Goal: Task Accomplishment & Management: Manage account settings

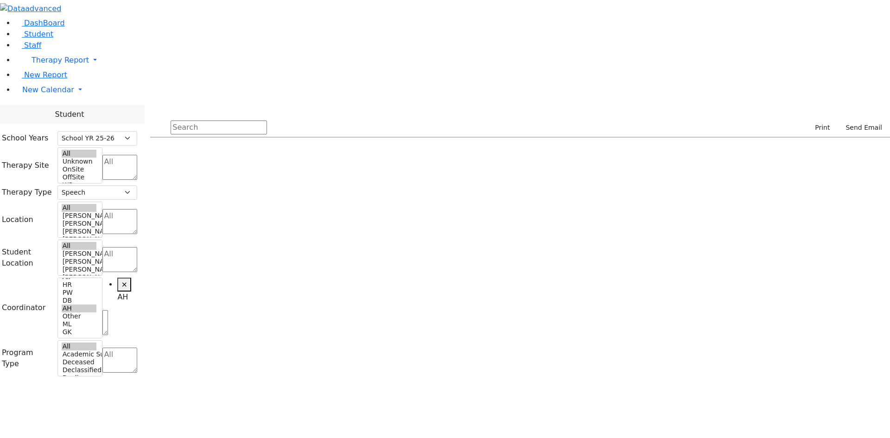
select select "212"
select select "3"
select select "4"
click at [65, 70] on link "New Calendar" at bounding box center [453, 60] width 876 height 19
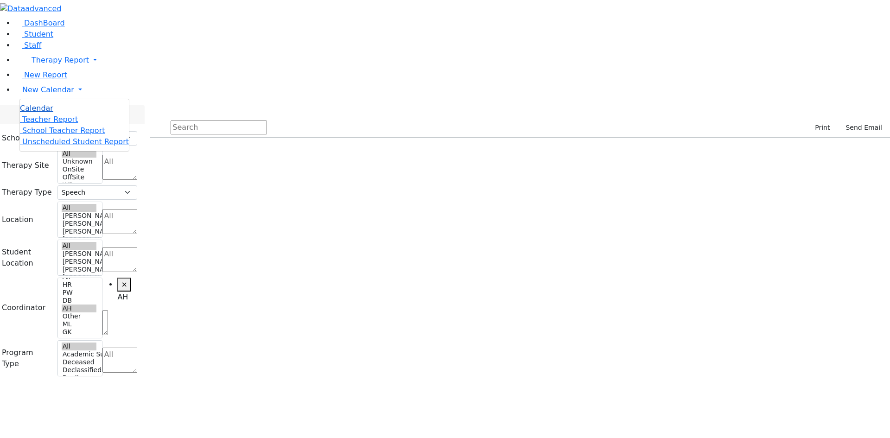
click at [45, 113] on span "Calendar" at bounding box center [36, 108] width 33 height 9
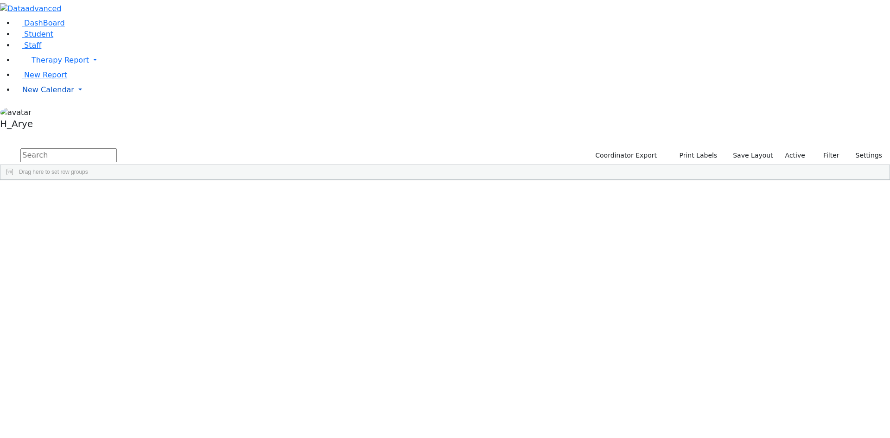
click at [36, 64] on span "New Calendar" at bounding box center [61, 60] width 58 height 9
click at [53, 113] on span "Calendar" at bounding box center [36, 108] width 33 height 9
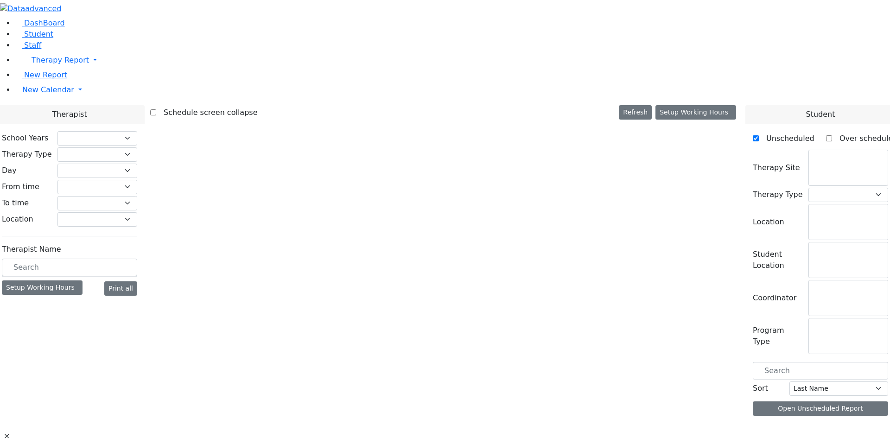
select select "212"
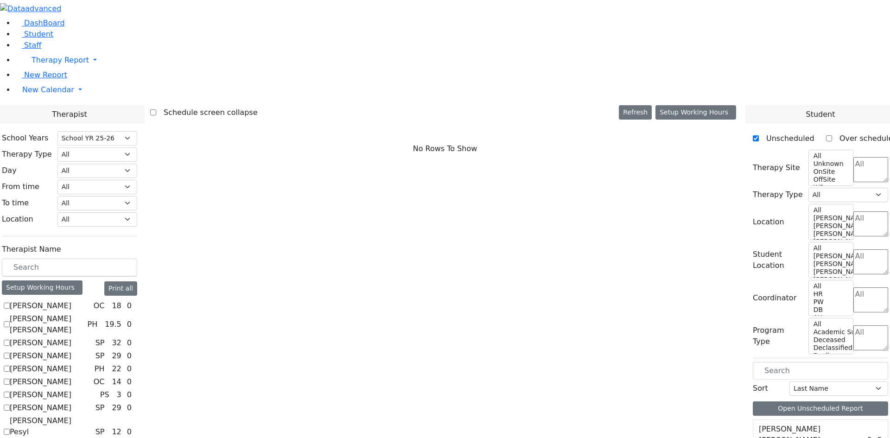
scroll to position [760, 0]
click at [137, 259] on input "text" at bounding box center [69, 268] width 135 height 18
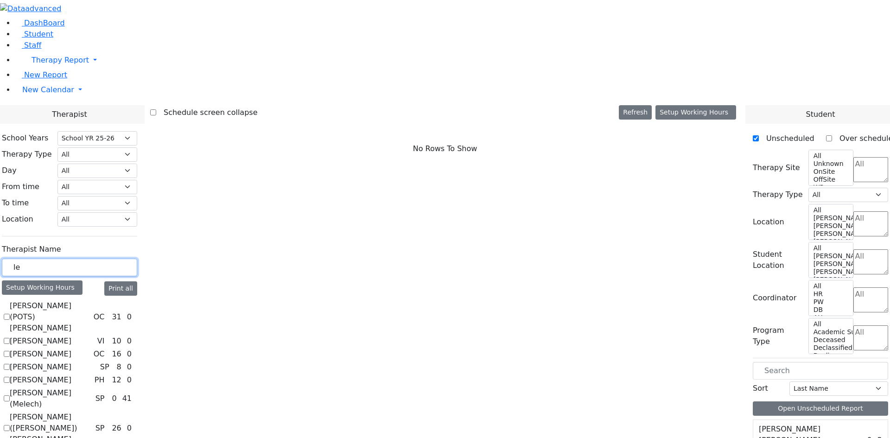
scroll to position [0, 0]
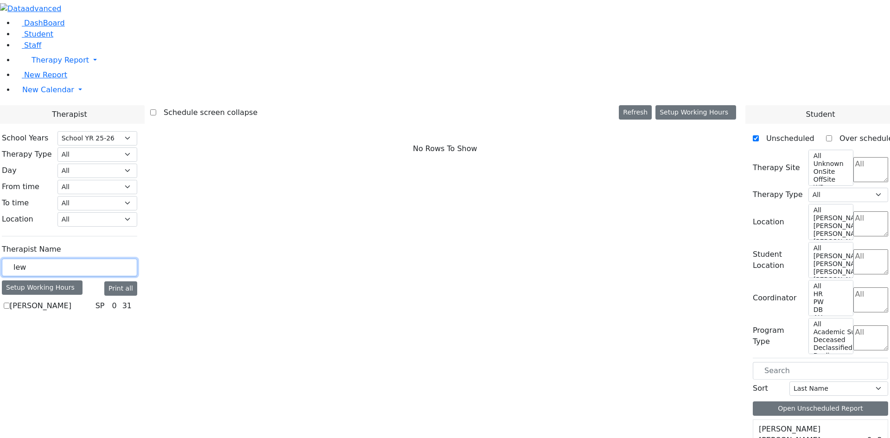
type input "lew"
click at [71, 301] on label "Lewis Chaya" at bounding box center [41, 306] width 62 height 11
click at [10, 303] on input "[PERSON_NAME]" at bounding box center [7, 306] width 6 height 6
checkbox input "true"
select select "3"
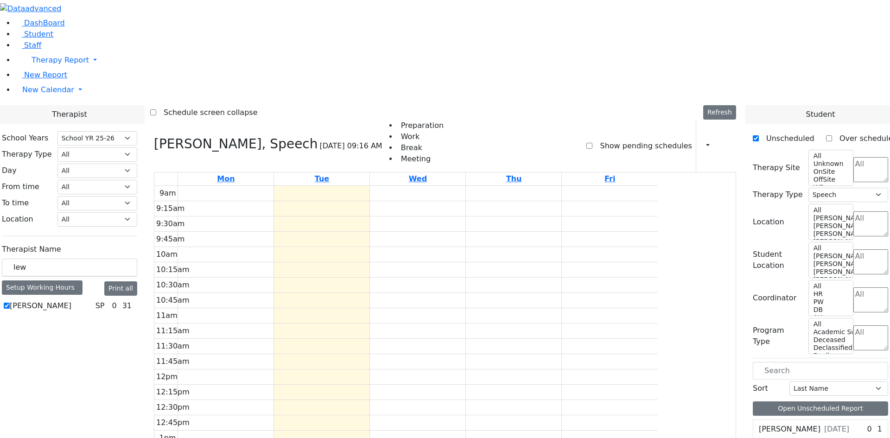
click at [605, 139] on label "Show pending schedules" at bounding box center [642, 146] width 99 height 15
click at [593, 143] on input "Show pending schedules" at bounding box center [590, 146] width 6 height 6
checkbox input "true"
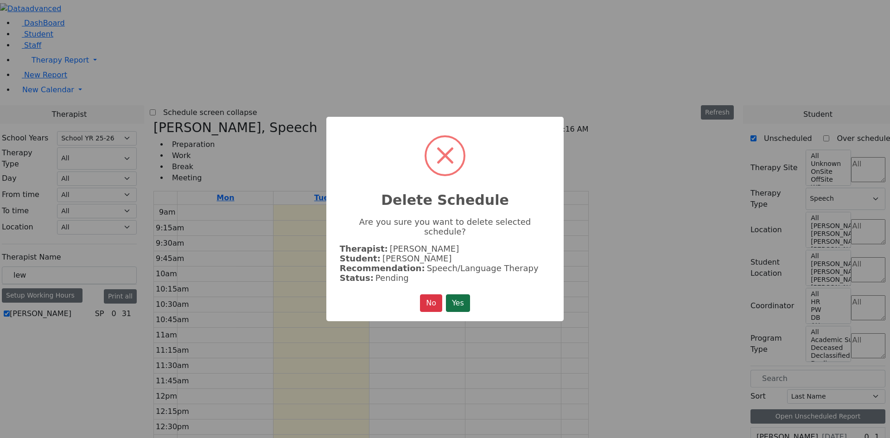
click at [456, 294] on button "Yes" at bounding box center [458, 303] width 24 height 18
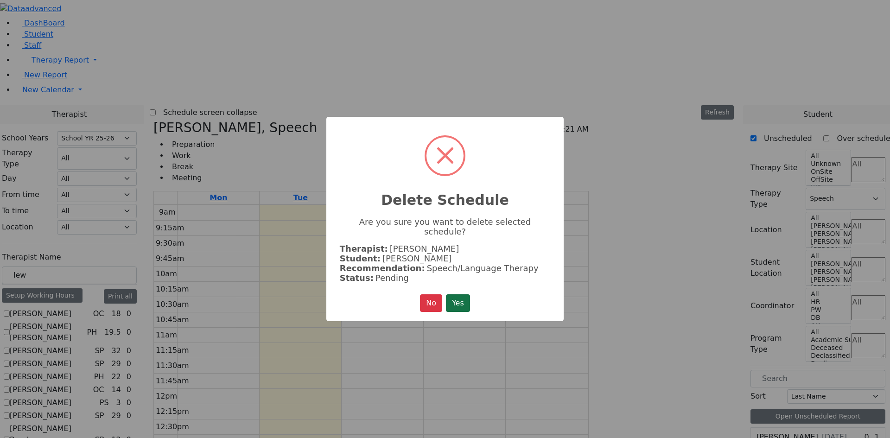
click at [460, 296] on button "Yes" at bounding box center [458, 303] width 24 height 18
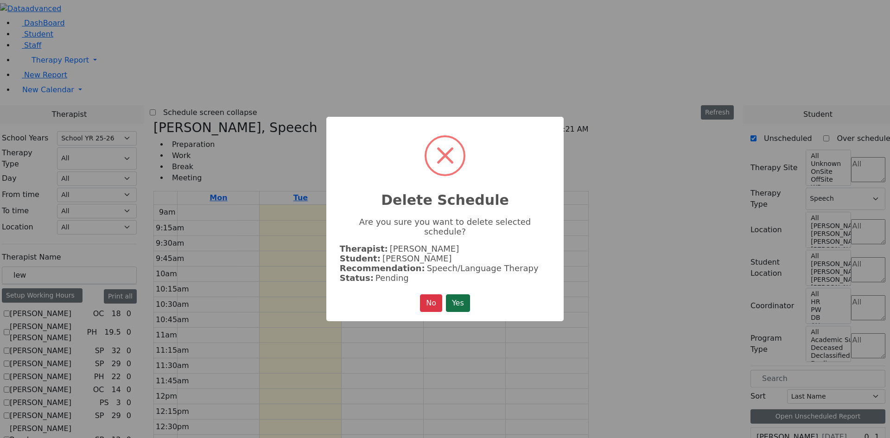
click at [460, 294] on button "Yes" at bounding box center [458, 303] width 24 height 18
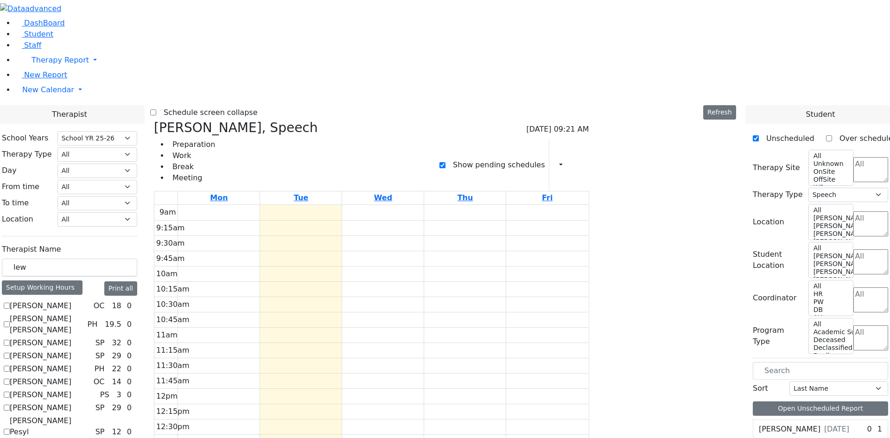
click at [545, 158] on label "Show pending schedules" at bounding box center [495, 165] width 99 height 15
click at [446, 162] on input "Show pending schedules" at bounding box center [443, 165] width 6 height 6
checkbox input "false"
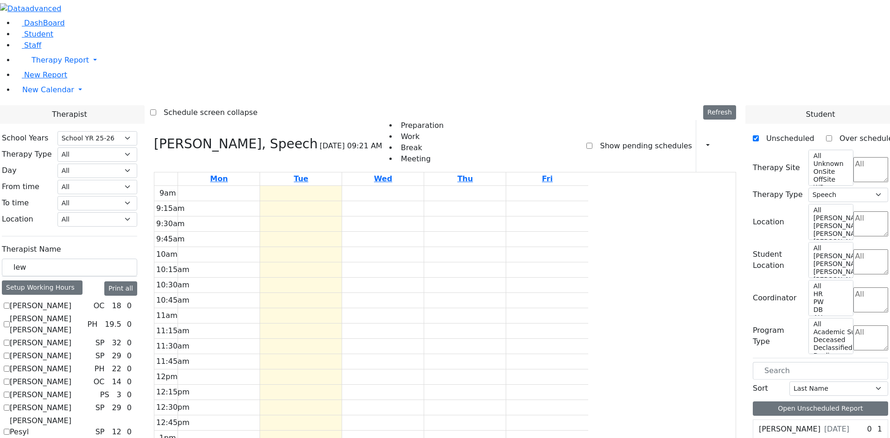
click at [854, 288] on textarea "Search" at bounding box center [871, 300] width 35 height 25
click at [844, 169] on li "AH" at bounding box center [838, 163] width 21 height 11
select select "4"
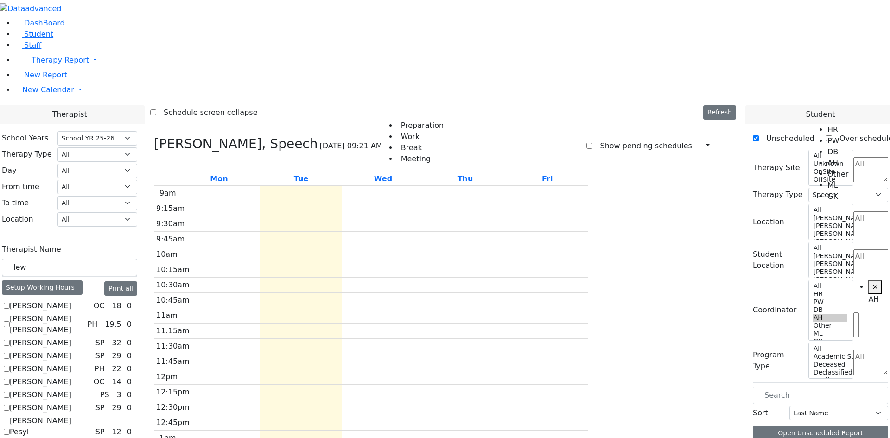
scroll to position [33, 0]
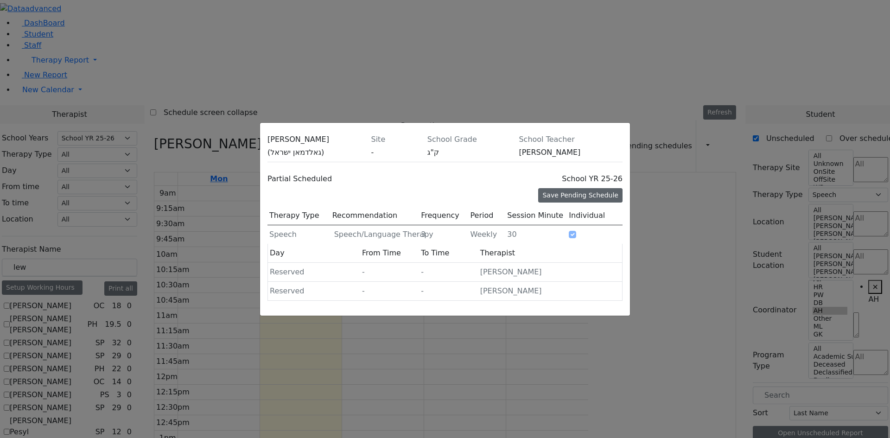
click at [587, 188] on div "Save Pending Schedule" at bounding box center [580, 195] width 84 height 14
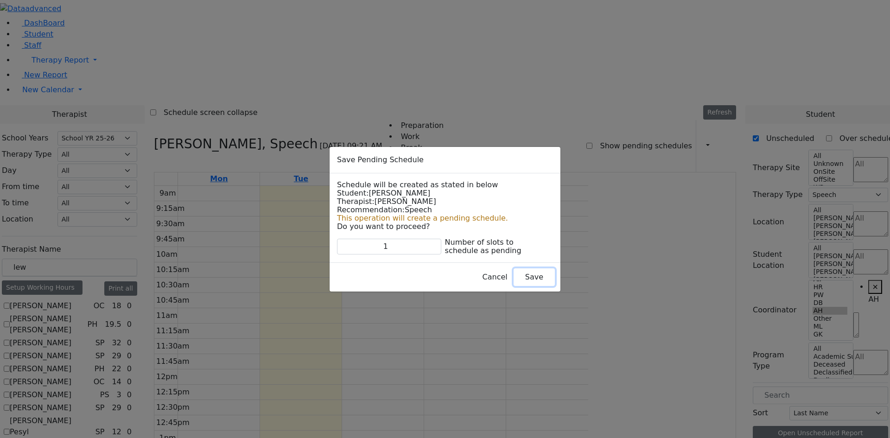
click at [514, 276] on button "Save" at bounding box center [534, 278] width 41 height 18
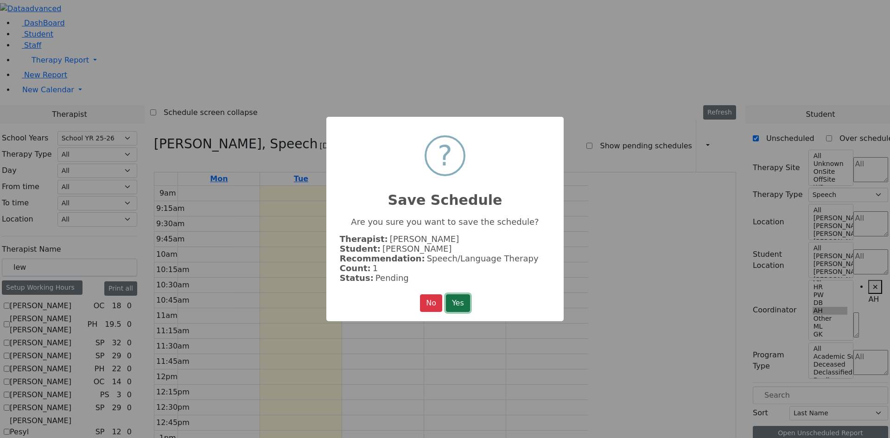
click at [459, 304] on button "Yes" at bounding box center [458, 303] width 24 height 18
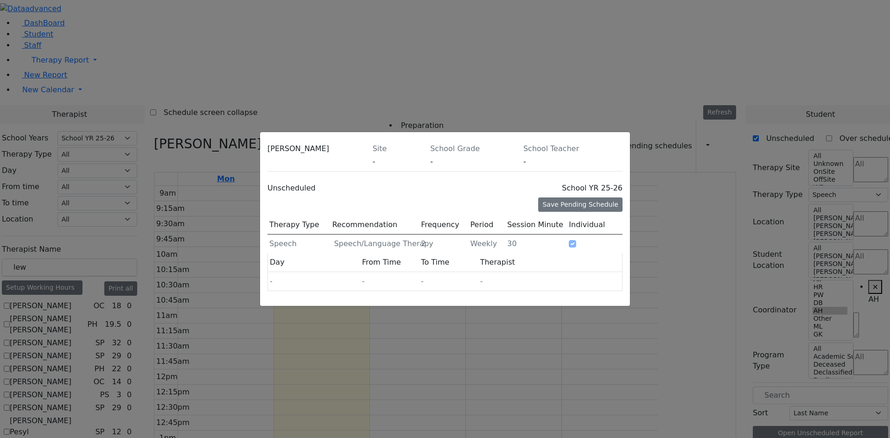
click at [623, 151] on icon at bounding box center [623, 151] width 0 height 0
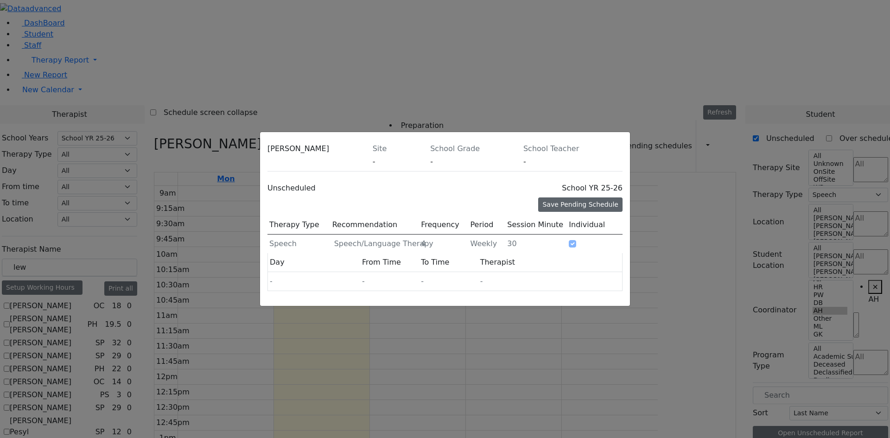
click at [556, 198] on div "Save Pending Schedule" at bounding box center [580, 205] width 84 height 14
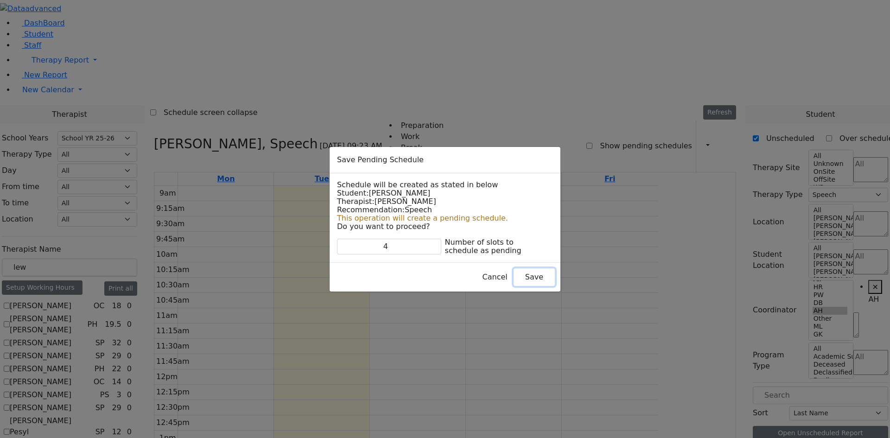
click at [517, 277] on button "Save" at bounding box center [534, 278] width 41 height 18
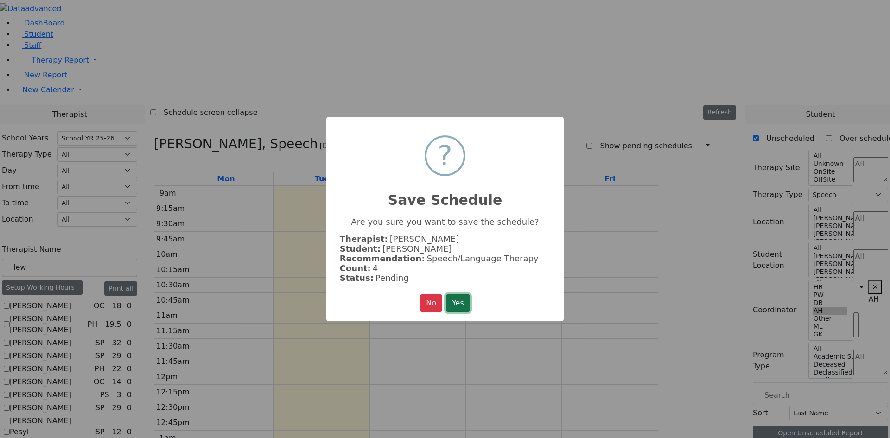
click at [457, 308] on button "Yes" at bounding box center [458, 303] width 24 height 18
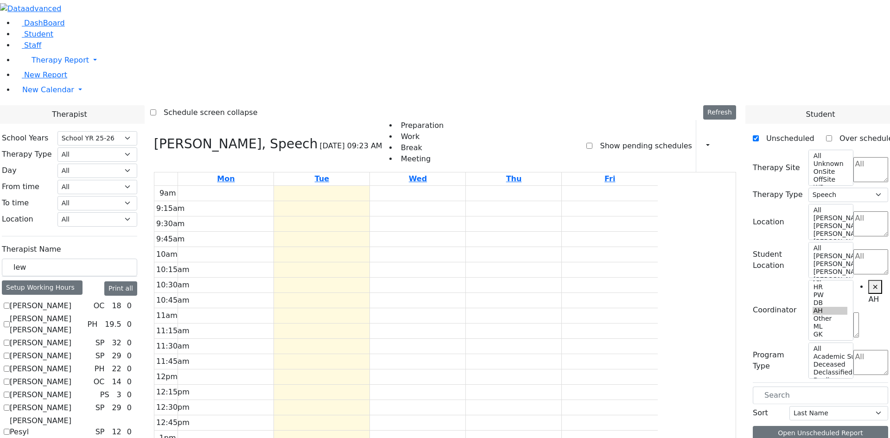
click at [607, 139] on label "Show pending schedules" at bounding box center [642, 146] width 99 height 15
click at [593, 143] on input "Show pending schedules" at bounding box center [590, 146] width 6 height 6
checkbox input "true"
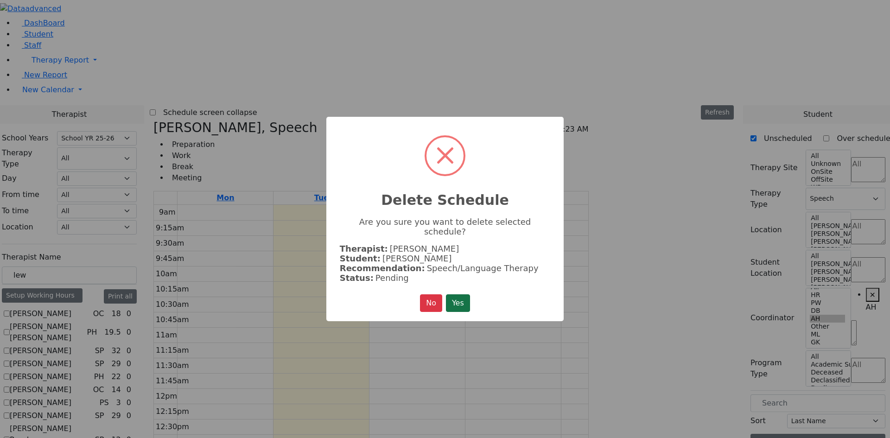
click at [461, 294] on button "Yes" at bounding box center [458, 303] width 24 height 18
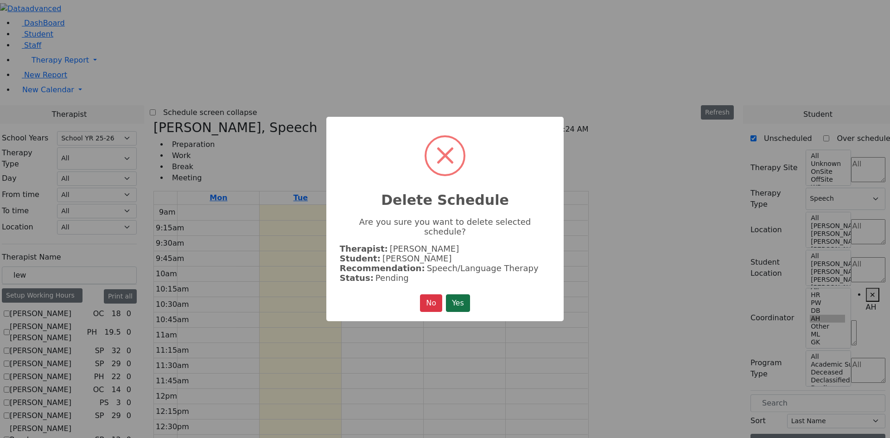
click at [465, 294] on button "Yes" at bounding box center [458, 303] width 24 height 18
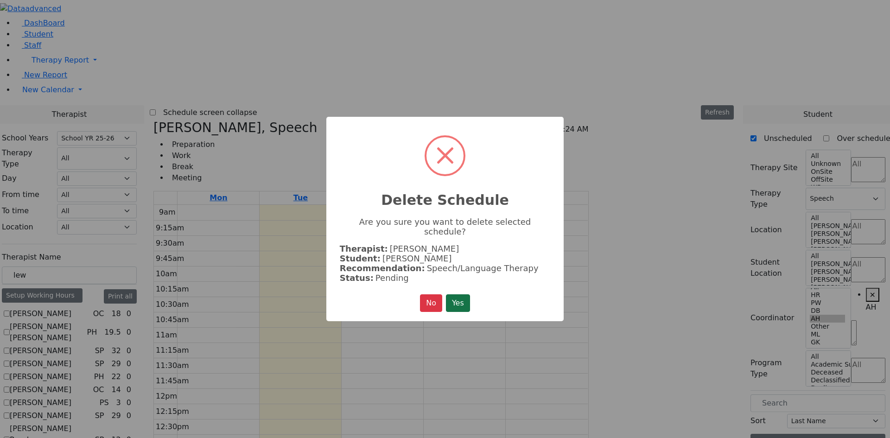
click at [463, 298] on button "Yes" at bounding box center [458, 303] width 24 height 18
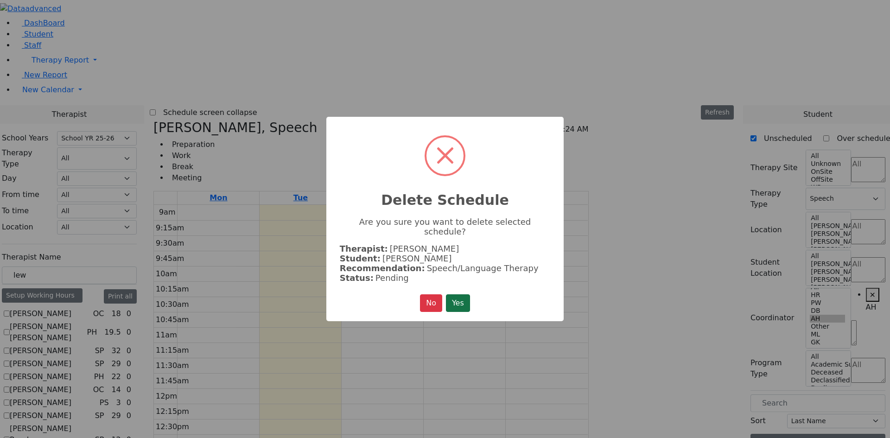
click at [461, 299] on button "Yes" at bounding box center [458, 303] width 24 height 18
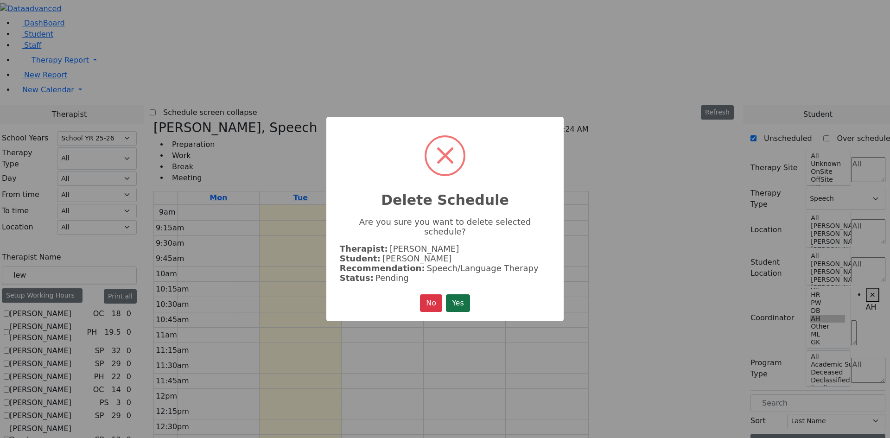
click at [459, 294] on button "Yes" at bounding box center [458, 303] width 24 height 18
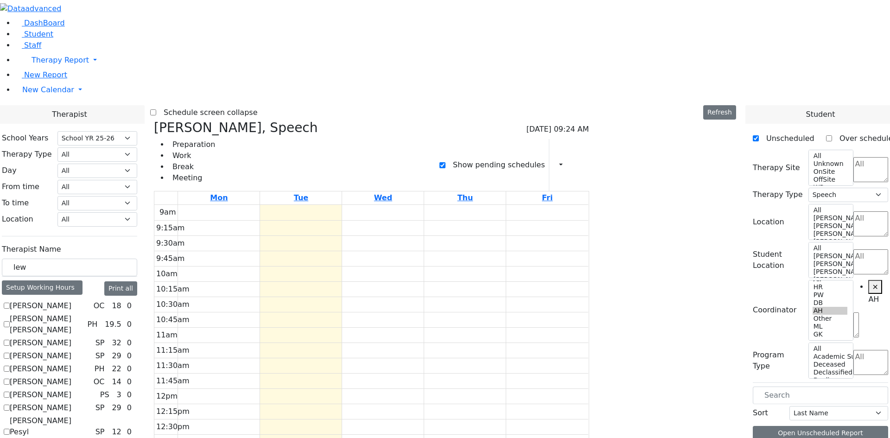
click at [154, 120] on icon at bounding box center [154, 127] width 0 height 15
select select
checkbox input "false"
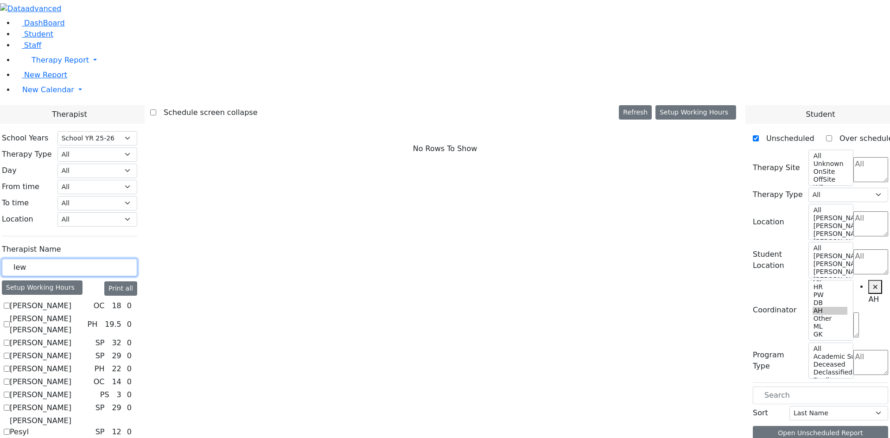
drag, startPoint x: 178, startPoint y: 164, endPoint x: 79, endPoint y: 165, distance: 99.2
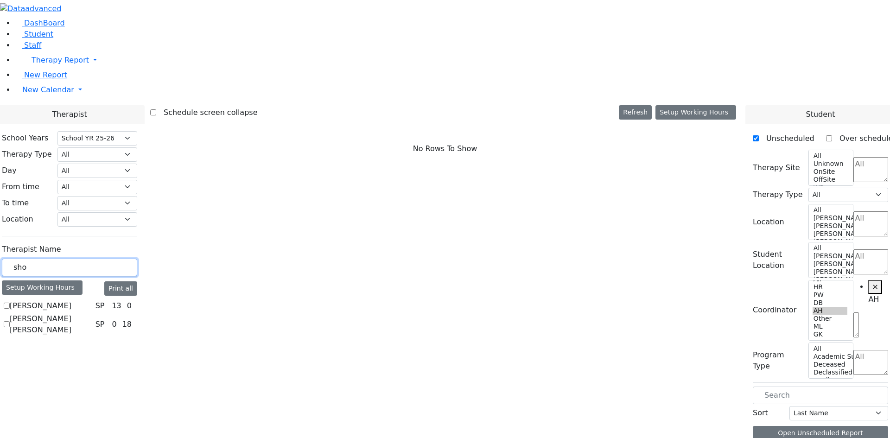
type input "sho"
click at [92, 314] on label "Klein Heller Shoshana" at bounding box center [51, 325] width 82 height 22
click at [10, 321] on input "Klein Heller Shoshana" at bounding box center [7, 324] width 6 height 6
checkbox input "true"
select select "3"
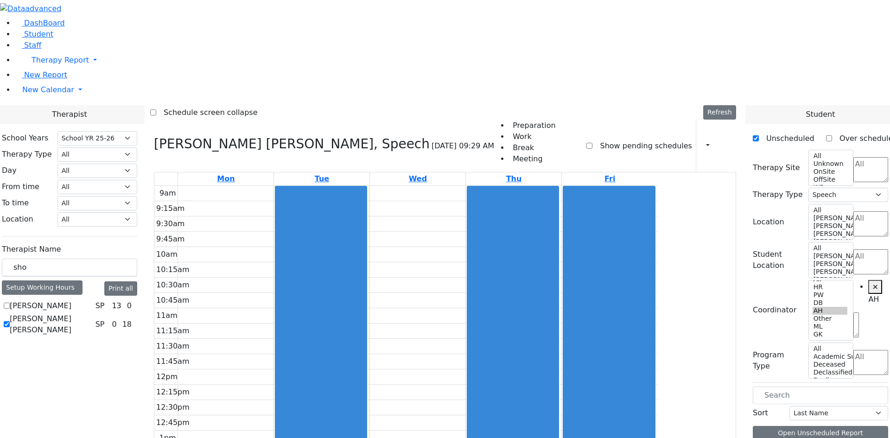
click at [600, 139] on label "Show pending schedules" at bounding box center [642, 146] width 99 height 15
click at [593, 143] on input "Show pending schedules" at bounding box center [590, 146] width 6 height 6
checkbox input "true"
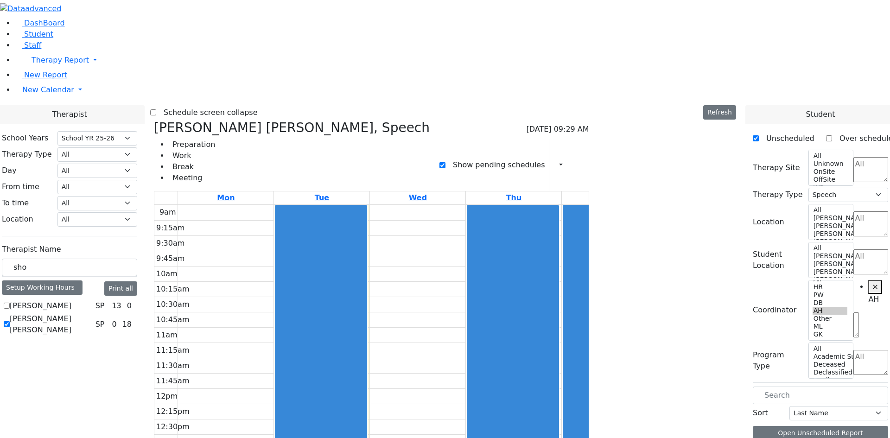
click at [578, 160] on icon at bounding box center [578, 164] width 0 height 9
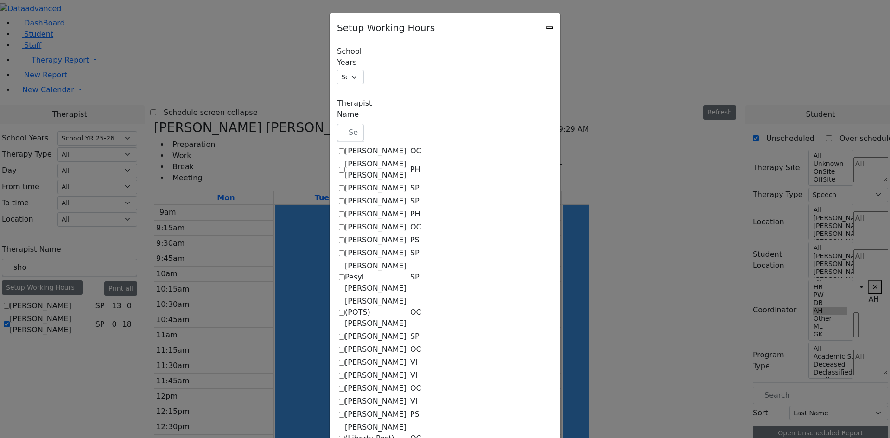
checkbox input "true"
checkbox input "false"
select select "15:00:00"
select select "1"
select select "15:00:00"
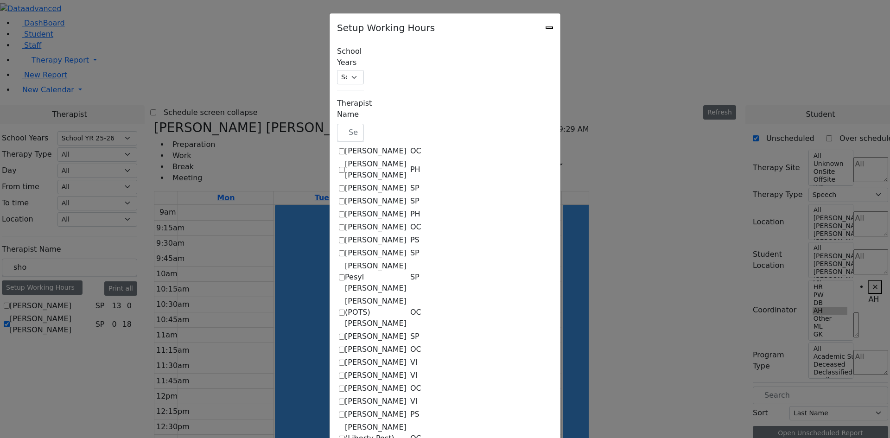
select select "15:00:00"
select select "1"
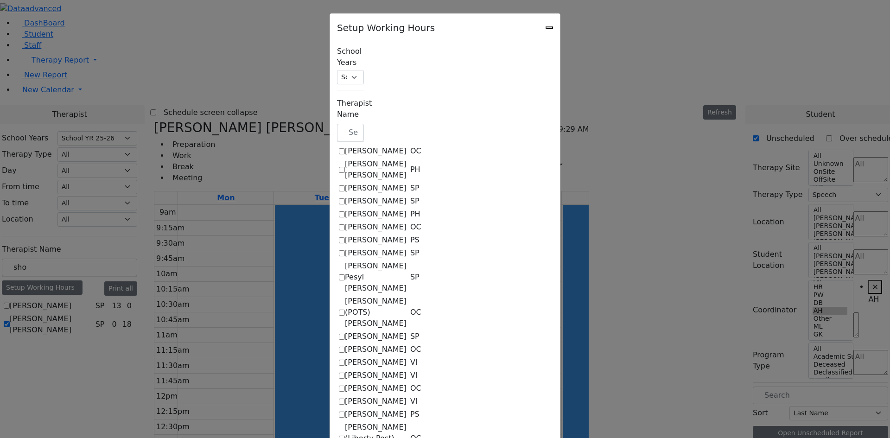
select select "15:00:00"
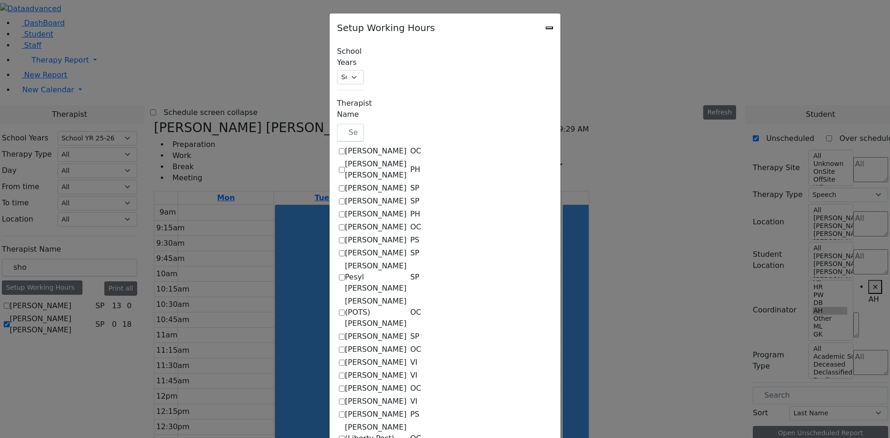
select select "15:00:00"
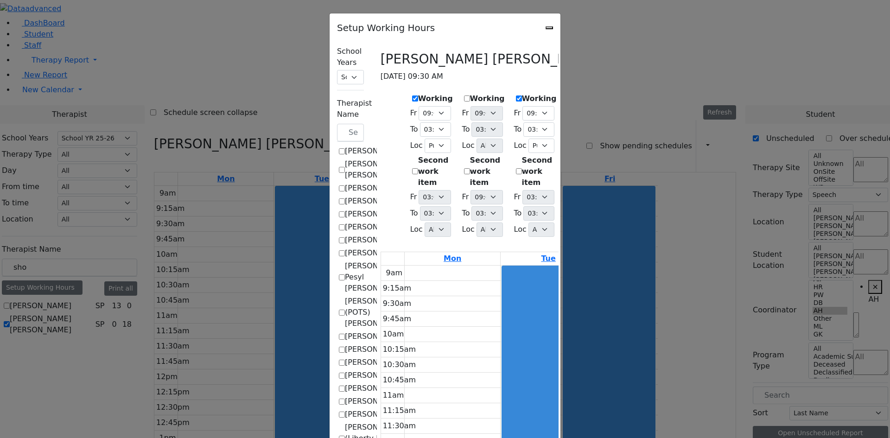
click at [470, 93] on label "Working" at bounding box center [487, 98] width 35 height 11
click at [464, 96] on input "Working" at bounding box center [467, 99] width 6 height 6
checkbox input "true"
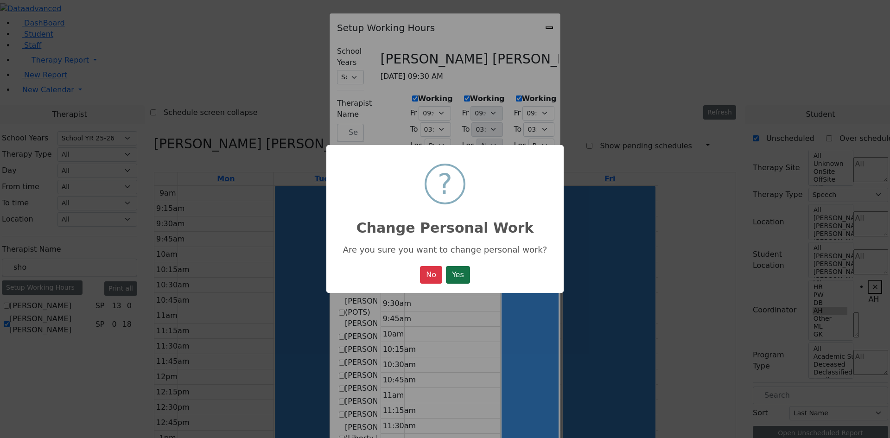
click at [468, 275] on button "Yes" at bounding box center [458, 275] width 24 height 18
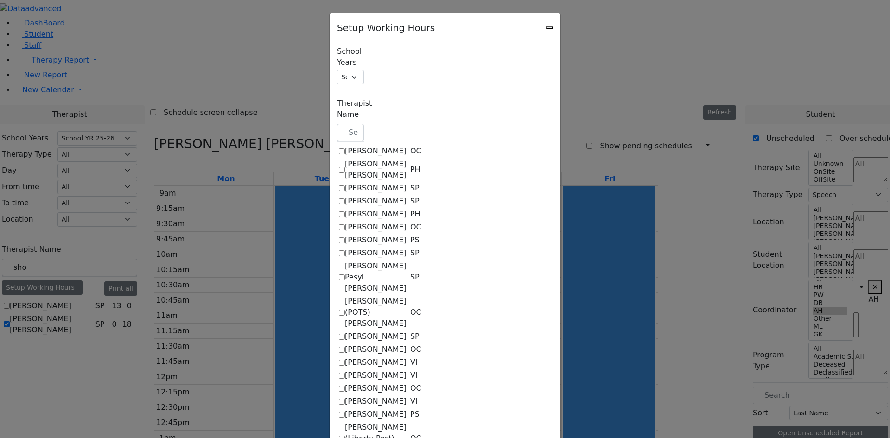
select select "15:00:00"
select select "1"
select select "15:00:00"
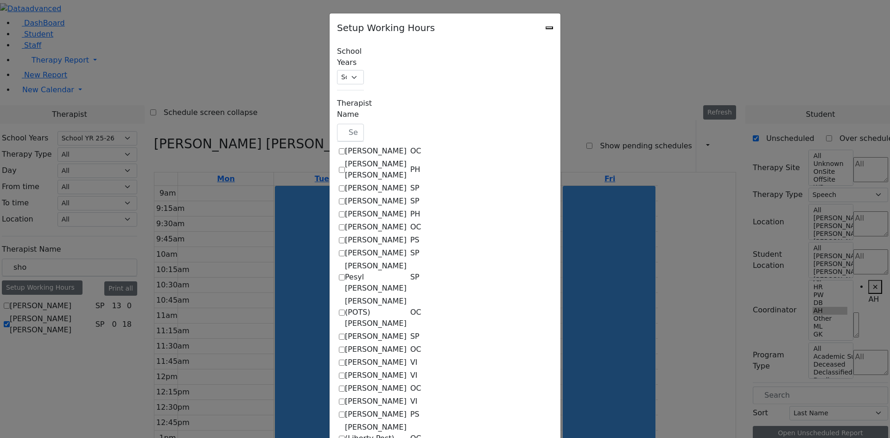
select select "1"
select select "15:00:00"
select select "1"
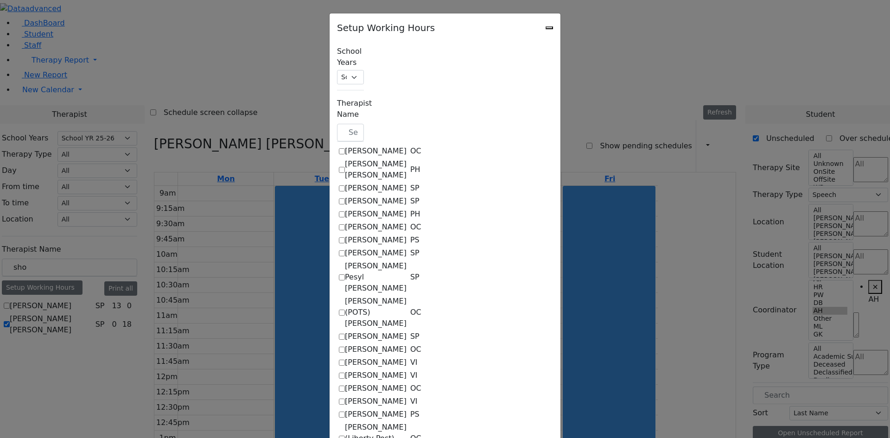
select select "15:00:00"
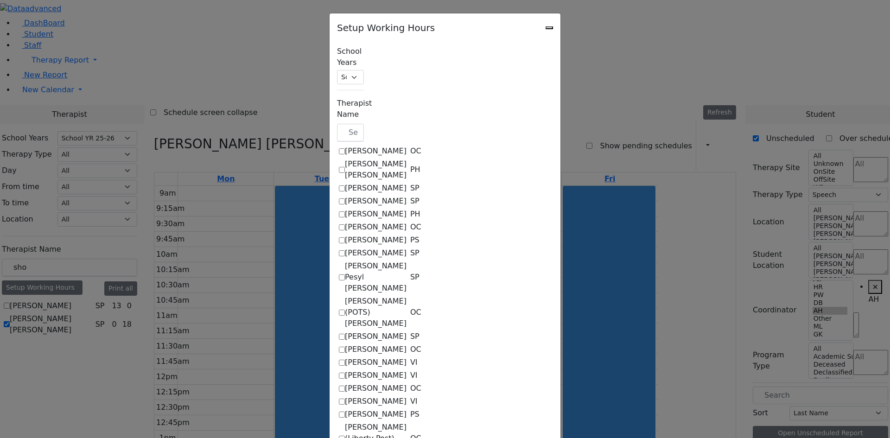
select select "15:00:00"
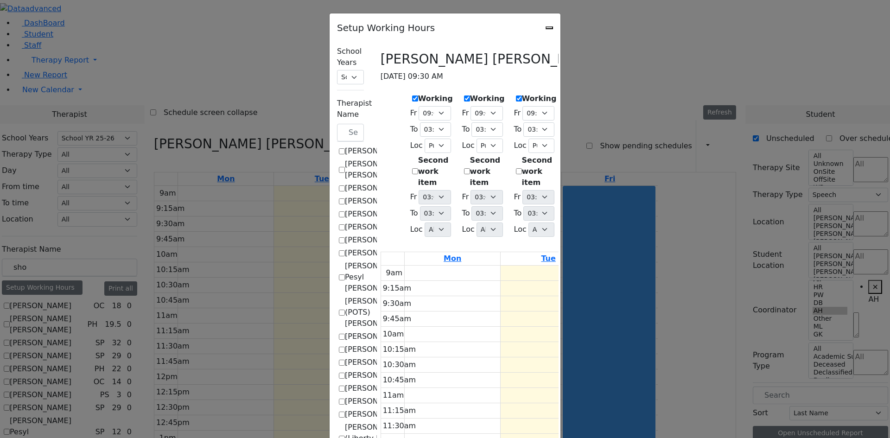
click at [606, 93] on label "Working" at bounding box center [591, 98] width 35 height 11
click at [574, 96] on input "Working" at bounding box center [571, 99] width 6 height 6
checkbox input "true"
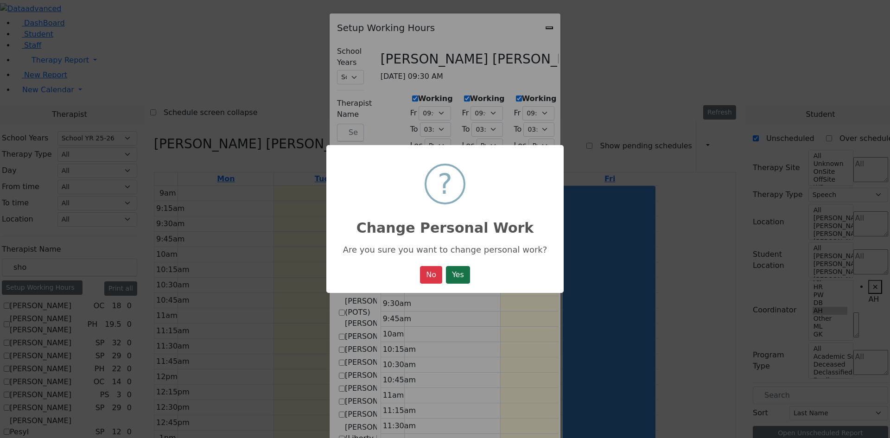
click at [452, 284] on button "Yes" at bounding box center [458, 275] width 24 height 18
select select "15:00:00"
select select "1"
select select "15:00:00"
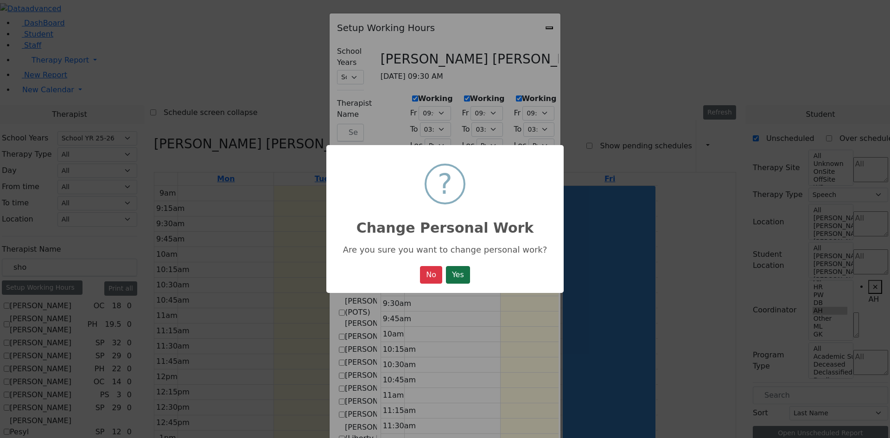
select select "15:00:00"
select select "1"
select select "15:00:00"
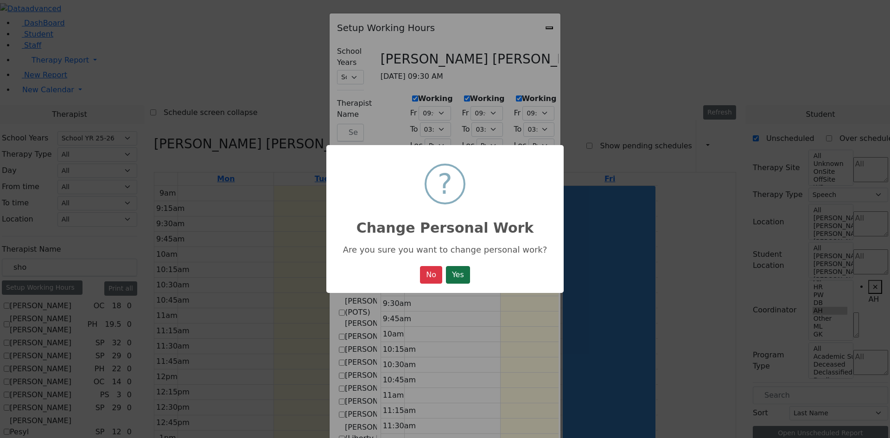
select select "1"
select select "15:00:00"
select select "1"
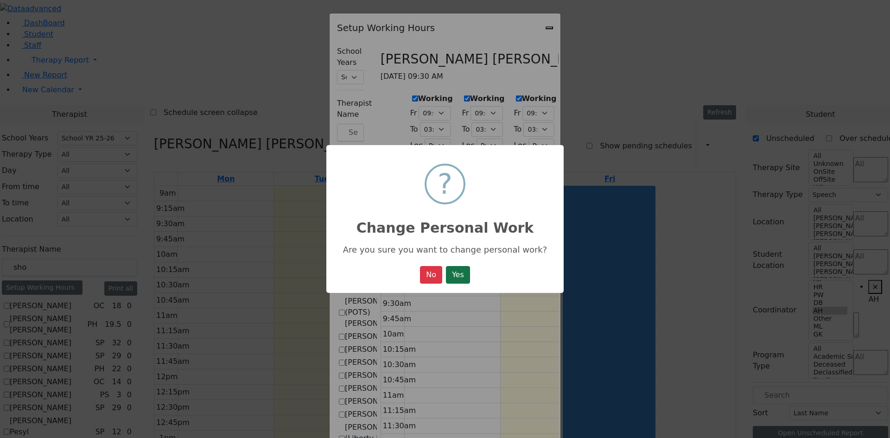
select select "15:00:00"
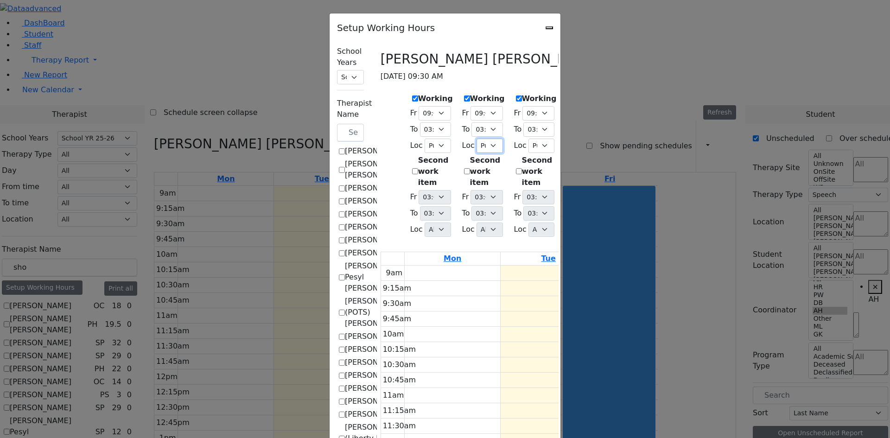
click at [477, 139] on select "All Binyan Klein 5 Binyan Klein 4 Binyan Klein 3 Binyan Klein 2 Binyan Klein 1 …" at bounding box center [490, 146] width 26 height 14
click at [561, 29] on div "Setup Working Hours" at bounding box center [445, 24] width 231 height 23
click at [550, 28] on icon "Close" at bounding box center [550, 28] width 0 height 0
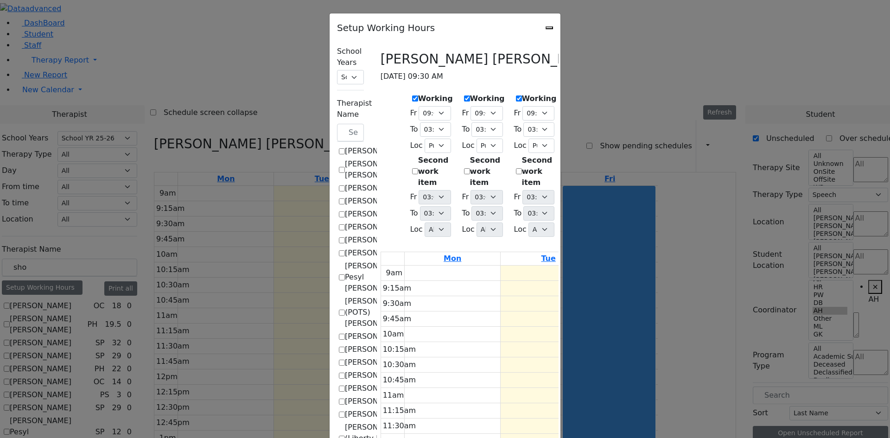
checkbox input "false"
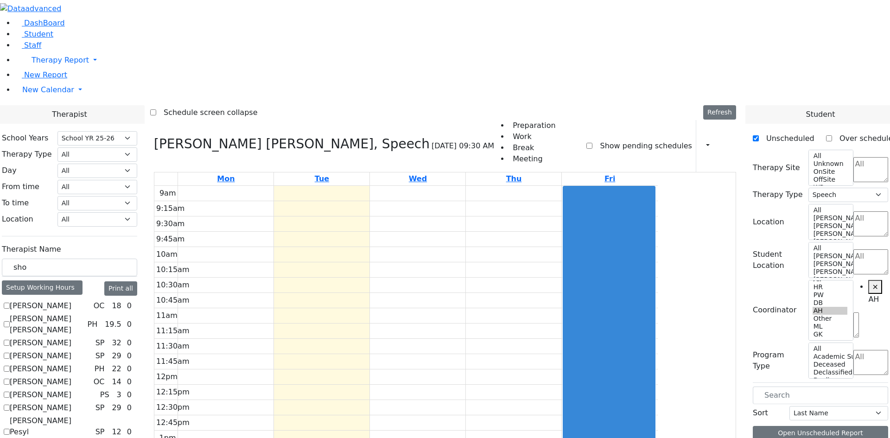
click at [620, 139] on label "Show pending schedules" at bounding box center [642, 146] width 99 height 15
click at [593, 143] on input "Show pending schedules" at bounding box center [590, 146] width 6 height 6
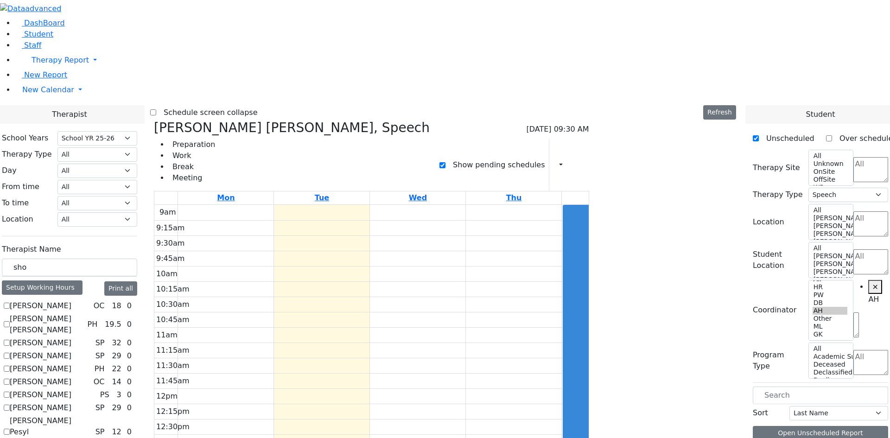
click at [530, 158] on label "Show pending schedules" at bounding box center [495, 165] width 99 height 15
click at [446, 162] on input "Show pending schedules" at bounding box center [443, 165] width 6 height 6
checkbox input "false"
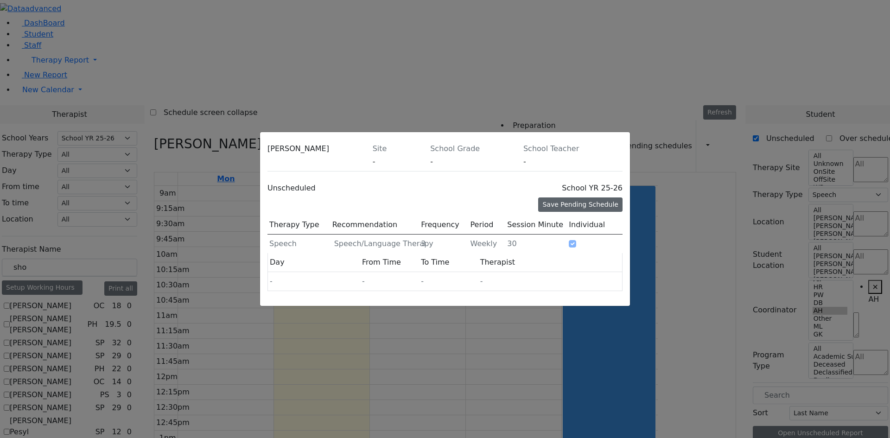
click at [566, 198] on div "Save Pending Schedule" at bounding box center [580, 205] width 84 height 14
type input "3"
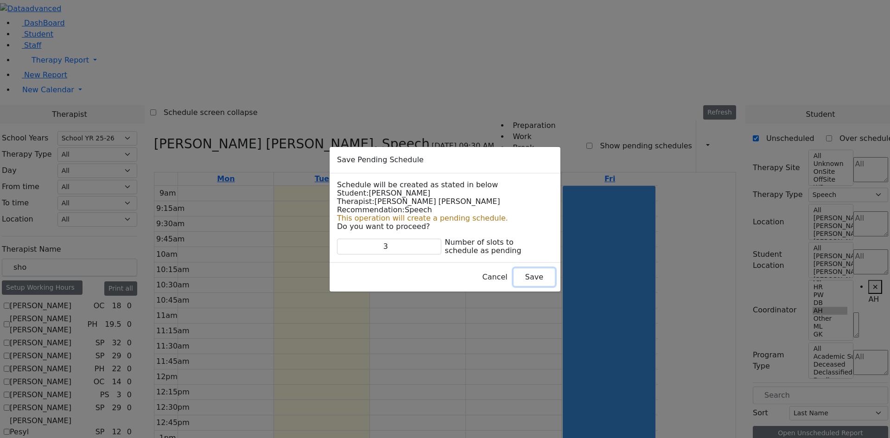
click at [518, 276] on button "Save" at bounding box center [534, 278] width 41 height 18
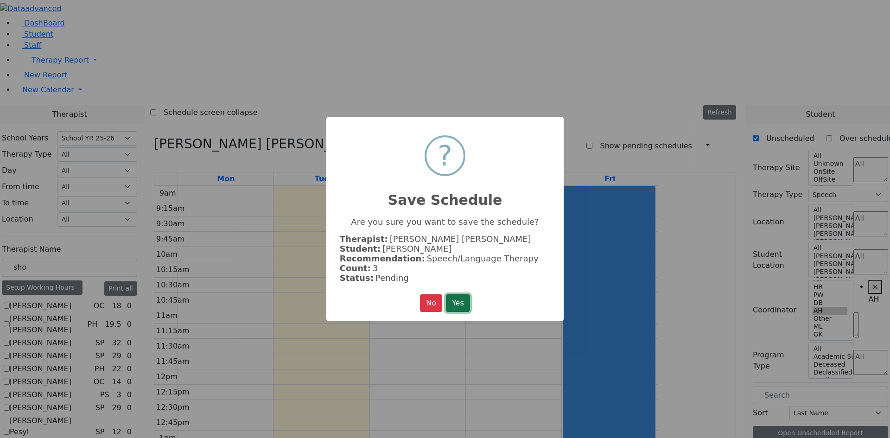
click at [461, 300] on button "Yes" at bounding box center [458, 303] width 24 height 18
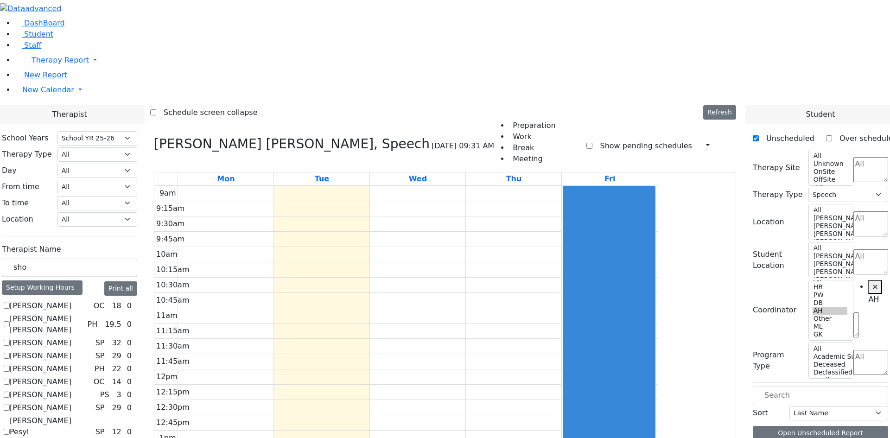
click at [606, 139] on label "Show pending schedules" at bounding box center [642, 146] width 99 height 15
click at [593, 143] on input "Show pending schedules" at bounding box center [590, 146] width 6 height 6
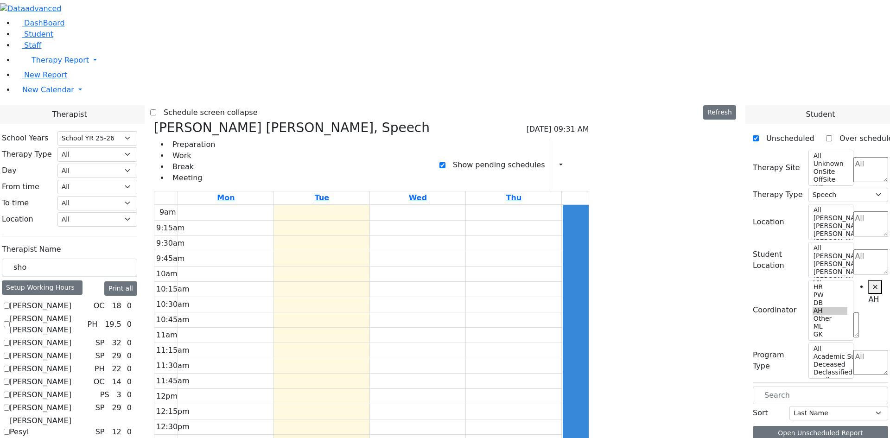
click at [545, 158] on label "Show pending schedules" at bounding box center [495, 165] width 99 height 15
click at [446, 162] on input "Show pending schedules" at bounding box center [443, 165] width 6 height 6
checkbox input "false"
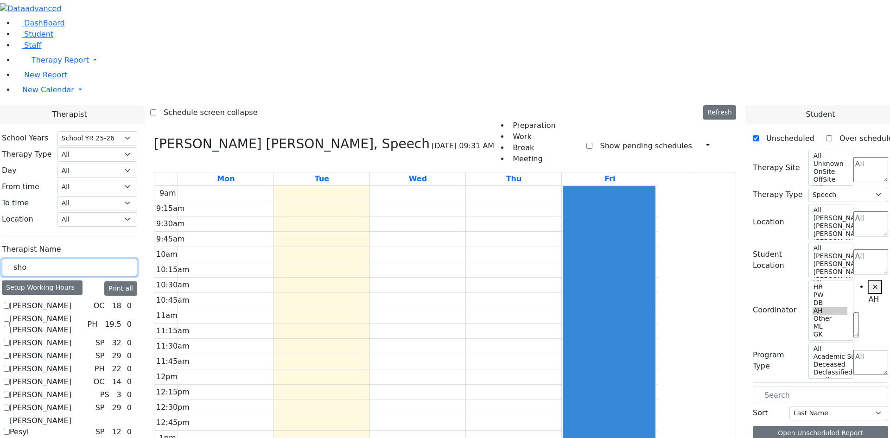
drag, startPoint x: 107, startPoint y: 160, endPoint x: 0, endPoint y: 160, distance: 107.1
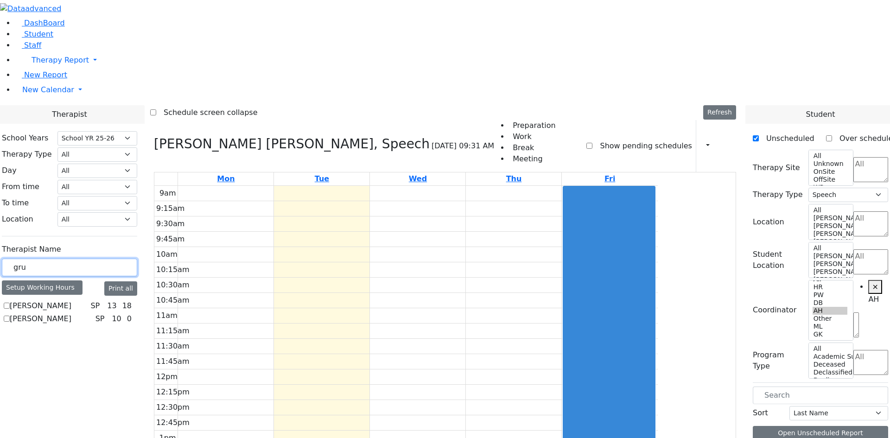
type input "gru"
click at [71, 301] on label "Grumet Tova" at bounding box center [41, 306] width 62 height 11
click at [10, 303] on input "Grumet Tova" at bounding box center [7, 306] width 6 height 6
checkbox input "true"
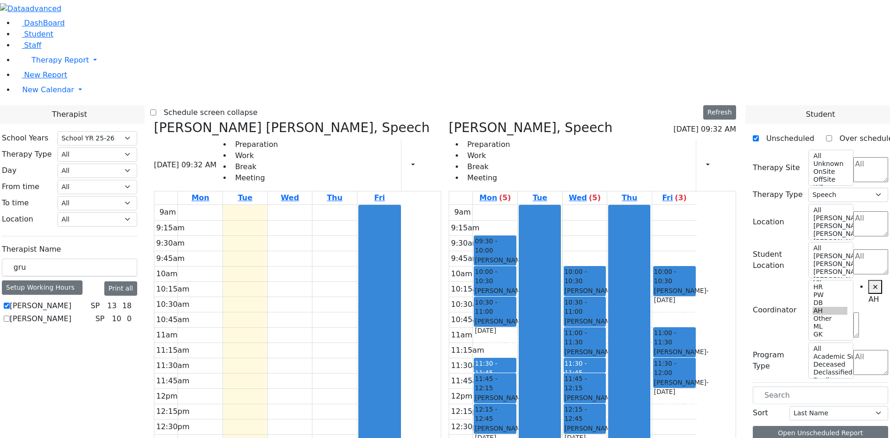
click at [154, 120] on icon at bounding box center [154, 127] width 0 height 15
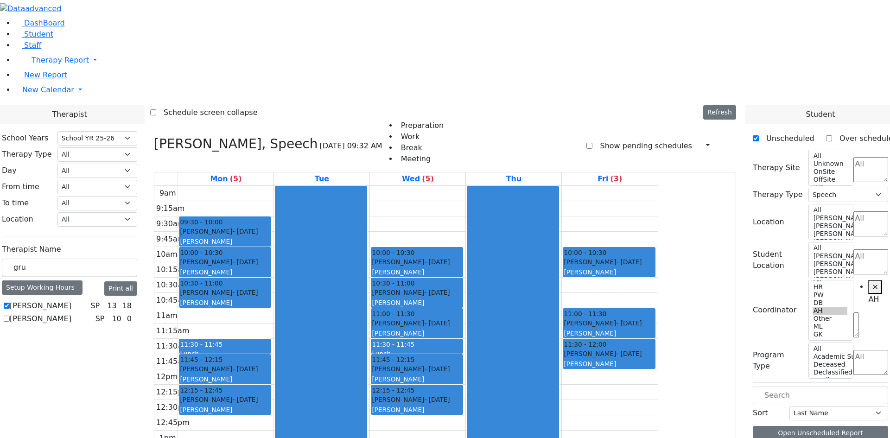
click at [723, 138] on div at bounding box center [725, 146] width 5 height 16
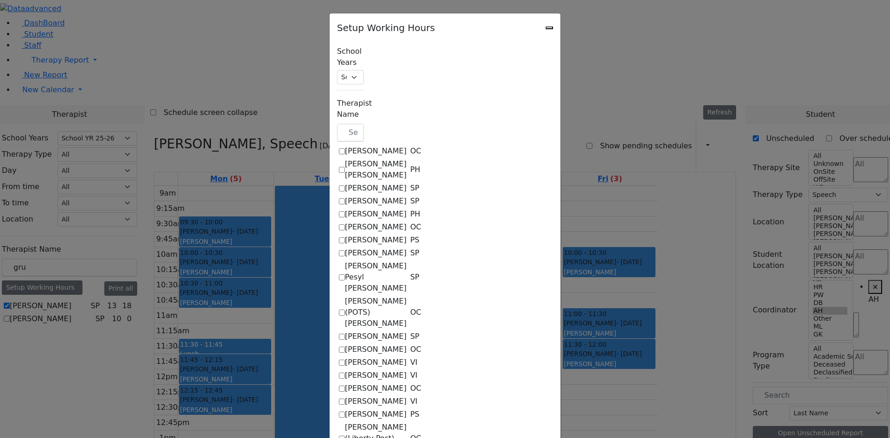
checkbox input "true"
select select "15:00:00"
select select "1"
select select "15:00:00"
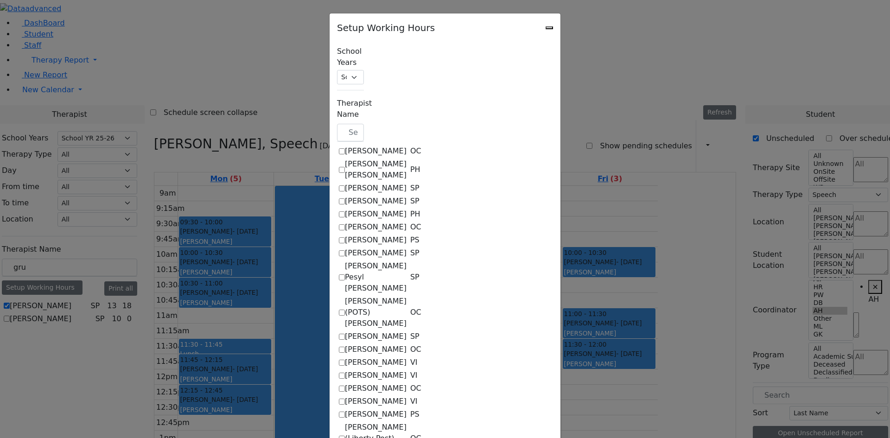
select select "15:00:00"
select select "1"
select select "15:00:00"
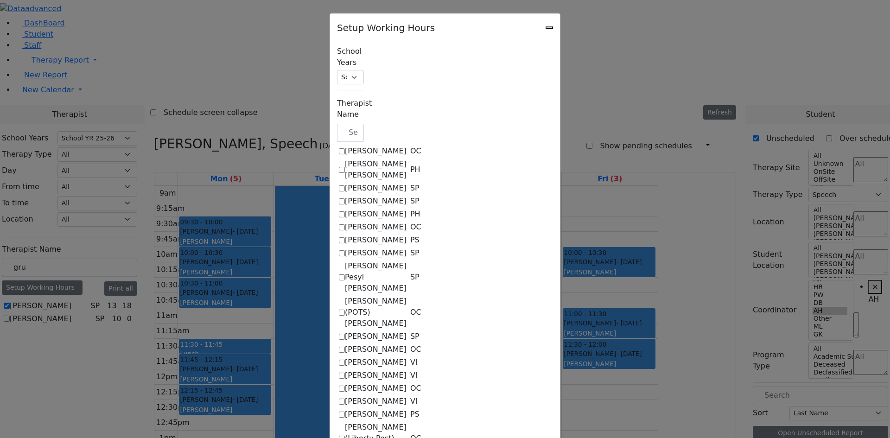
select select "15:00:00"
select select "1"
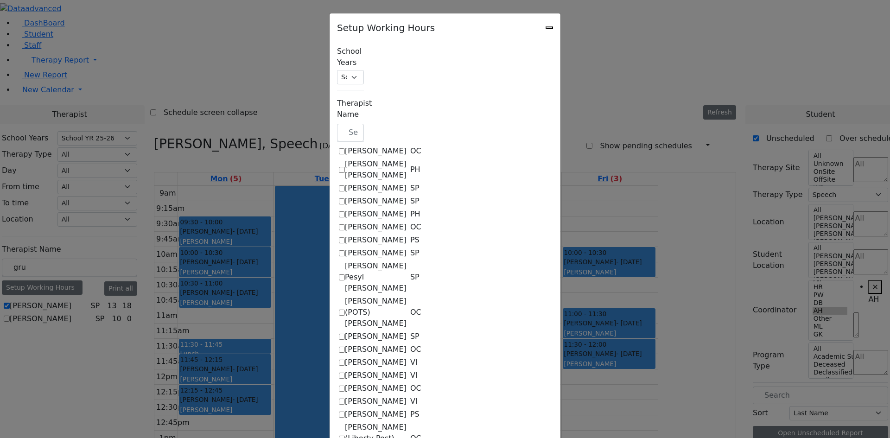
select select "15:00:00"
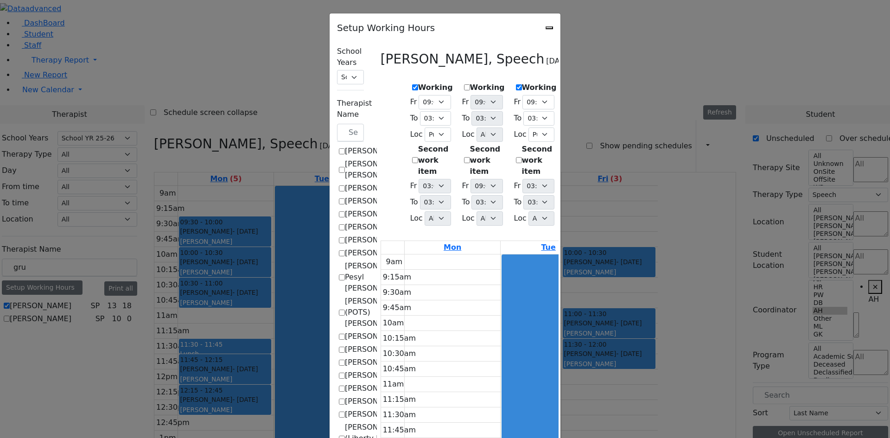
click at [470, 87] on label "Working" at bounding box center [487, 87] width 35 height 11
click at [464, 87] on input "Working" at bounding box center [467, 87] width 6 height 6
checkbox input "true"
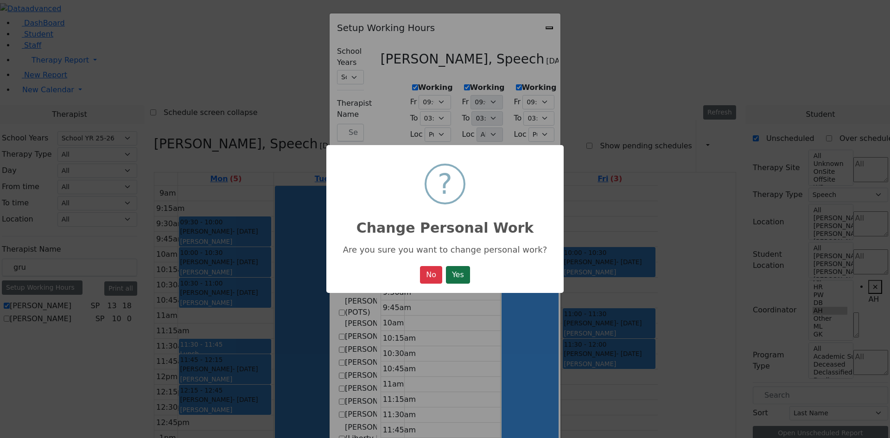
click at [465, 278] on button "Yes" at bounding box center [458, 275] width 24 height 18
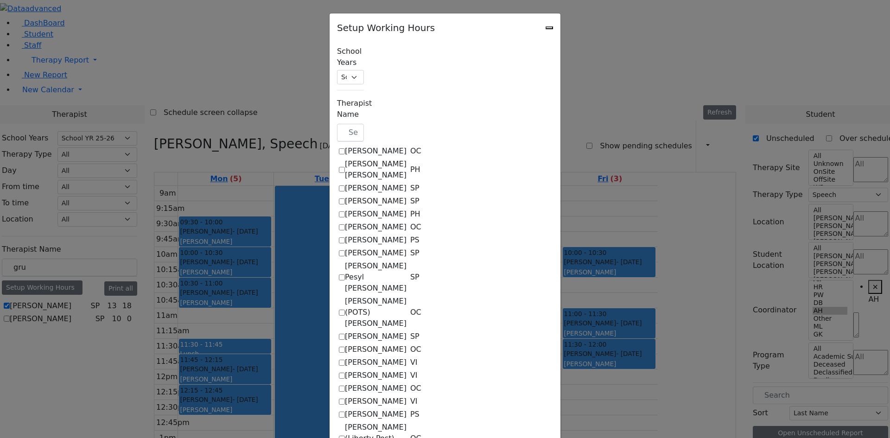
select select "15:00:00"
select select "1"
select select "15:00:00"
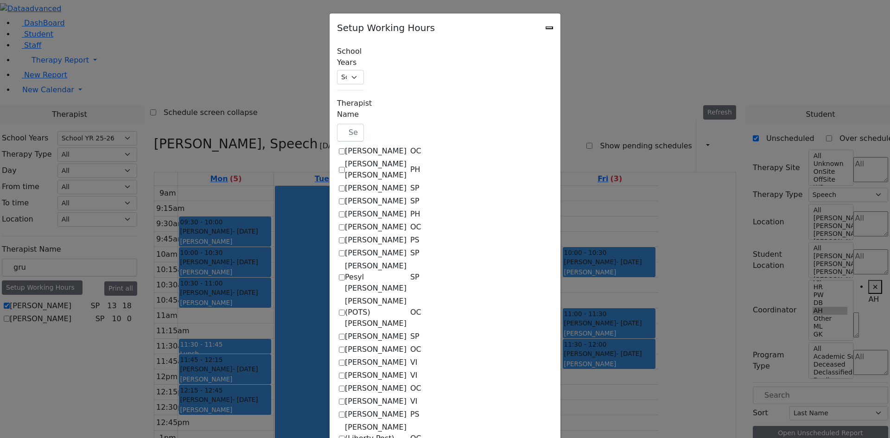
select select "1"
select select "15:00:00"
select select "1"
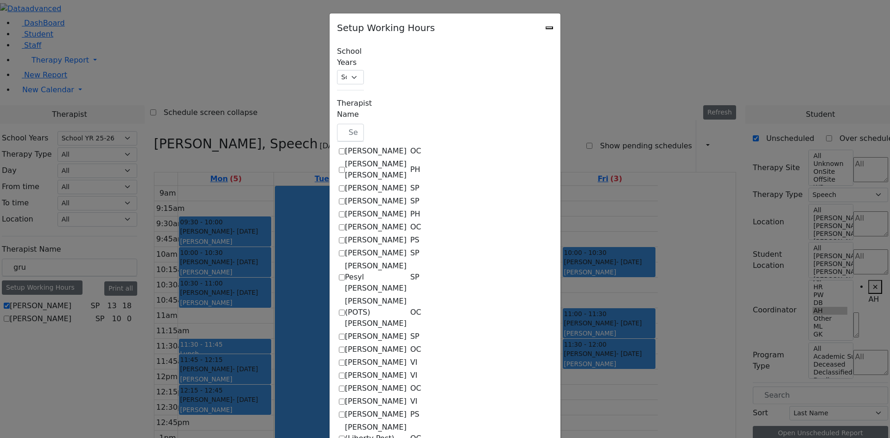
select select "15:00:00"
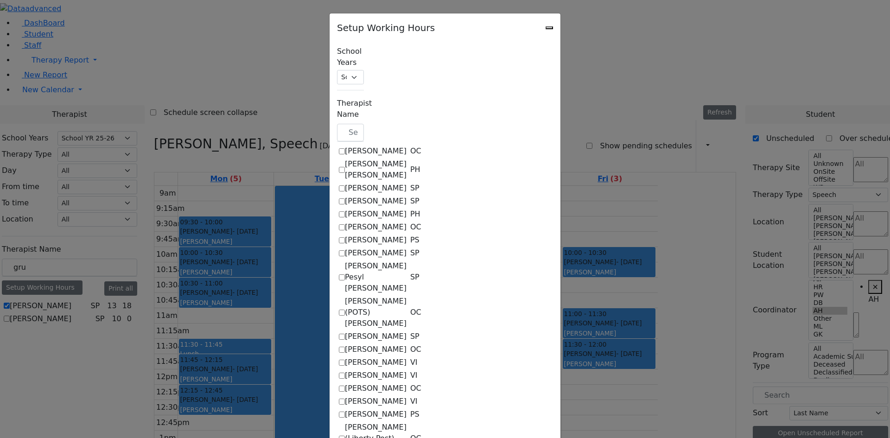
select select "1"
select select "15:00:00"
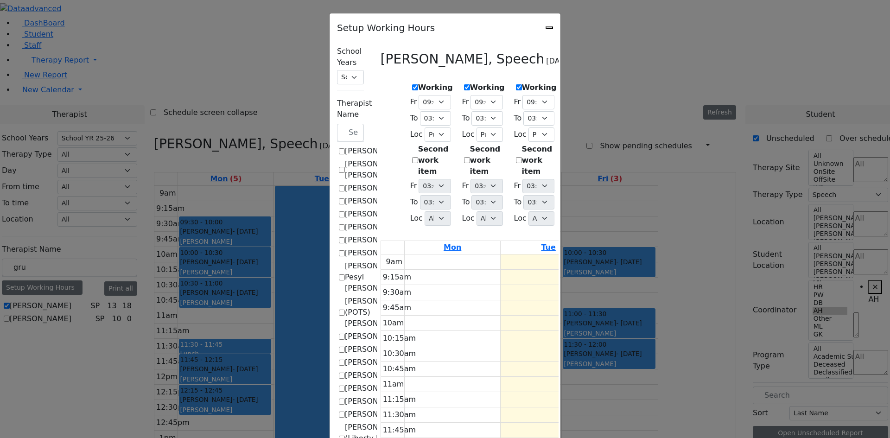
click at [575, 87] on label "Working" at bounding box center [591, 87] width 35 height 11
click at [574, 87] on input "Working" at bounding box center [571, 87] width 6 height 6
checkbox input "true"
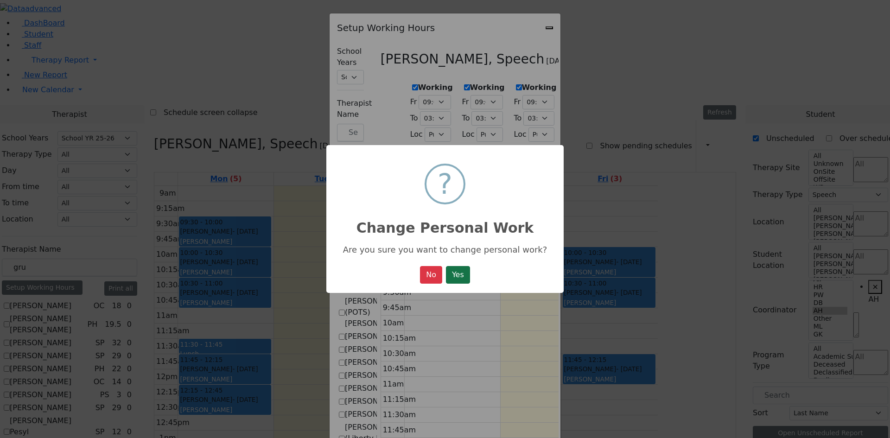
click at [465, 276] on button "Yes" at bounding box center [458, 275] width 24 height 18
select select "15:00:00"
select select "1"
select select "15:00:00"
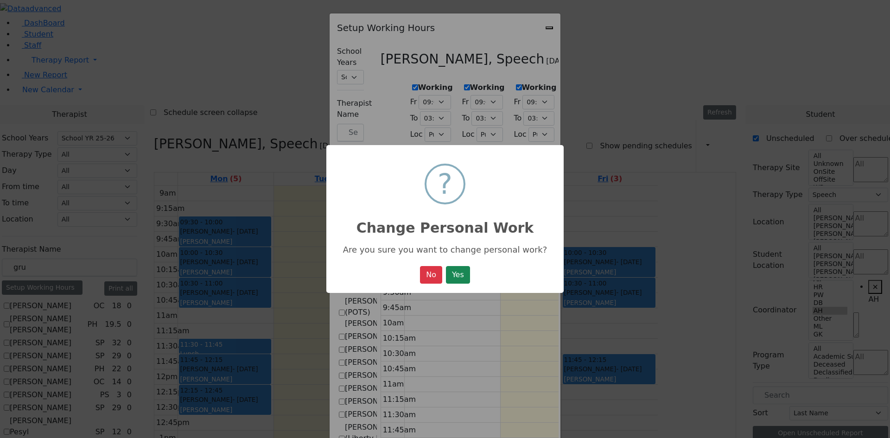
select select "15:00:00"
select select "1"
select select "15:00:00"
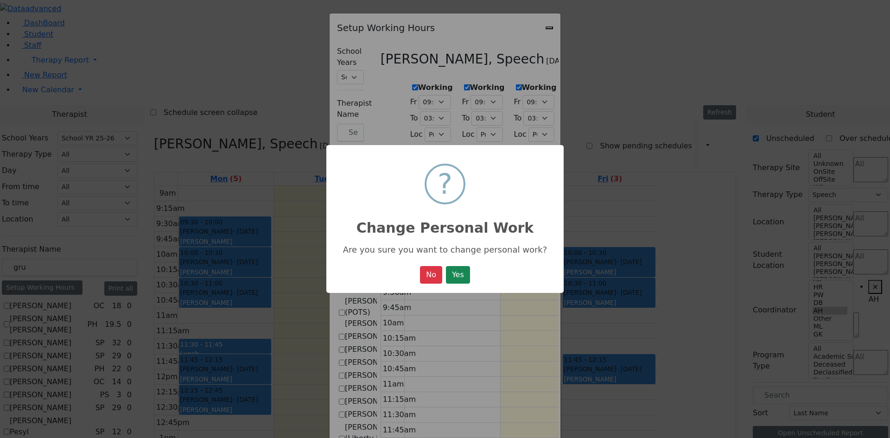
select select "1"
select select "15:00:00"
select select "1"
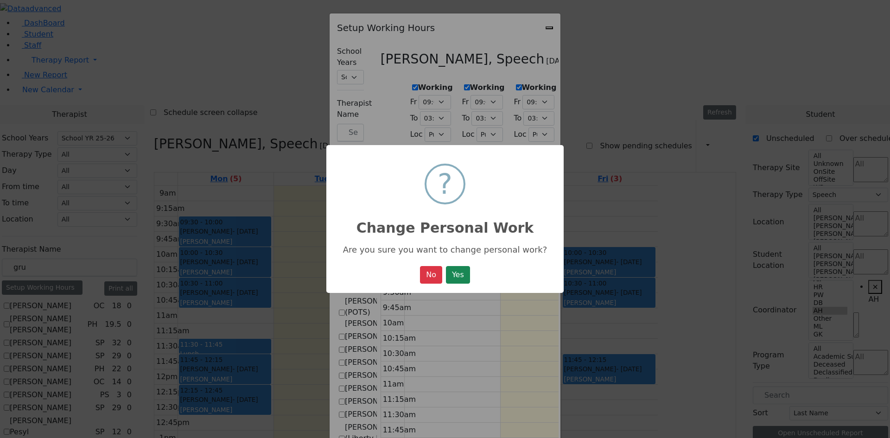
select select "15:00:00"
select select "1"
select select "15:00:00"
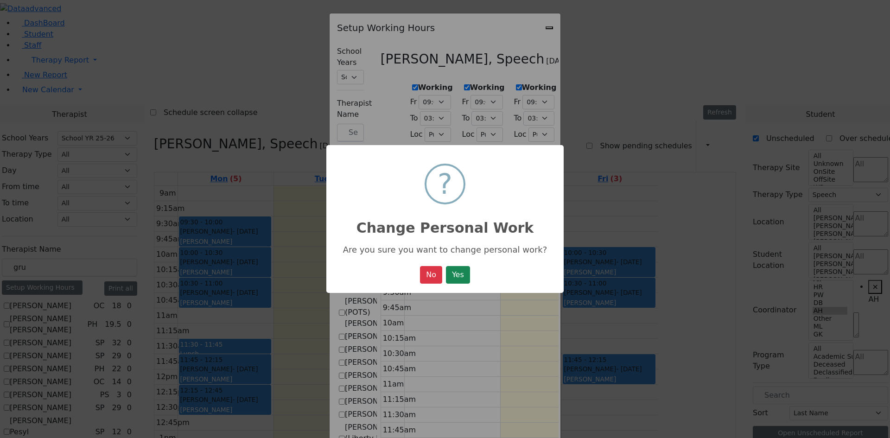
select select "15:00:00"
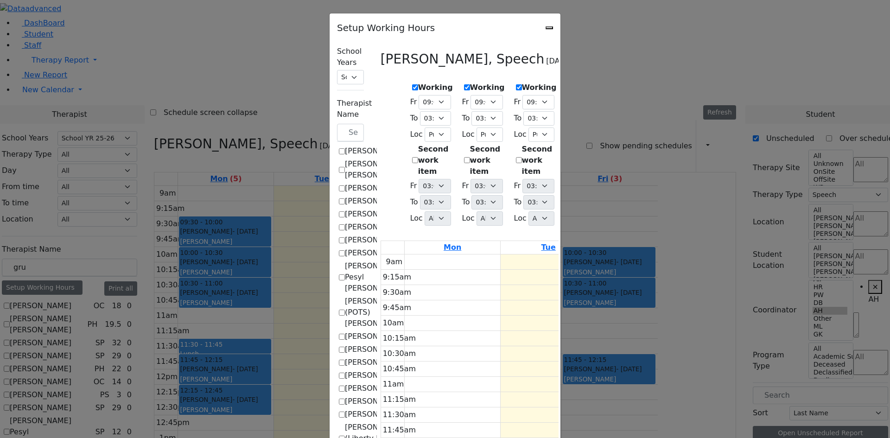
click at [561, 28] on div "Setup Working Hours" at bounding box center [445, 24] width 231 height 23
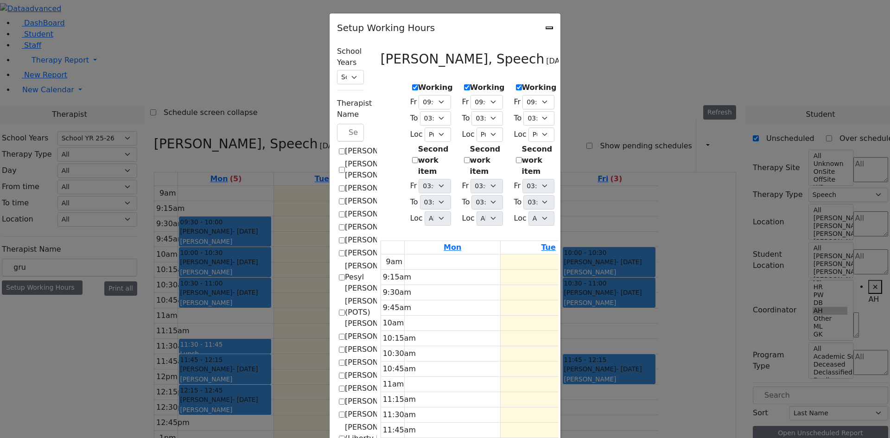
click at [550, 28] on icon "Close" at bounding box center [550, 28] width 0 height 0
checkbox input "false"
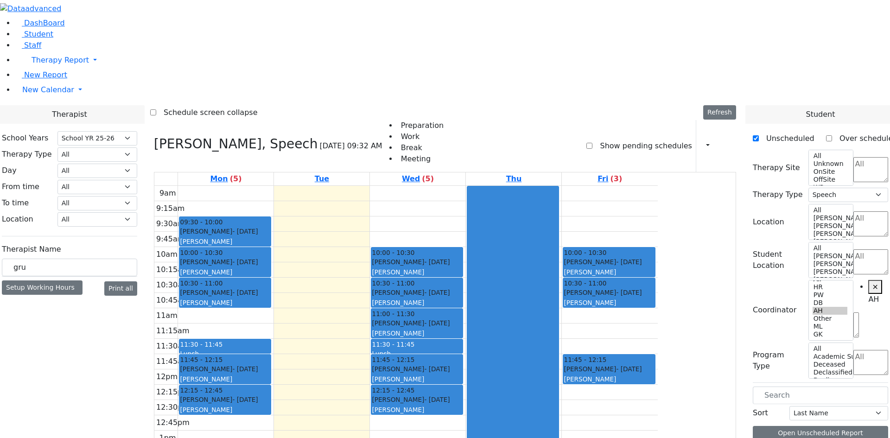
click at [612, 139] on label "Show pending schedules" at bounding box center [642, 146] width 99 height 15
click at [593, 143] on input "Show pending schedules" at bounding box center [590, 146] width 6 height 6
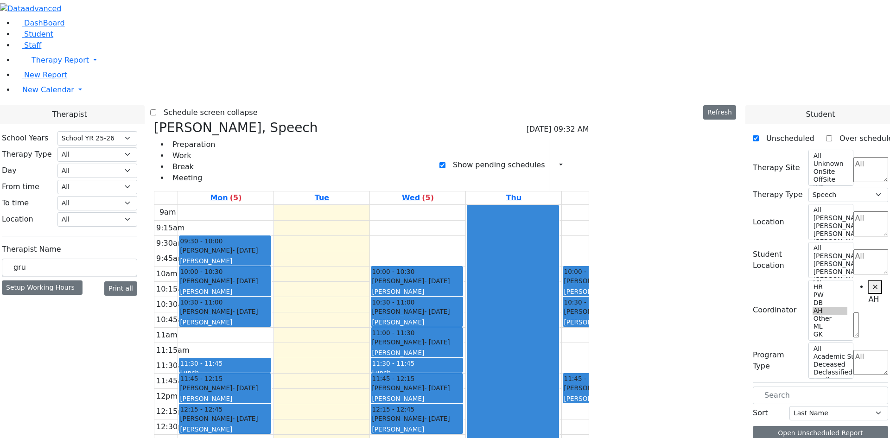
checkbox input "false"
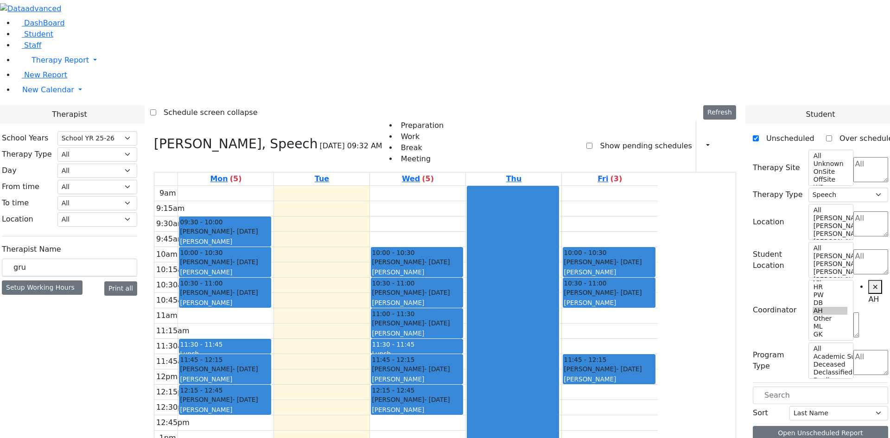
click at [726, 138] on div at bounding box center [725, 146] width 5 height 16
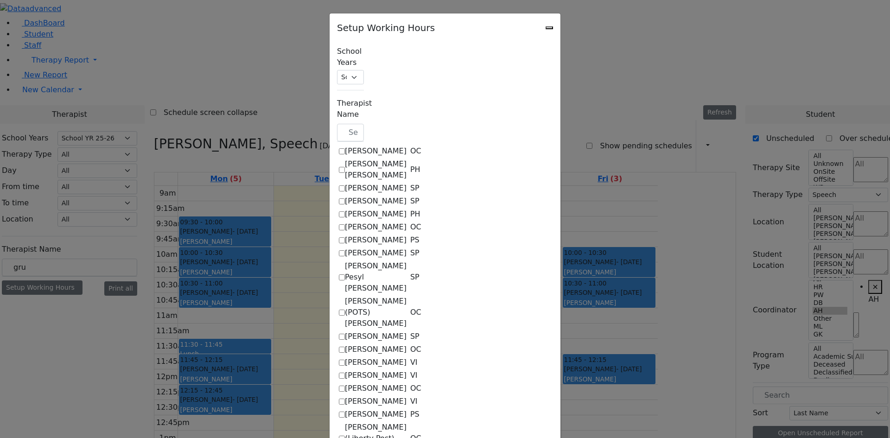
checkbox input "true"
select select "15:00:00"
select select "1"
select select "15:00:00"
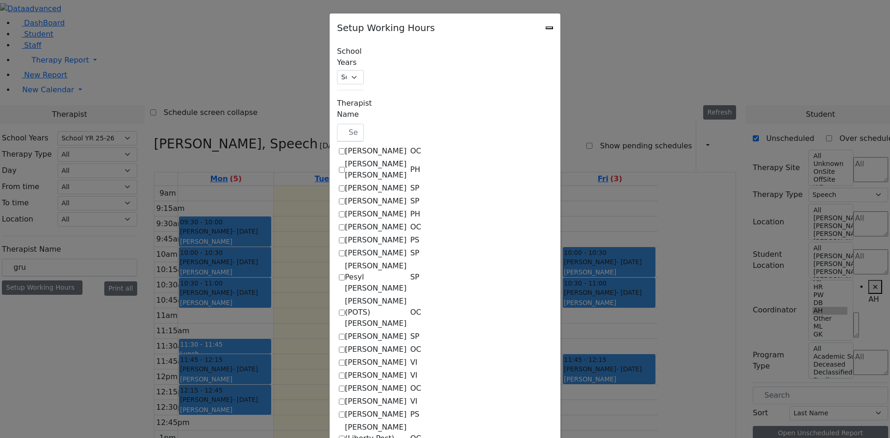
select select "15:00:00"
select select "1"
select select "15:00:00"
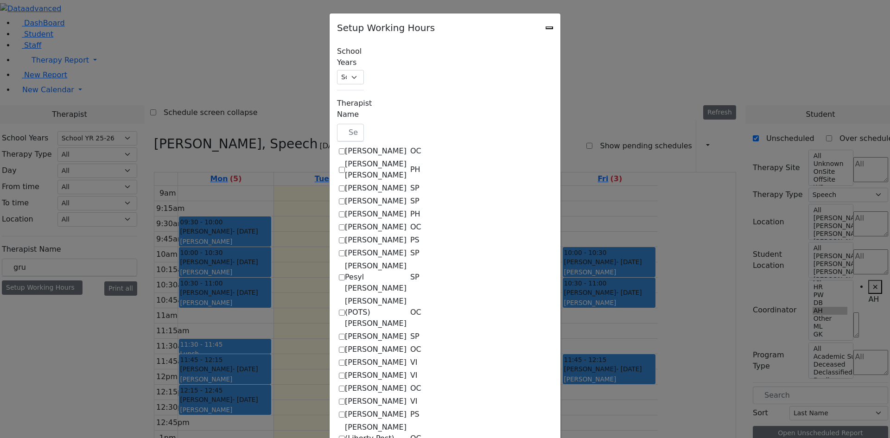
select select "1"
select select "15:00:00"
select select "1"
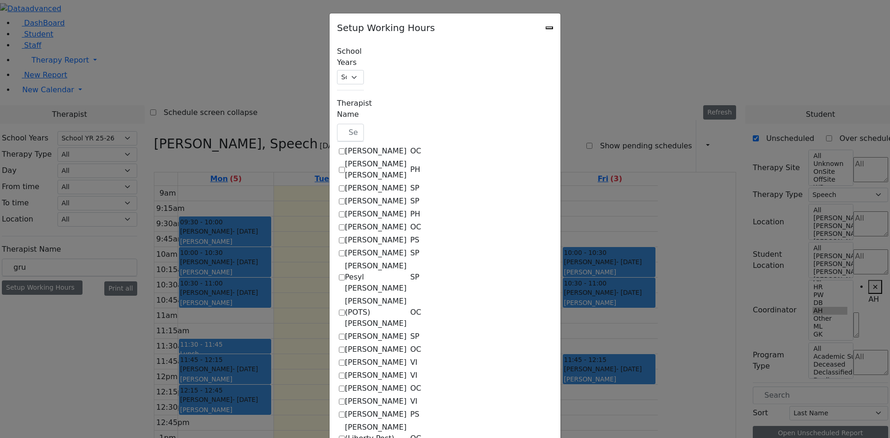
select select "15:00:00"
select select "1"
select select "15:00:00"
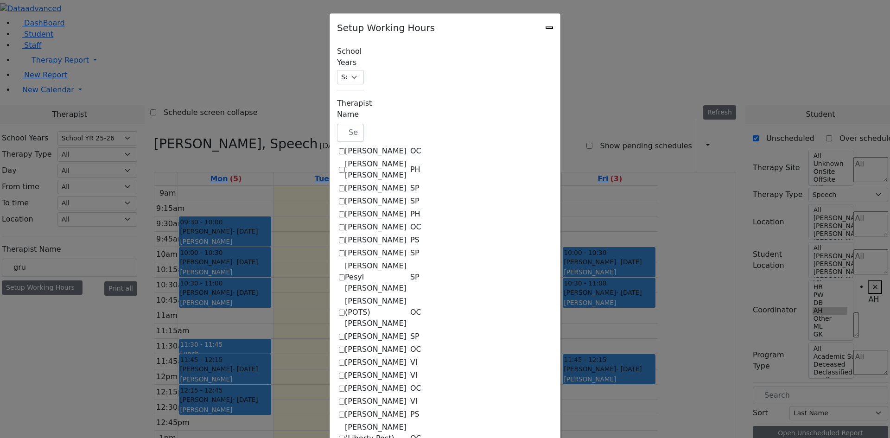
select select "15:00:00"
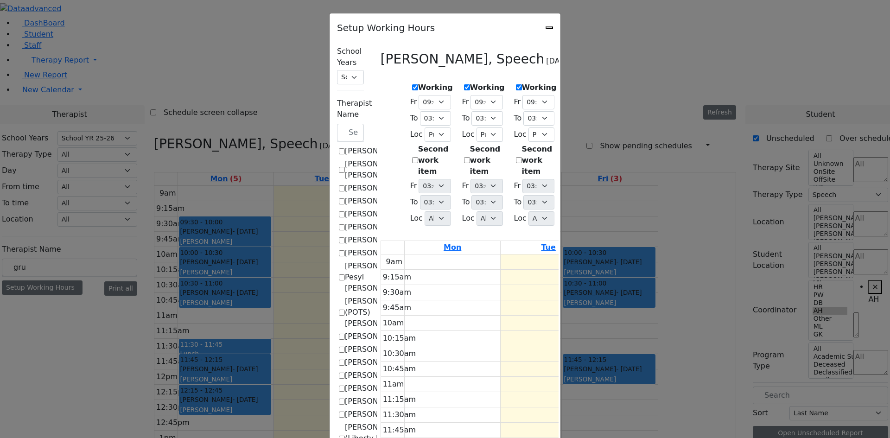
click at [550, 28] on icon "Close" at bounding box center [550, 28] width 0 height 0
checkbox input "false"
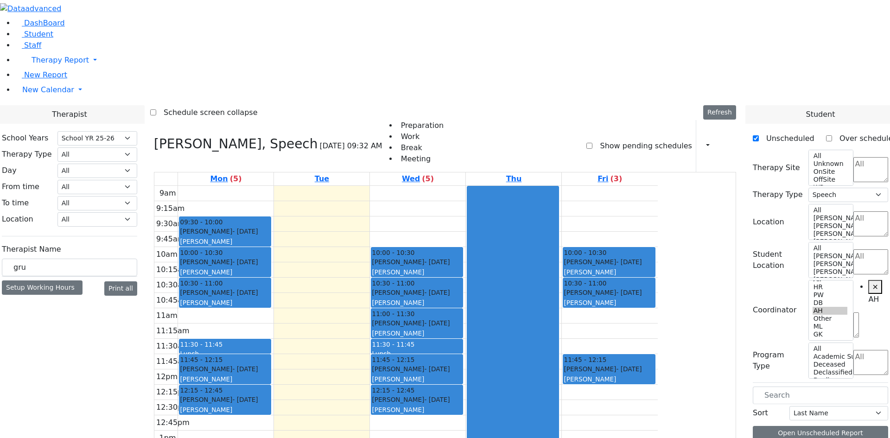
click at [559, 186] on div at bounding box center [512, 369] width 91 height 366
click at [394, 186] on div "9am 9:15am 9:30am 9:45am 10am 10:15am 10:30am 10:45am 11am 11:15am 11:30am 11:4…" at bounding box center [406, 369] width 504 height 367
click at [559, 186] on div at bounding box center [512, 369] width 91 height 366
click at [559, 295] on div at bounding box center [512, 369] width 91 height 366
click at [658, 307] on div "9am 9:15am 9:30am 9:45am 10am 10:15am 10:30am 10:45am 11am 11:15am 11:30am 11:4…" at bounding box center [406, 369] width 504 height 367
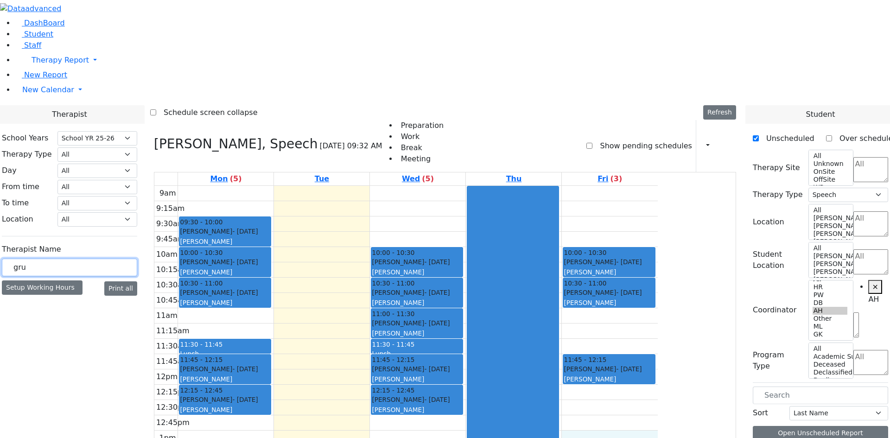
drag, startPoint x: 155, startPoint y: 161, endPoint x: 35, endPoint y: 160, distance: 120.6
click at [35, 160] on div "DashBoard Student Staff Therapy Report Student Old Calendar Report H_Arye" at bounding box center [445, 349] width 890 height 699
click at [253, 136] on h3 "[PERSON_NAME], Speech" at bounding box center [236, 144] width 164 height 16
click at [154, 136] on icon at bounding box center [154, 143] width 0 height 15
select select
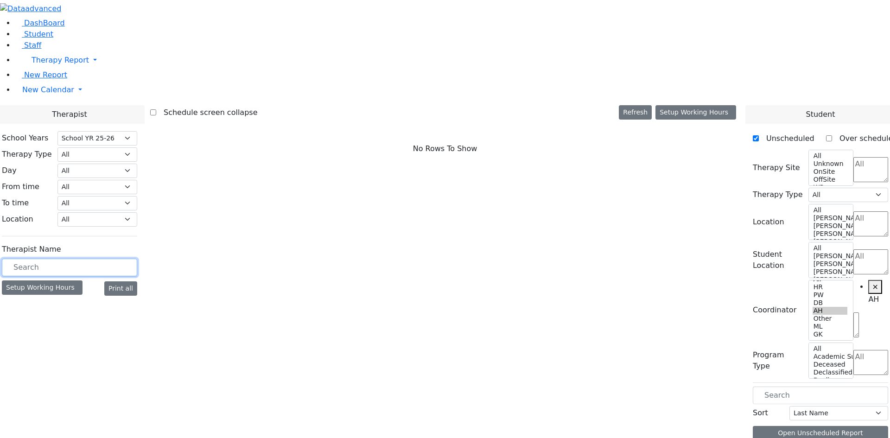
click at [137, 259] on input "text" at bounding box center [69, 268] width 135 height 18
type input "grum"
click at [137, 259] on input "grum" at bounding box center [69, 268] width 135 height 18
click at [42, 38] on span "Student" at bounding box center [38, 34] width 29 height 9
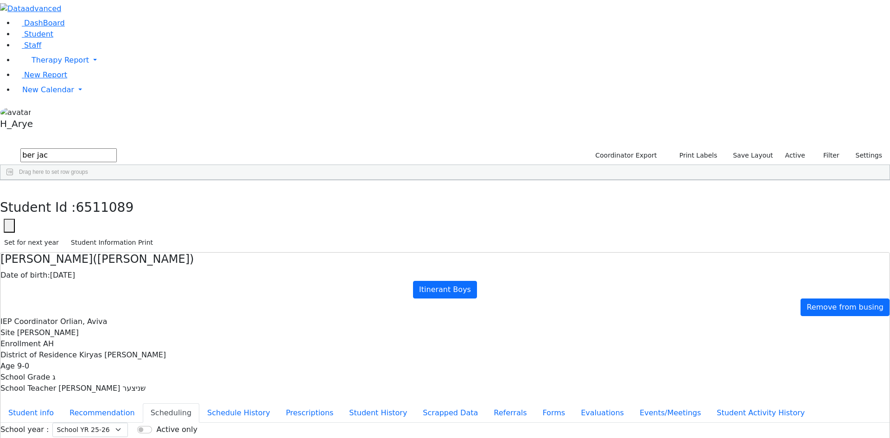
select select "212"
drag, startPoint x: 164, startPoint y: 42, endPoint x: 0, endPoint y: 64, distance: 165.2
click at [13, 68] on div "DashBoard Student Staff Therapy Report Student Old Calendar Report H_Arye" at bounding box center [445, 267] width 890 height 535
click at [143, 195] on div "Yosef" at bounding box center [119, 201] width 48 height 13
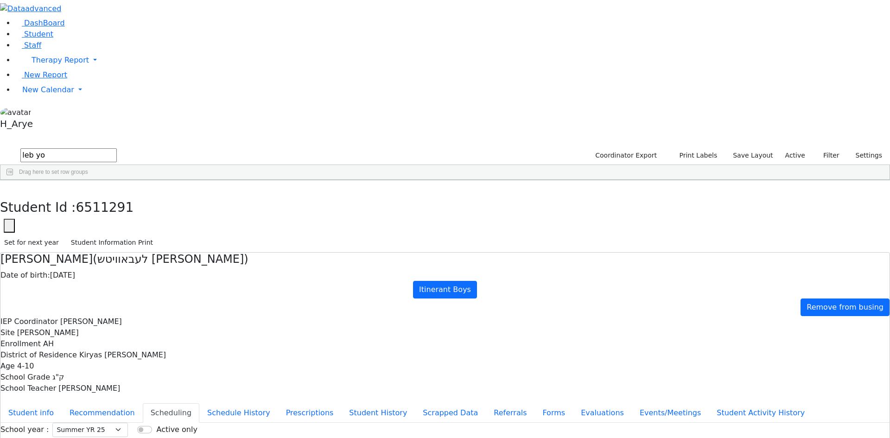
click at [171, 133] on div "Students 1 A 24 K 24 W 24 A 24 K 24 W 24 876" at bounding box center [445, 140] width 890 height 14
click at [13, 180] on button "button" at bounding box center [6, 189] width 13 height 19
click at [117, 148] on input "leb yo" at bounding box center [68, 155] width 96 height 14
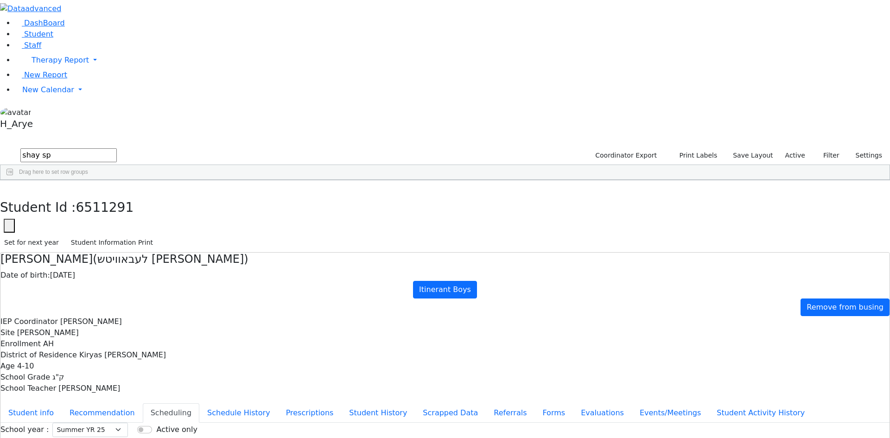
type input "shay sp"
click at [191, 234] on div "02/20/2021" at bounding box center [167, 240] width 48 height 13
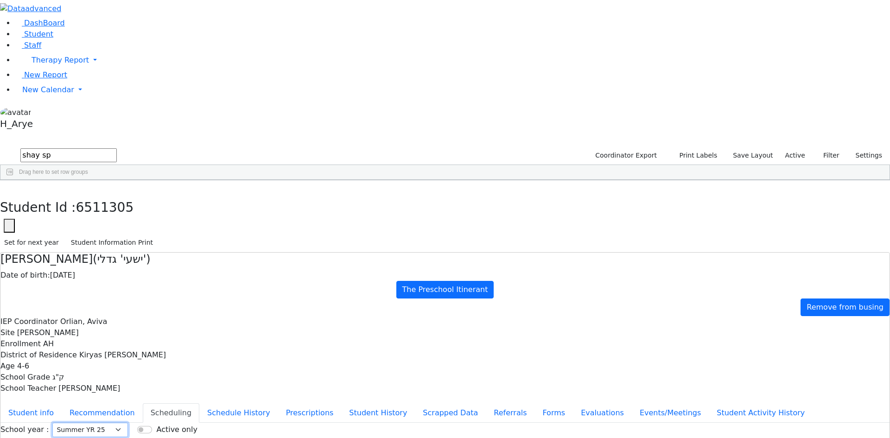
click at [128, 423] on select "Select School YR School YR 25-26 Summer YR 25 School YR 24-25 Summer YR 24 Scho…" at bounding box center [90, 430] width 76 height 14
select select "212"
click at [128, 423] on select "Select School YR School YR 25-26 Summer YR 25 School YR 24-25 Summer YR 24 Scho…" at bounding box center [90, 430] width 76 height 14
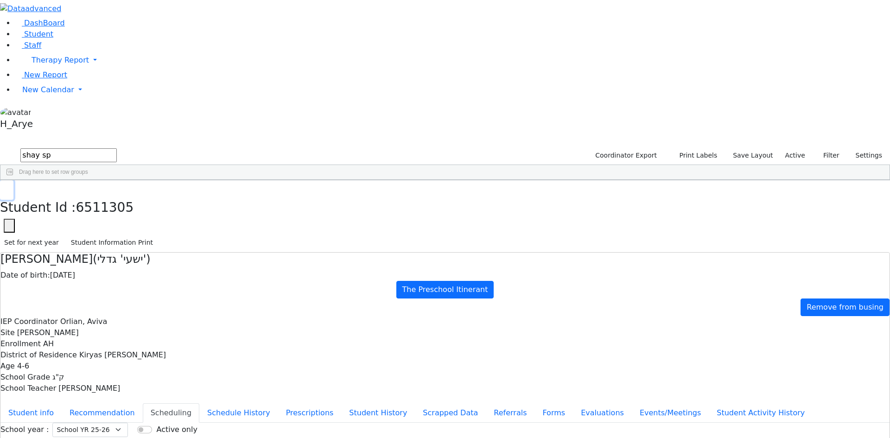
click at [9, 187] on icon "button" at bounding box center [6, 190] width 5 height 6
drag, startPoint x: 159, startPoint y: 36, endPoint x: 6, endPoint y: 42, distance: 152.7
click at [6, 42] on div "DashBoard Student Staff Therapy Report Student Old Calendar Report H_Arye" at bounding box center [445, 267] width 890 height 535
type input "ja rei"
click at [143, 208] on div "[PERSON_NAME]" at bounding box center [119, 214] width 48 height 13
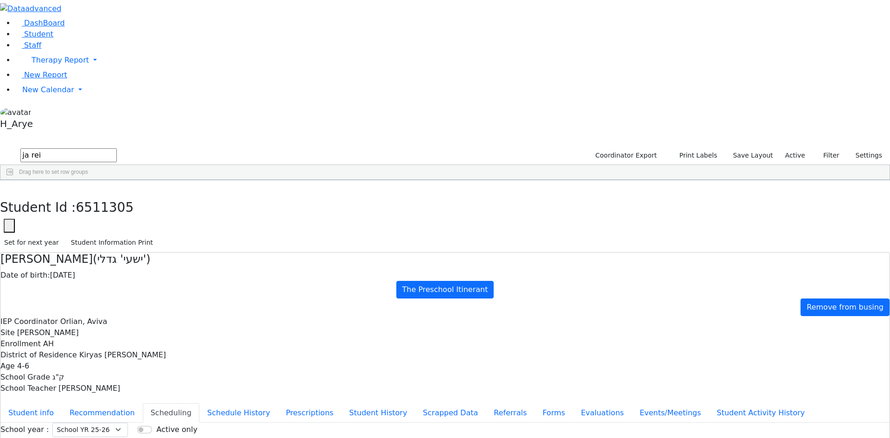
click at [143, 208] on div "Jacob" at bounding box center [119, 214] width 48 height 13
click at [128, 423] on select "Select School YR School YR 25-26 Summer YR 25 School YR 24-25 Summer YR 24 Scho…" at bounding box center [90, 430] width 76 height 14
select select "212"
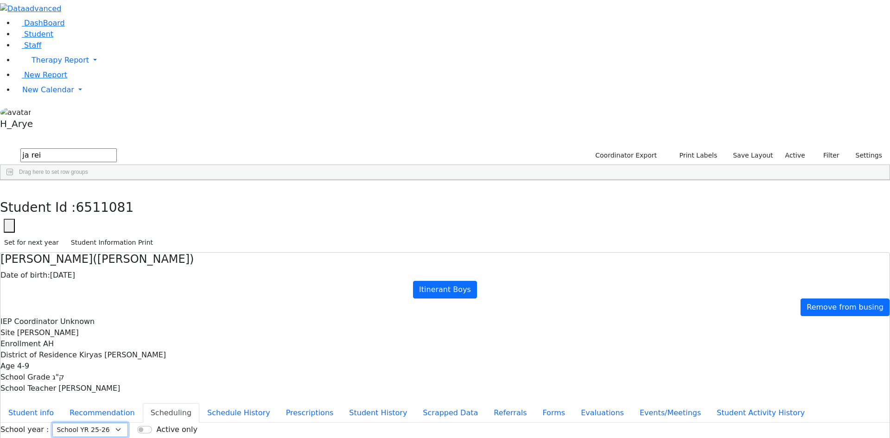
click at [128, 423] on select "Select School YR School YR 25-26 Summer YR 25 School YR 24-25 Summer YR 24 Scho…" at bounding box center [90, 430] width 76 height 14
drag, startPoint x: 174, startPoint y: 17, endPoint x: 152, endPoint y: 0, distance: 27.2
click at [13, 180] on button "button" at bounding box center [6, 189] width 13 height 19
drag, startPoint x: 145, startPoint y: 30, endPoint x: 82, endPoint y: 29, distance: 62.6
click at [83, 30] on div "DashBoard Student Staff Therapy Report Student Old Calendar Report H_Arye" at bounding box center [445, 267] width 890 height 535
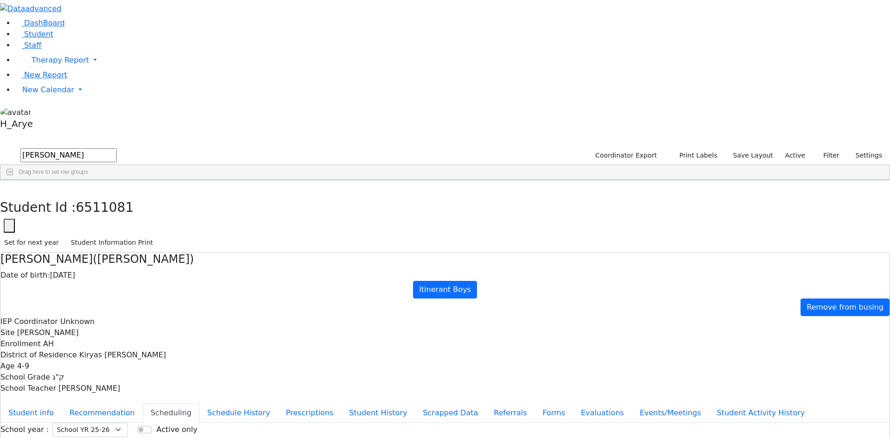
drag, startPoint x: 264, startPoint y: 45, endPoint x: 0, endPoint y: 18, distance: 265.7
click at [0, 18] on div "DashBoard Student Staff Therapy Report Student Old Calendar Report H_Arye" at bounding box center [445, 267] width 890 height 535
type input "taub"
click at [238, 221] on div "ק"ג" at bounding box center [215, 227] width 48 height 13
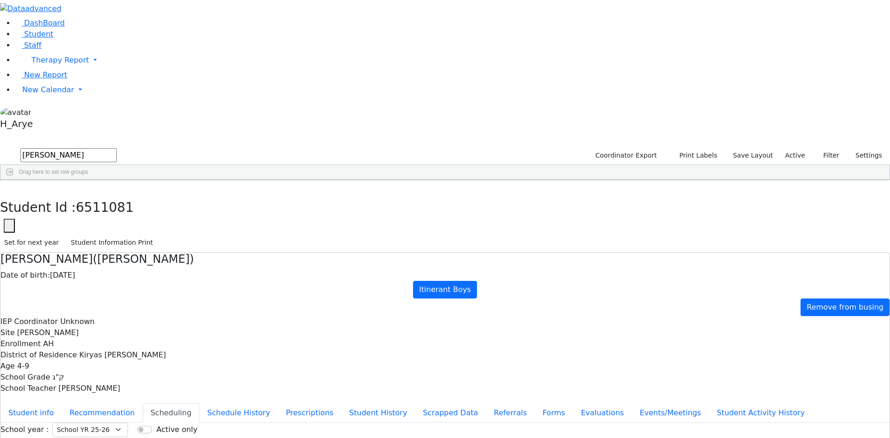
select select "212"
click at [143, 403] on button "Recommendation" at bounding box center [102, 412] width 81 height 19
checkbox input "true"
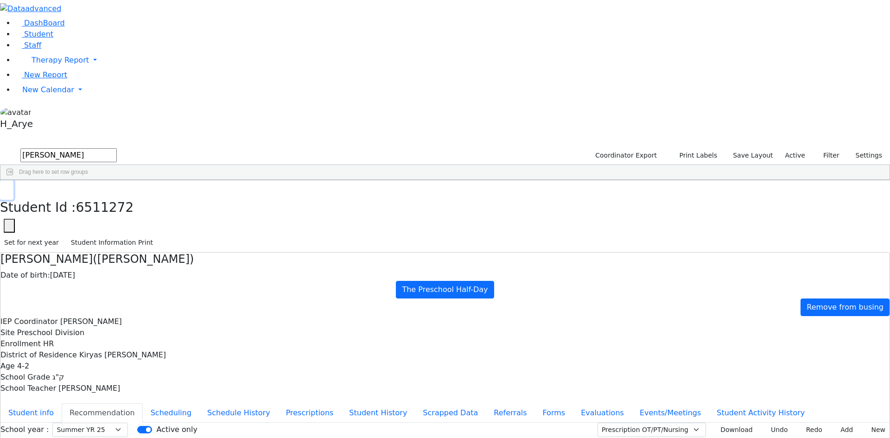
click at [9, 187] on icon "button" at bounding box center [6, 190] width 5 height 6
drag, startPoint x: 165, startPoint y: 31, endPoint x: 0, endPoint y: 35, distance: 165.2
click at [0, 35] on div "DashBoard Student Staff Therapy Report Student Old Calendar Report H_Arye" at bounding box center [445, 267] width 890 height 535
click at [143, 221] on div "Yakov" at bounding box center [119, 227] width 48 height 13
click at [191, 221] on div "06/10/2021" at bounding box center [167, 227] width 48 height 13
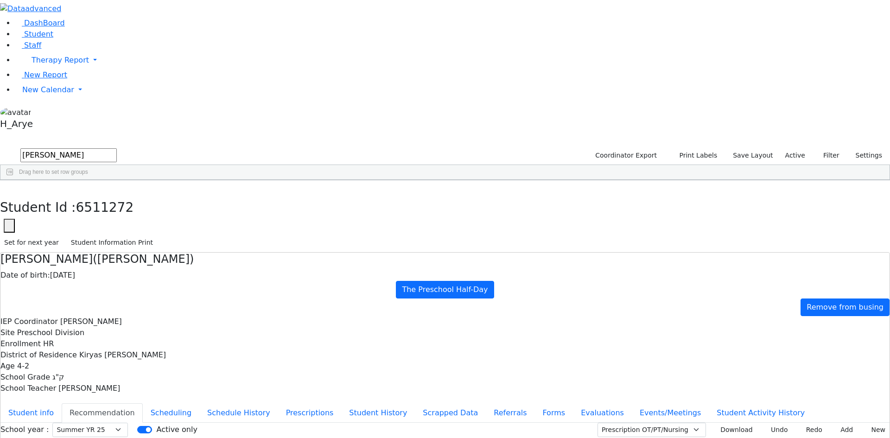
click at [191, 221] on div "06/10/2021" at bounding box center [167, 227] width 48 height 13
click at [128, 423] on select "Select School YR School YR 25-26 Summer YR 25 School YR 24-25 Summer YR 24 Scho…" at bounding box center [90, 430] width 76 height 14
select select "212"
click at [128, 423] on select "Select School YR School YR 25-26 Summer YR 25 School YR 24-25 Summer YR 24 Scho…" at bounding box center [90, 430] width 76 height 14
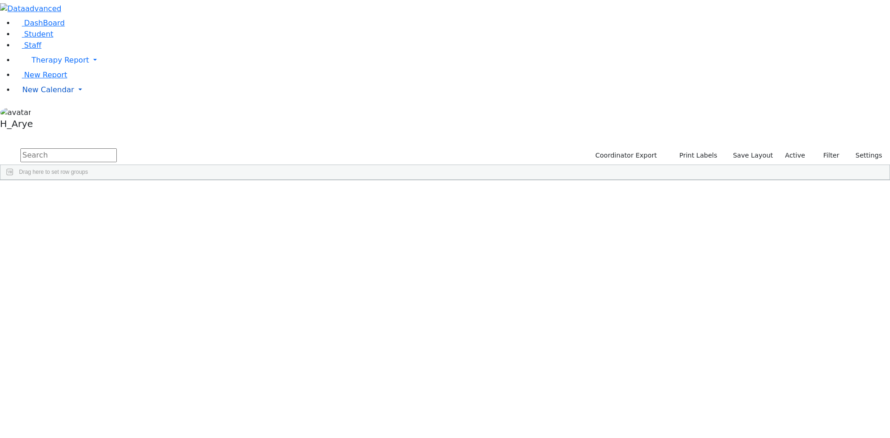
click at [50, 64] on span "New Calendar" at bounding box center [61, 60] width 58 height 9
click at [52, 113] on span "Calendar" at bounding box center [36, 108] width 33 height 9
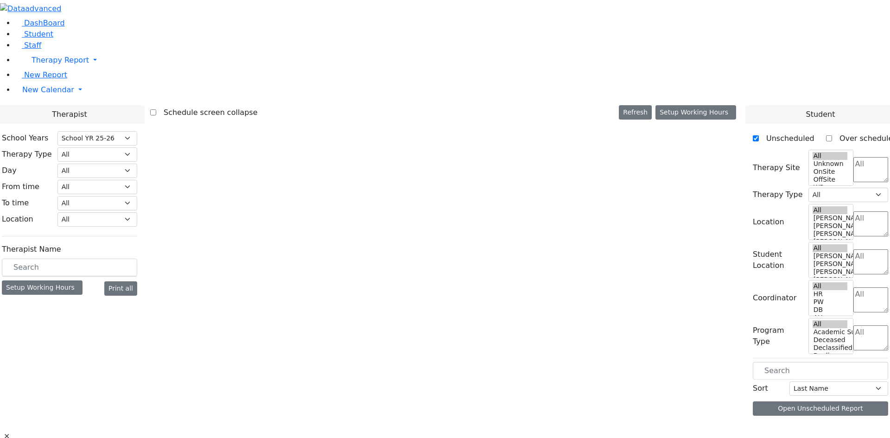
select select "212"
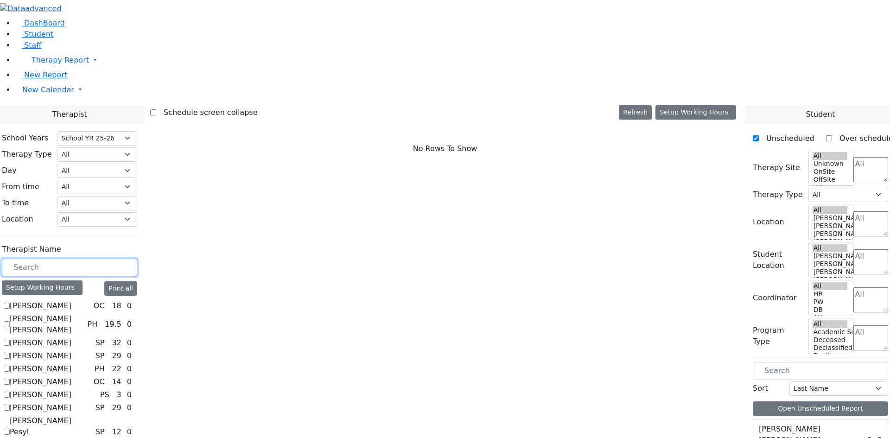
click at [137, 259] on input "text" at bounding box center [69, 268] width 135 height 18
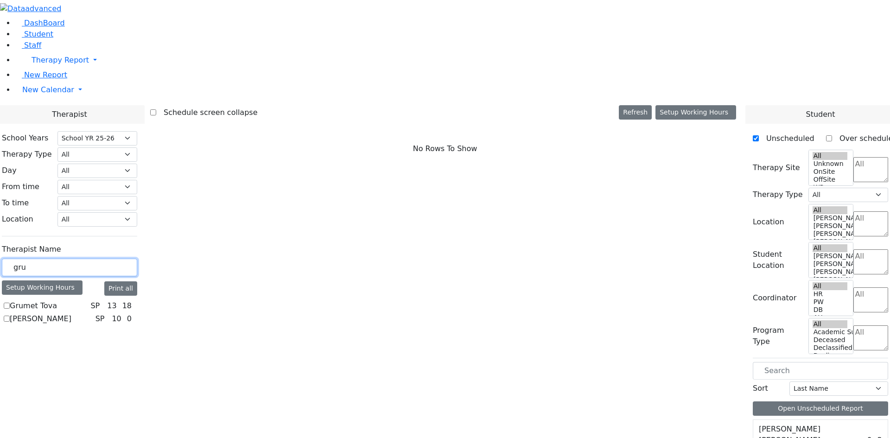
type input "gru"
click at [57, 301] on label "Grumet Tova" at bounding box center [33, 306] width 47 height 11
click at [10, 303] on input "Grumet Tova" at bounding box center [7, 306] width 6 height 6
checkbox input "true"
select select "3"
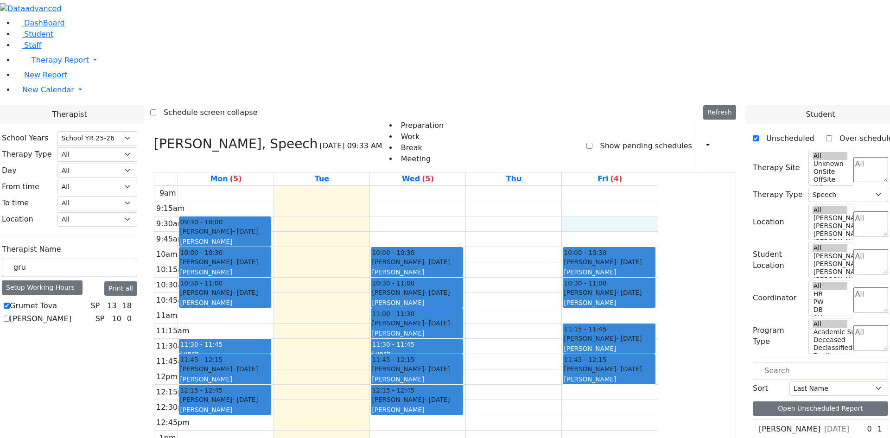
click at [658, 186] on div "9am 9:15am 9:30am 9:45am 10am 10:15am 10:30am 10:45am 11am 11:15am 11:30am 11:4…" at bounding box center [406, 369] width 504 height 367
click at [630, 139] on label "Show pending schedules" at bounding box center [642, 146] width 99 height 15
click at [593, 143] on input "Show pending schedules" at bounding box center [590, 146] width 6 height 6
checkbox input "true"
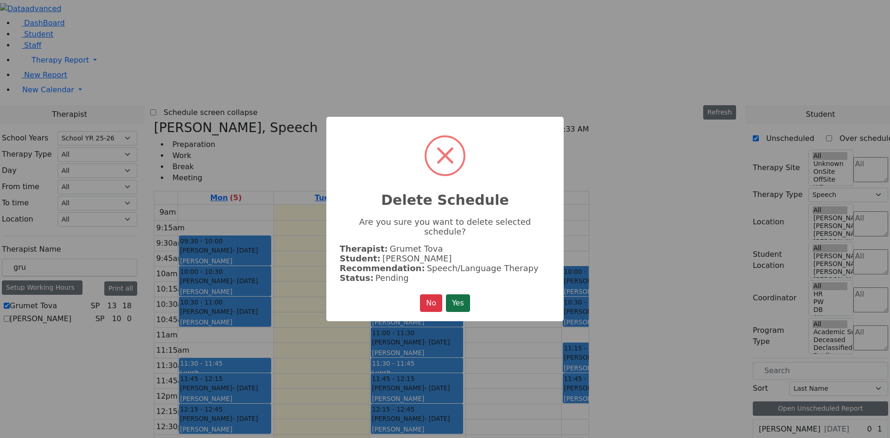
click at [461, 301] on button "Yes" at bounding box center [458, 303] width 24 height 18
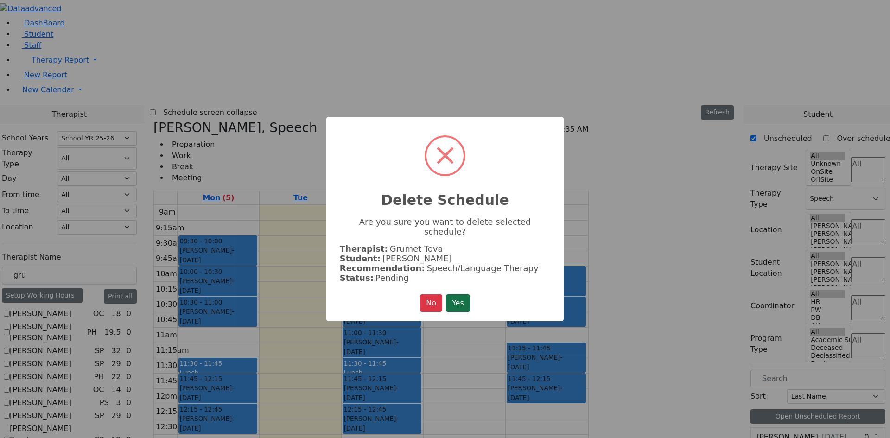
click at [462, 301] on button "Yes" at bounding box center [458, 303] width 24 height 18
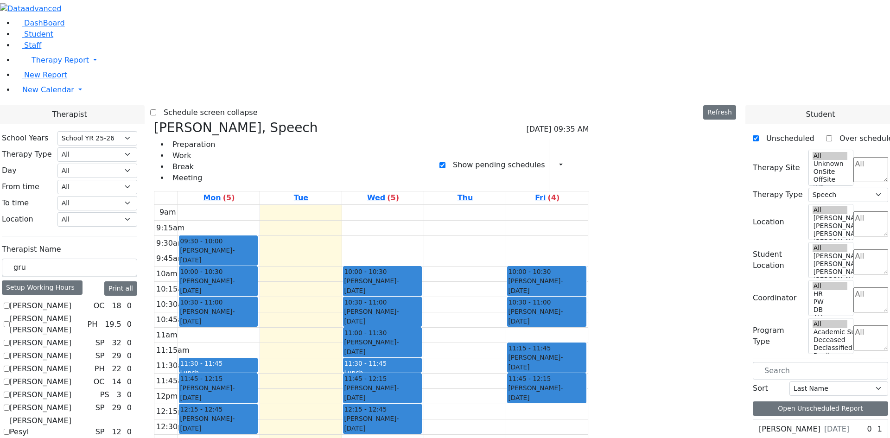
click at [525, 158] on label "Show pending schedules" at bounding box center [495, 165] width 99 height 15
click at [446, 162] on input "Show pending schedules" at bounding box center [443, 165] width 6 height 6
checkbox input "false"
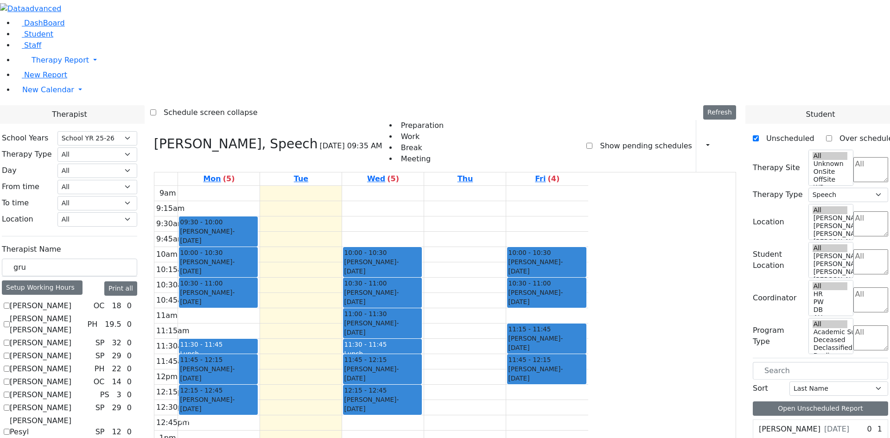
click at [854, 288] on textarea "Search" at bounding box center [871, 300] width 35 height 25
click at [834, 169] on li "AH" at bounding box center [838, 163] width 21 height 11
select select "4"
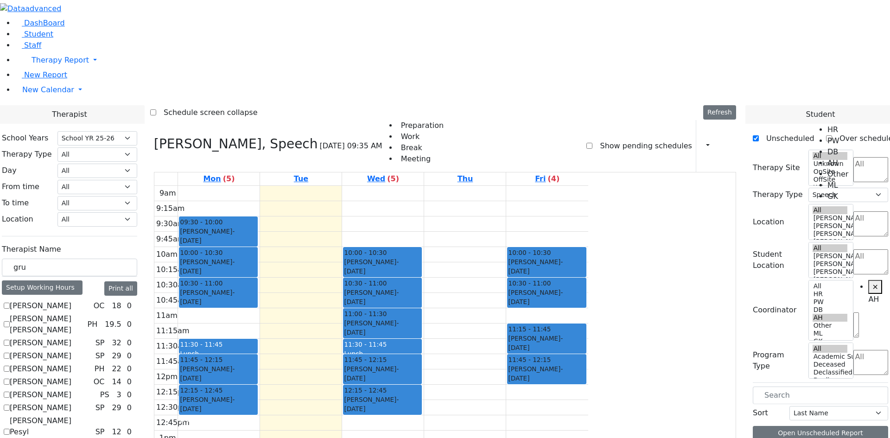
scroll to position [33, 0]
click at [793, 350] on label "Program Type" at bounding box center [778, 361] width 50 height 22
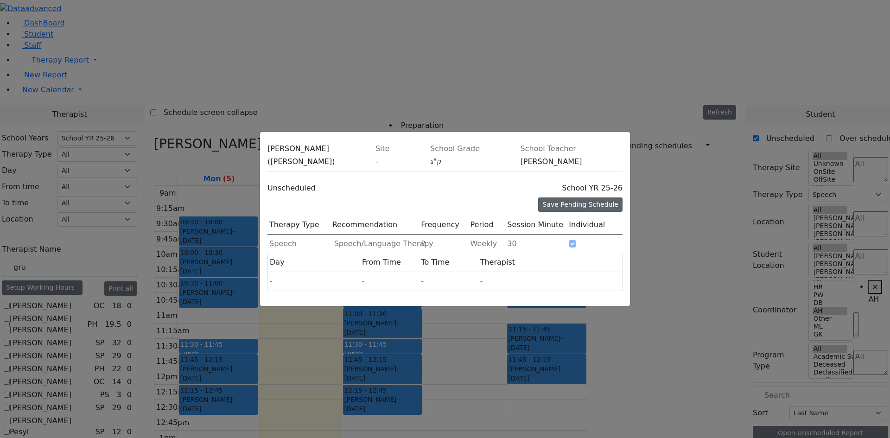
click at [563, 198] on div "Save Pending Schedule" at bounding box center [580, 205] width 84 height 14
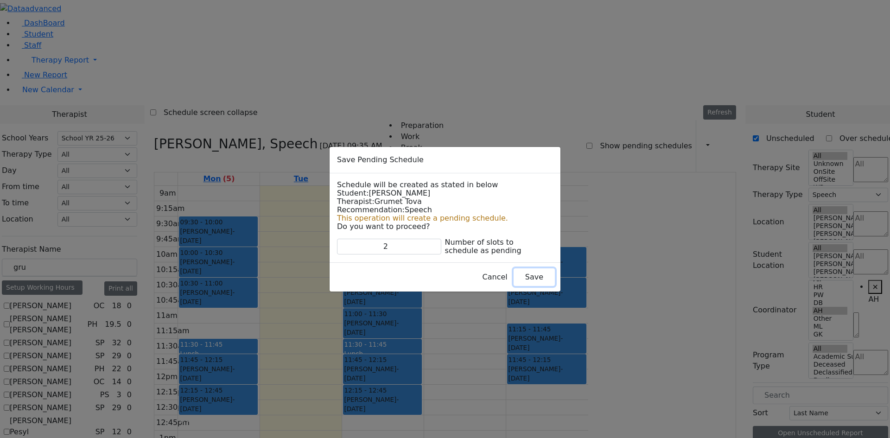
click at [516, 275] on button "Save" at bounding box center [534, 278] width 41 height 18
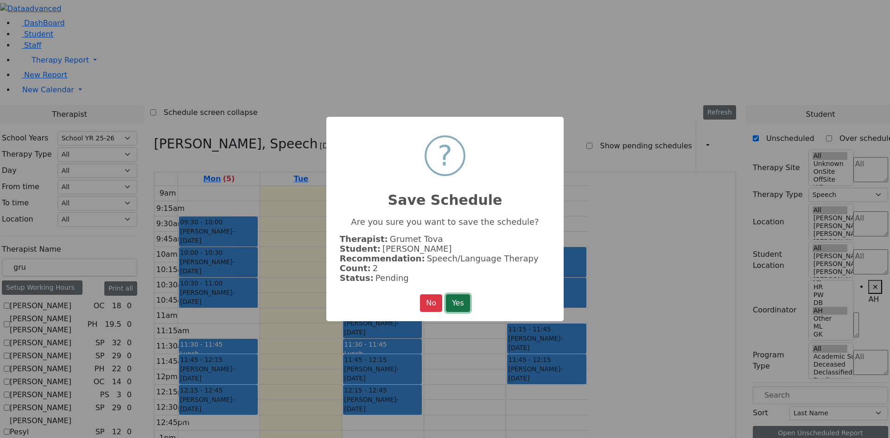
click at [461, 301] on button "Yes" at bounding box center [458, 303] width 24 height 18
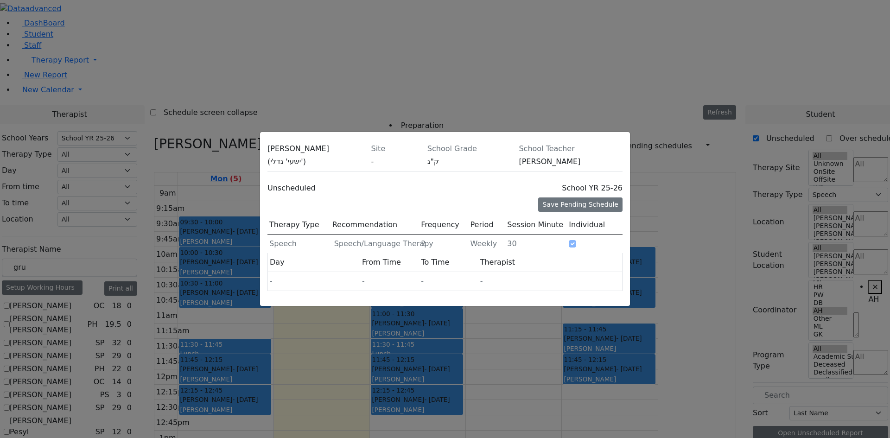
click at [623, 151] on icon at bounding box center [623, 151] width 0 height 0
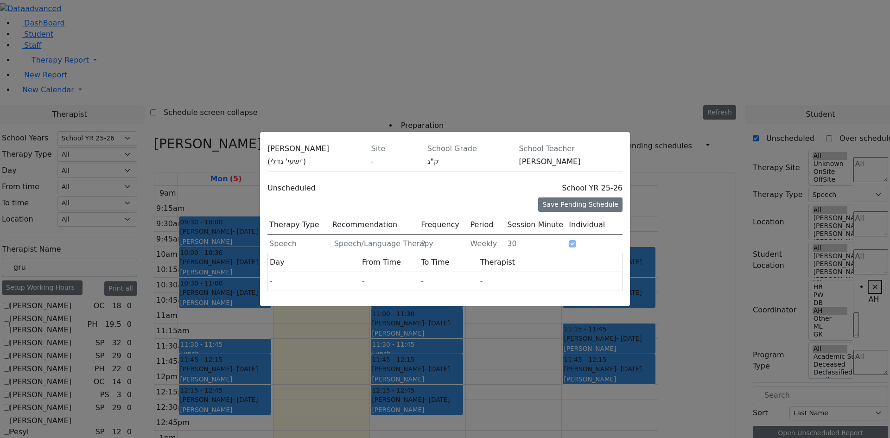
click at [623, 151] on icon at bounding box center [623, 151] width 0 height 0
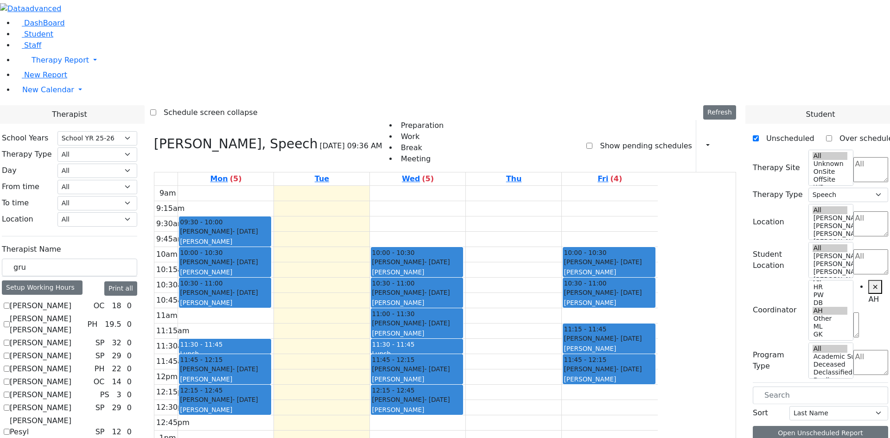
click at [596, 139] on label "Show pending schedules" at bounding box center [642, 146] width 99 height 15
click at [593, 143] on input "Show pending schedules" at bounding box center [590, 146] width 6 height 6
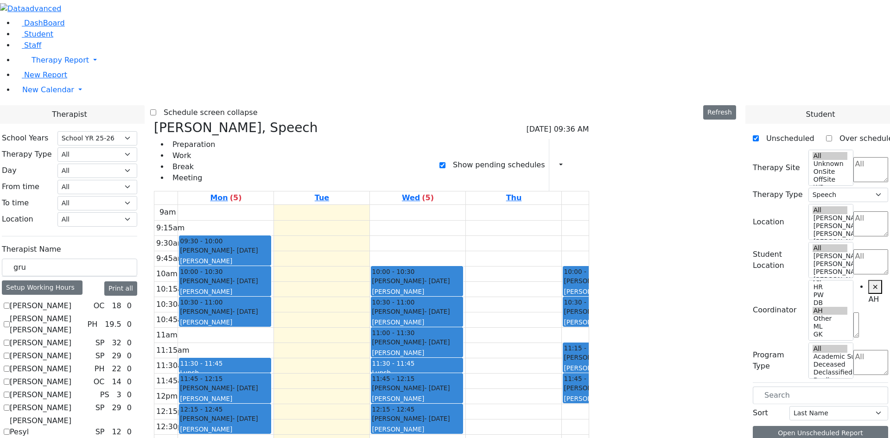
click at [545, 158] on label "Show pending schedules" at bounding box center [495, 165] width 99 height 15
click at [446, 162] on input "Show pending schedules" at bounding box center [443, 165] width 6 height 6
checkbox input "false"
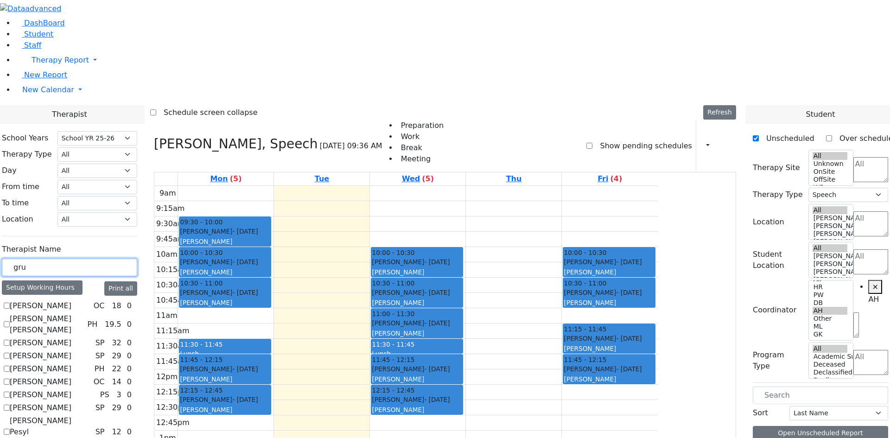
drag, startPoint x: 147, startPoint y: 164, endPoint x: 86, endPoint y: 157, distance: 61.6
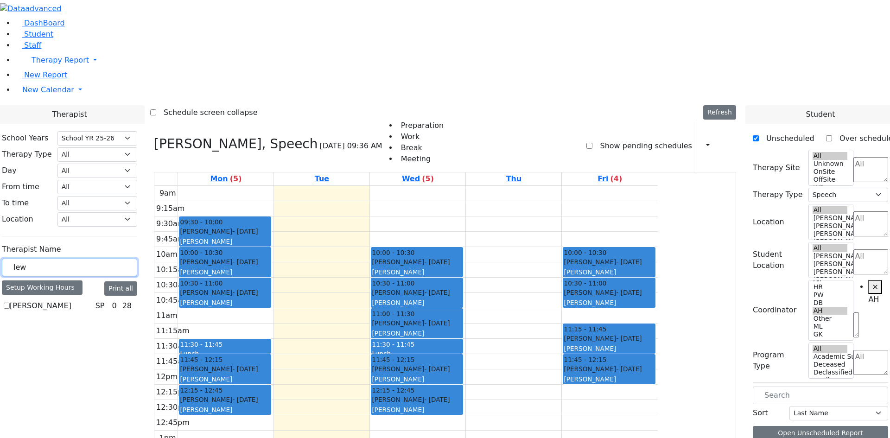
type input "lew"
click at [71, 301] on label "[PERSON_NAME]" at bounding box center [41, 306] width 62 height 11
click at [10, 303] on input "[PERSON_NAME]" at bounding box center [7, 306] width 6 height 6
checkbox input "true"
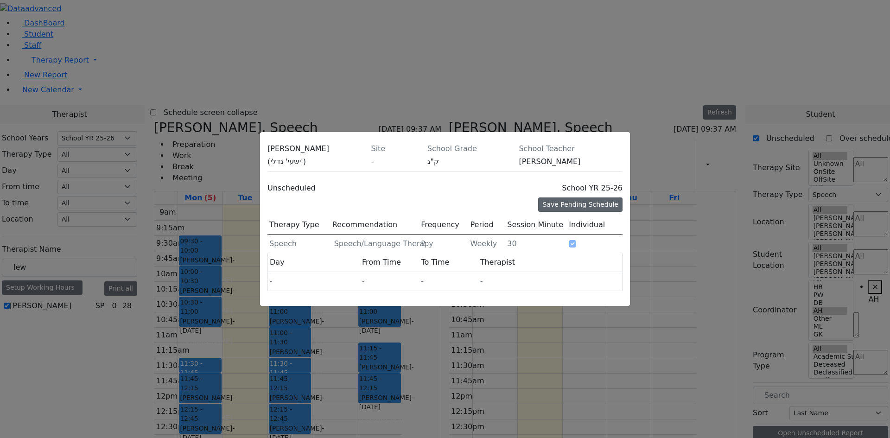
click at [569, 198] on div "Save Pending Schedule" at bounding box center [580, 205] width 84 height 14
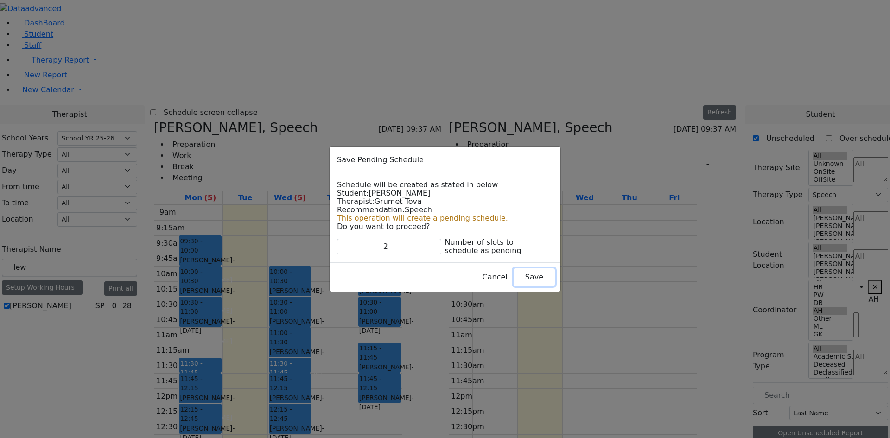
click at [514, 274] on button "Save" at bounding box center [534, 278] width 41 height 18
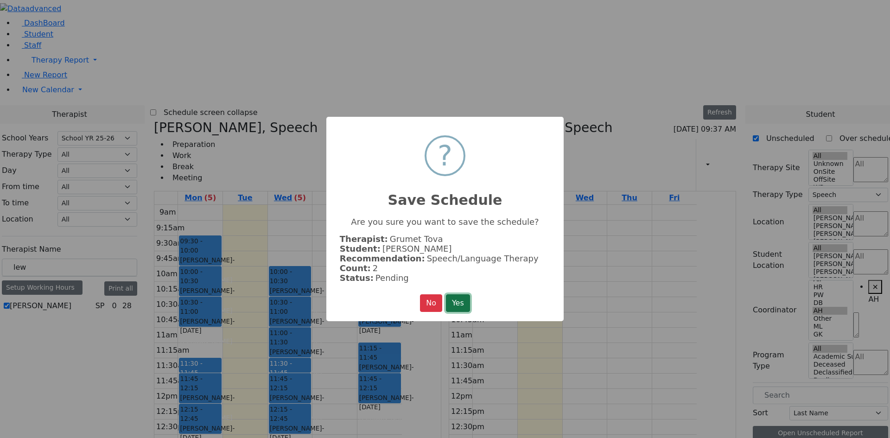
click at [465, 302] on button "Yes" at bounding box center [458, 303] width 24 height 18
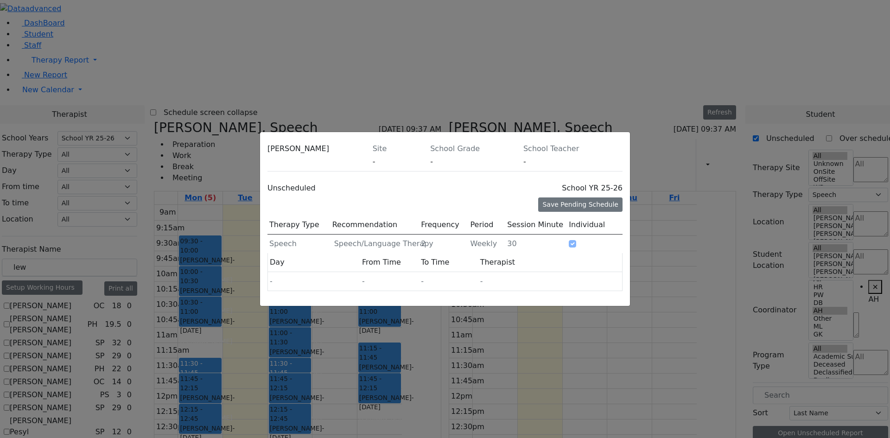
click at [623, 151] on icon at bounding box center [623, 151] width 0 height 0
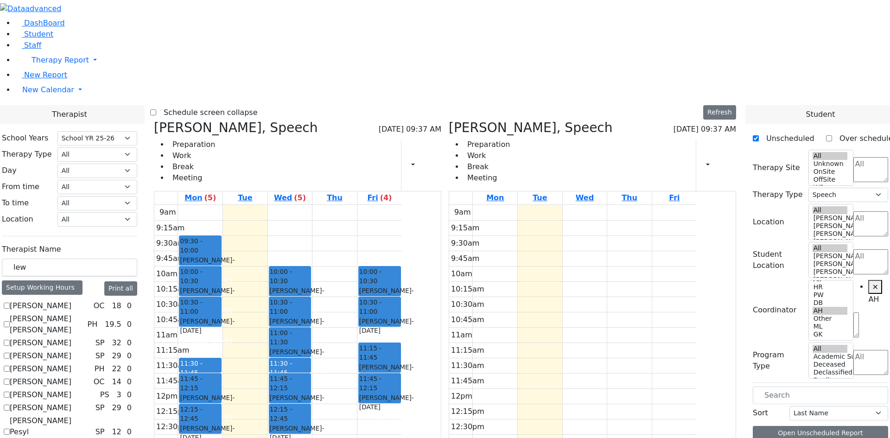
click at [154, 120] on icon at bounding box center [154, 127] width 0 height 15
checkbox input "false"
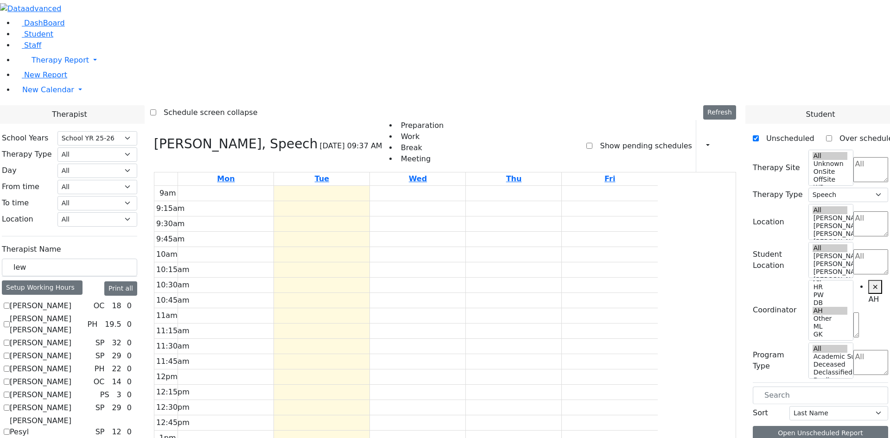
click at [598, 139] on label "Show pending schedules" at bounding box center [642, 146] width 99 height 15
click at [593, 143] on input "Show pending schedules" at bounding box center [590, 146] width 6 height 6
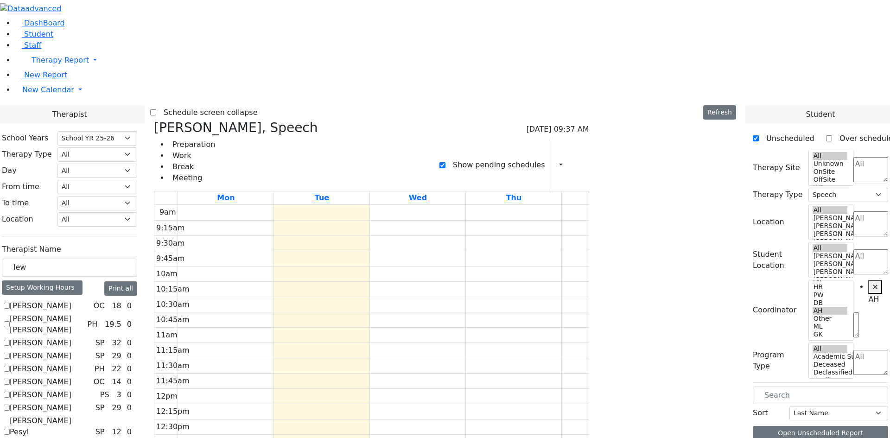
checkbox input "false"
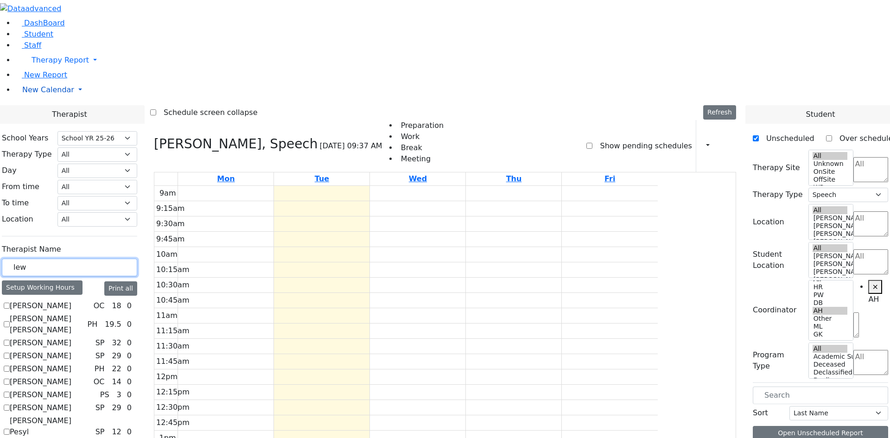
drag, startPoint x: 81, startPoint y: 149, endPoint x: 17, endPoint y: 151, distance: 64.0
click at [242, 120] on div "[PERSON_NAME], Speech [DATE] 09:37 AM Preparation Work Break Meeting Show pendi…" at bounding box center [445, 344] width 590 height 448
click at [250, 136] on h3 "[PERSON_NAME], Speech" at bounding box center [236, 144] width 164 height 16
click at [154, 136] on icon at bounding box center [154, 143] width 0 height 15
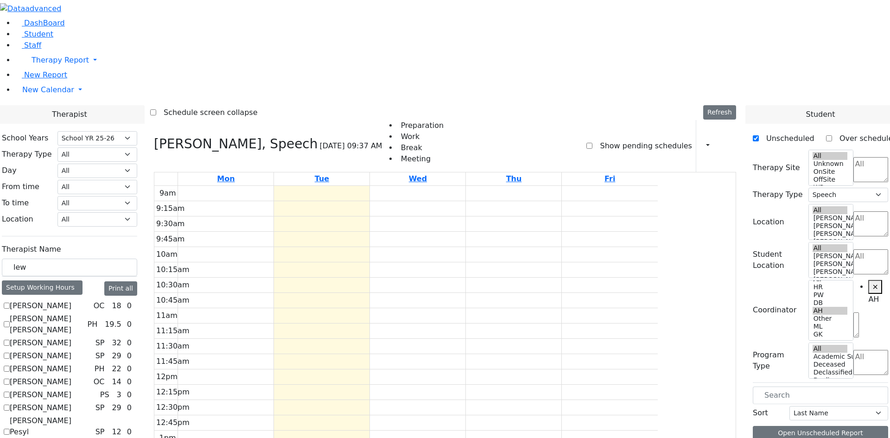
select select
checkbox input "false"
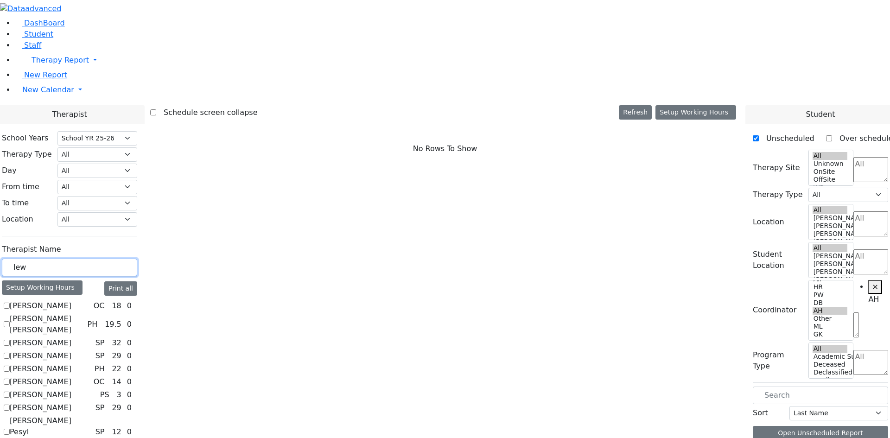
drag, startPoint x: 176, startPoint y: 162, endPoint x: 17, endPoint y: 157, distance: 159.2
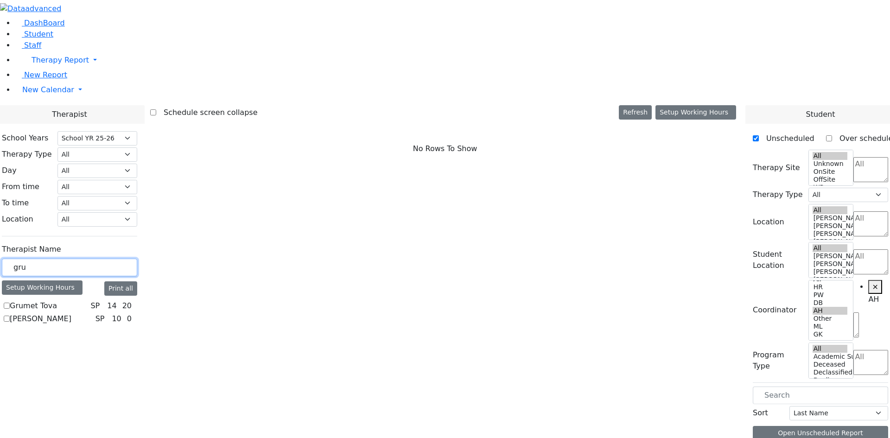
type input "gru"
click at [57, 301] on label "Grumet Tova" at bounding box center [33, 306] width 47 height 11
click at [10, 303] on input "Grumet Tova" at bounding box center [7, 306] width 6 height 6
checkbox input "true"
select select "3"
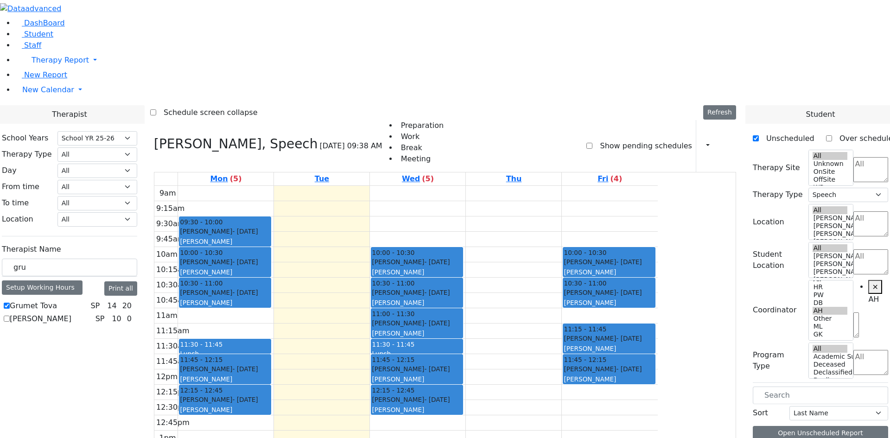
click at [625, 139] on label "Show pending schedules" at bounding box center [642, 146] width 99 height 15
click at [593, 143] on input "Show pending schedules" at bounding box center [590, 146] width 6 height 6
checkbox input "true"
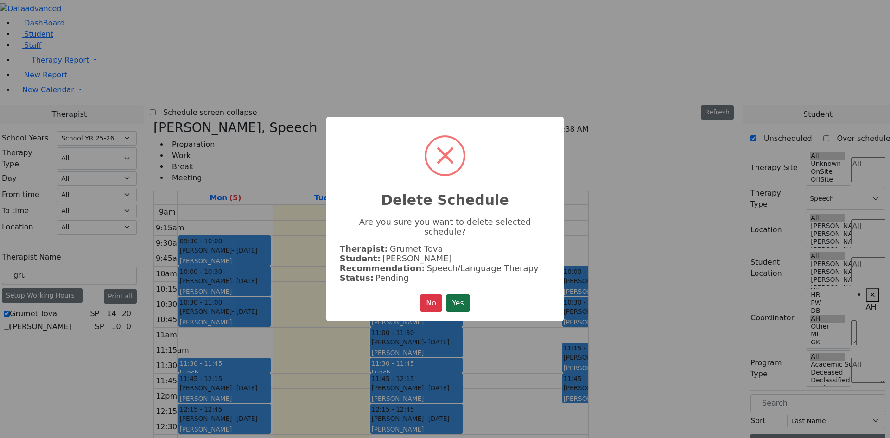
click at [466, 299] on button "Yes" at bounding box center [458, 303] width 24 height 18
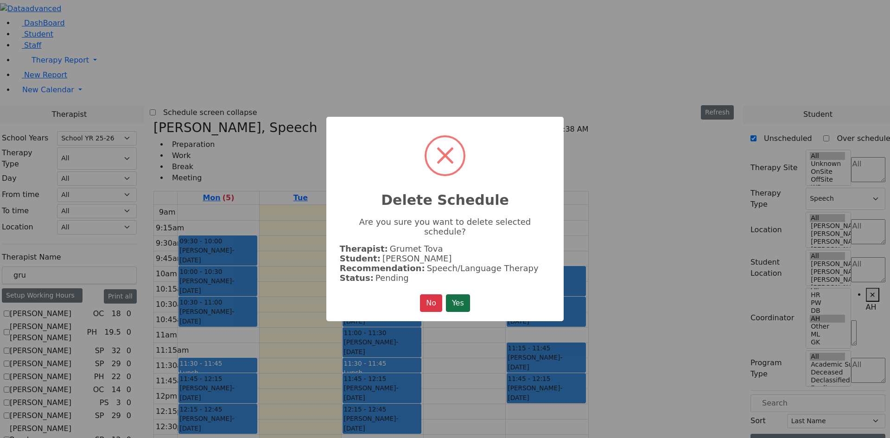
click at [469, 294] on button "Yes" at bounding box center [458, 303] width 24 height 18
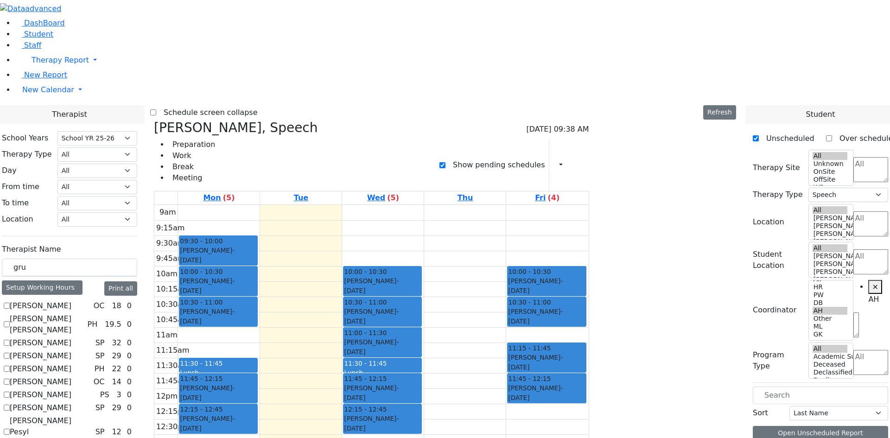
click at [154, 120] on icon at bounding box center [154, 127] width 0 height 15
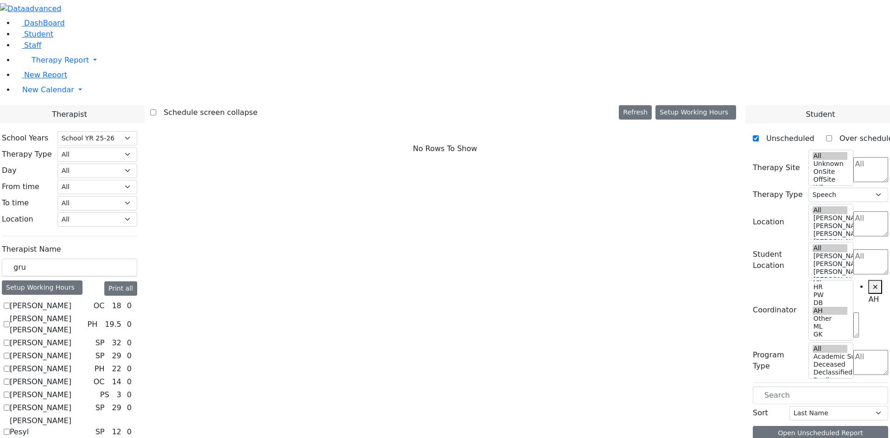
select select
checkbox input "false"
drag, startPoint x: 165, startPoint y: 154, endPoint x: 14, endPoint y: 158, distance: 150.3
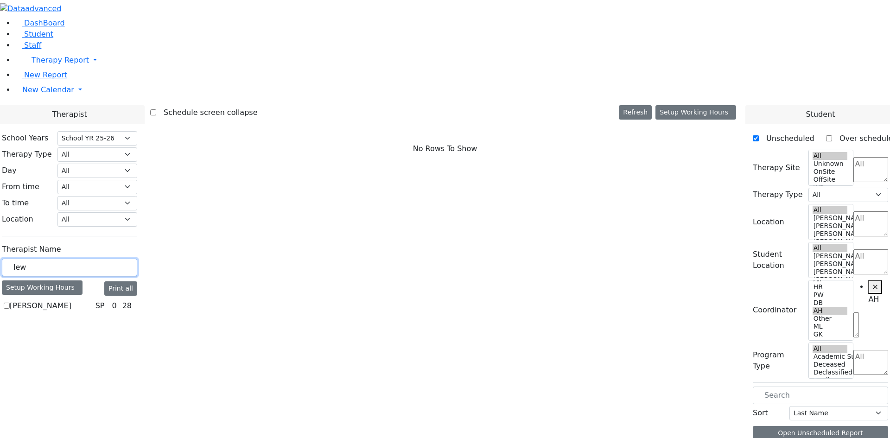
type input "lew"
click at [71, 301] on label "[PERSON_NAME]" at bounding box center [41, 306] width 62 height 11
click at [10, 303] on input "[PERSON_NAME]" at bounding box center [7, 306] width 6 height 6
checkbox input "true"
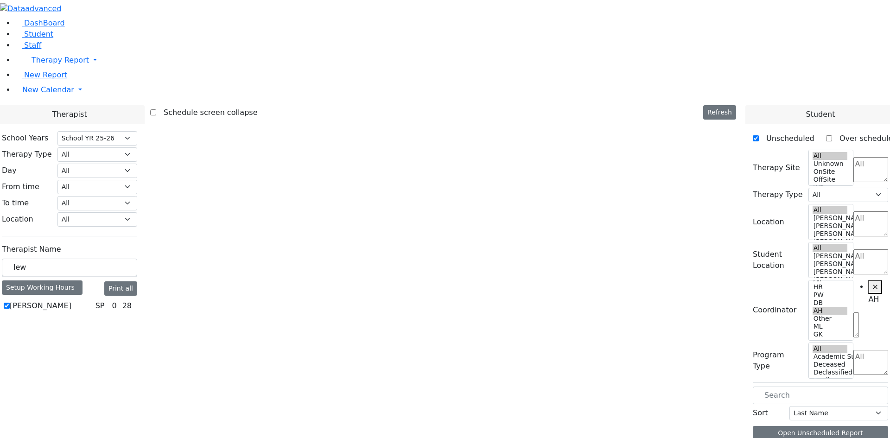
select select "3"
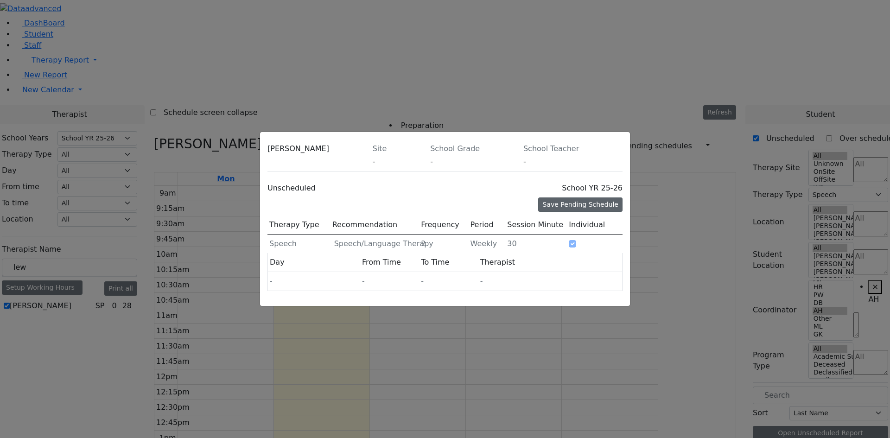
click at [578, 198] on div "Save Pending Schedule" at bounding box center [580, 205] width 84 height 14
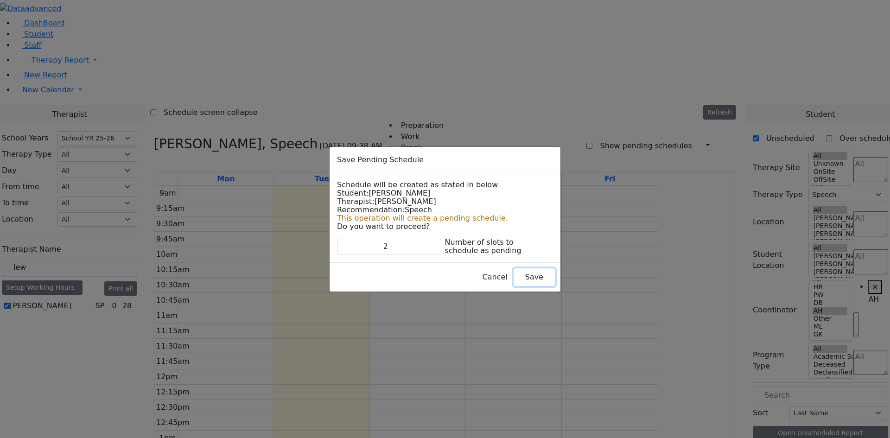
click at [514, 277] on button "Save" at bounding box center [534, 278] width 41 height 18
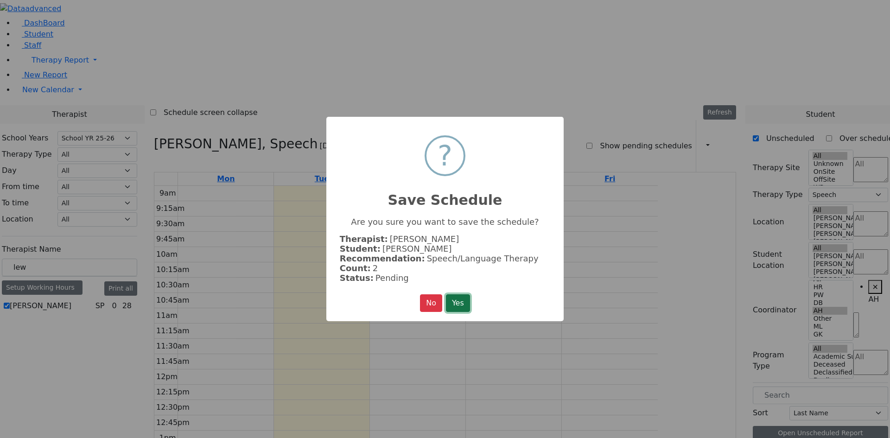
click at [463, 300] on button "Yes" at bounding box center [458, 303] width 24 height 18
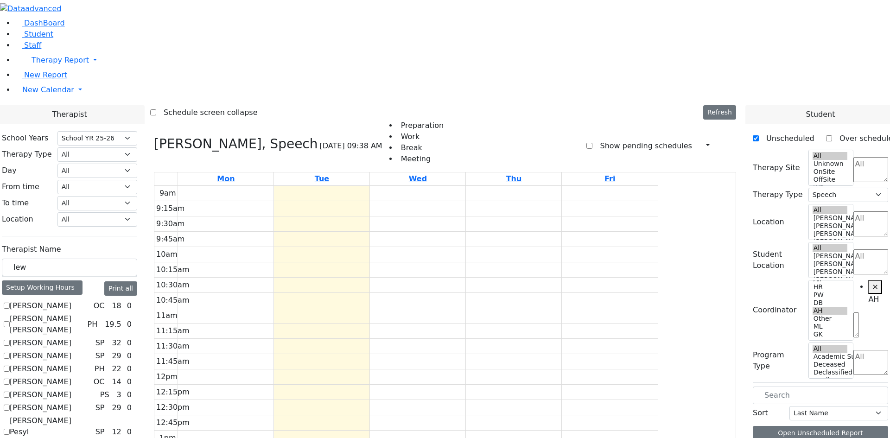
click at [627, 139] on label "Show pending schedules" at bounding box center [642, 146] width 99 height 15
click at [593, 143] on input "Show pending schedules" at bounding box center [590, 146] width 6 height 6
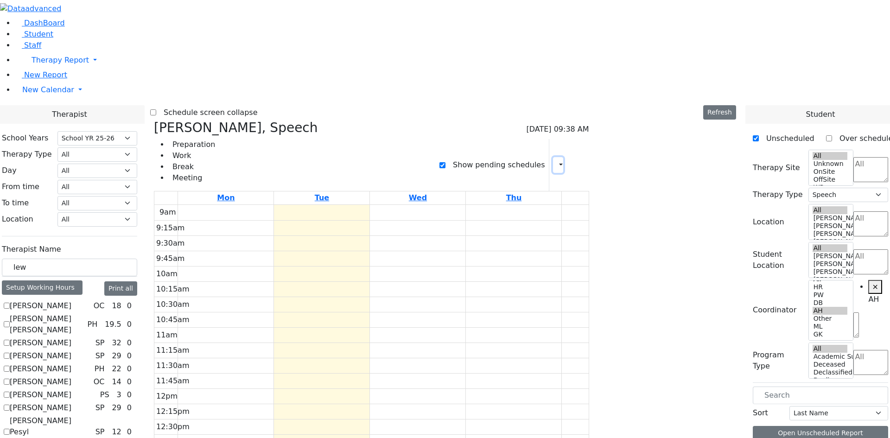
click at [563, 157] on button "button" at bounding box center [558, 165] width 10 height 16
click at [545, 158] on label "Show pending schedules" at bounding box center [495, 165] width 99 height 15
click at [446, 162] on input "Show pending schedules" at bounding box center [443, 165] width 6 height 6
checkbox input "false"
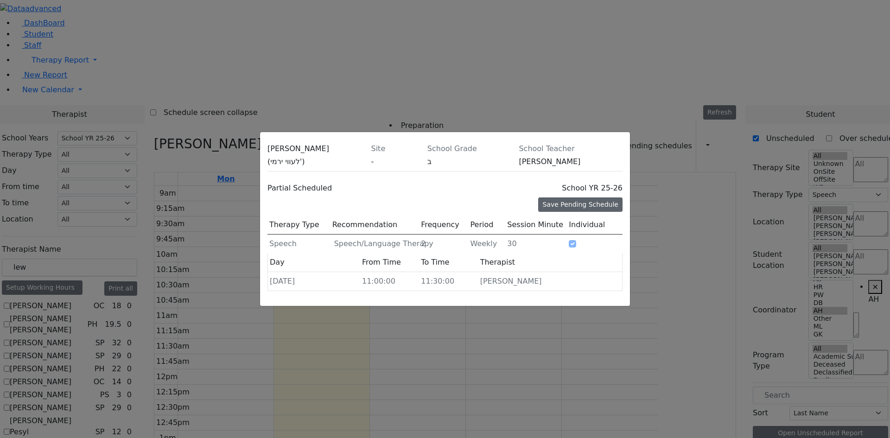
click at [573, 198] on div "Save Pending Schedule" at bounding box center [580, 205] width 84 height 14
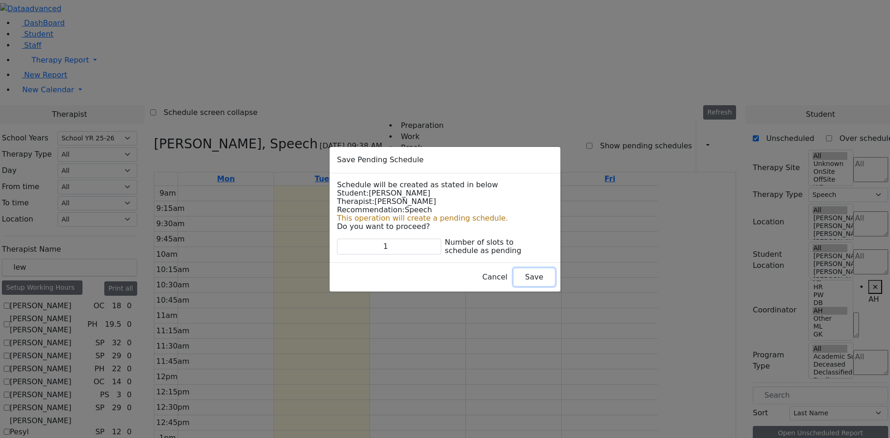
click at [514, 277] on button "Save" at bounding box center [534, 278] width 41 height 18
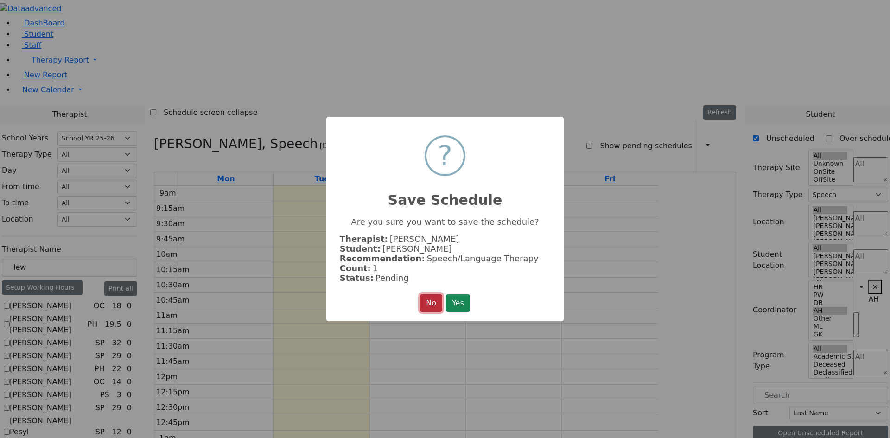
click at [431, 299] on button "No" at bounding box center [431, 303] width 22 height 18
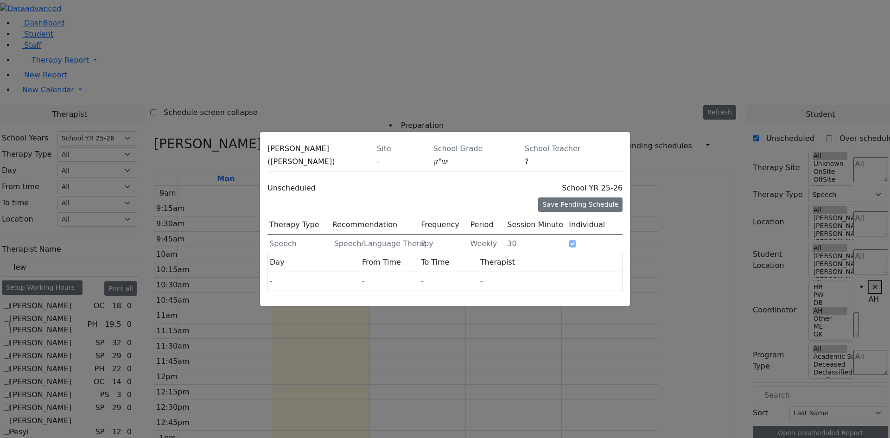
click at [873, 305] on div "[PERSON_NAME] ([PERSON_NAME]) Site - School Grade יש"ק School Teacher ? Unsched…" at bounding box center [445, 219] width 890 height 438
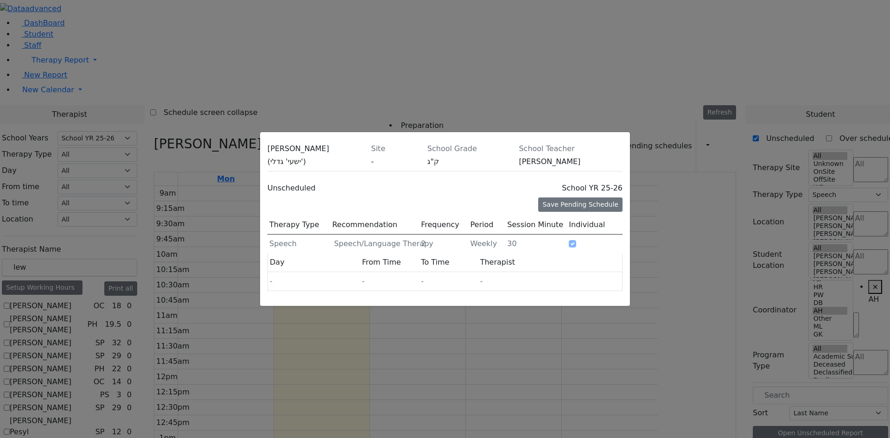
click at [877, 324] on div "[PERSON_NAME] ([PERSON_NAME]' גדלי') Site - School Grade ק"ג School Teacher [PE…" at bounding box center [445, 219] width 890 height 438
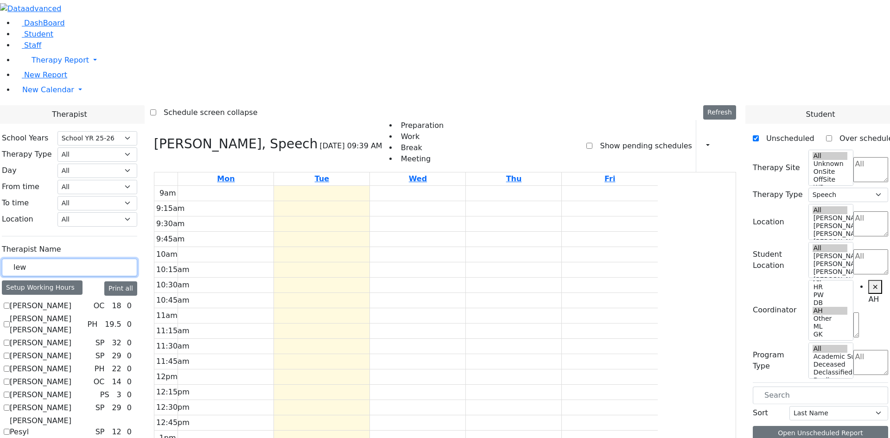
drag, startPoint x: 163, startPoint y: 165, endPoint x: 42, endPoint y: 178, distance: 122.2
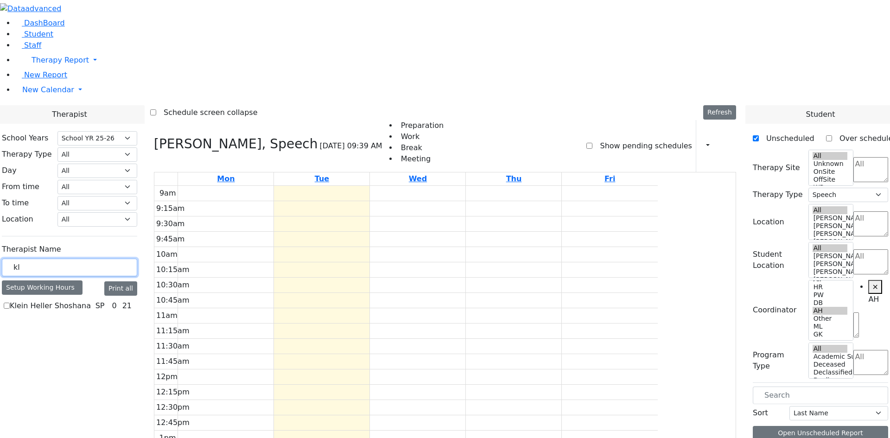
type input "kl"
click at [91, 301] on label "Klein Heller Shoshana" at bounding box center [50, 306] width 81 height 11
click at [10, 303] on input "Klein Heller Shoshana" at bounding box center [7, 306] width 6 height 6
checkbox input "true"
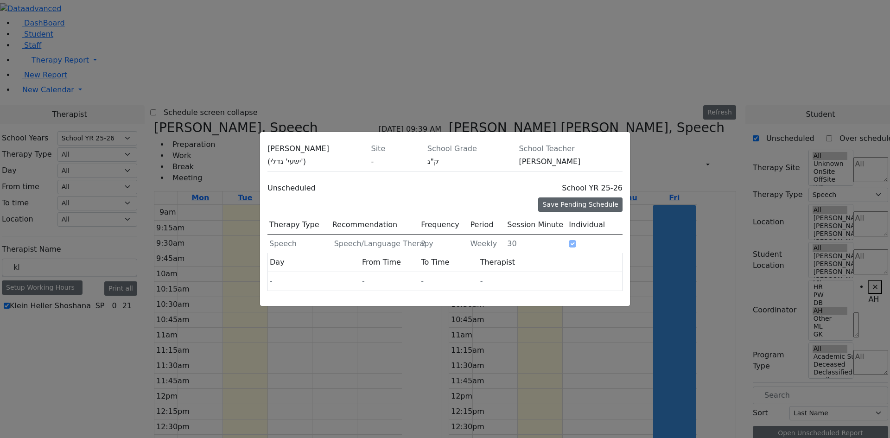
click at [563, 198] on div "Save Pending Schedule" at bounding box center [580, 205] width 84 height 14
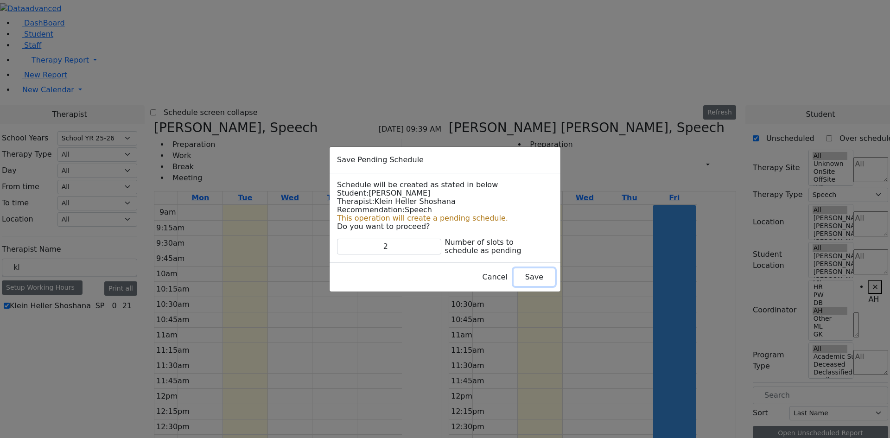
click at [518, 276] on button "Save" at bounding box center [534, 278] width 41 height 18
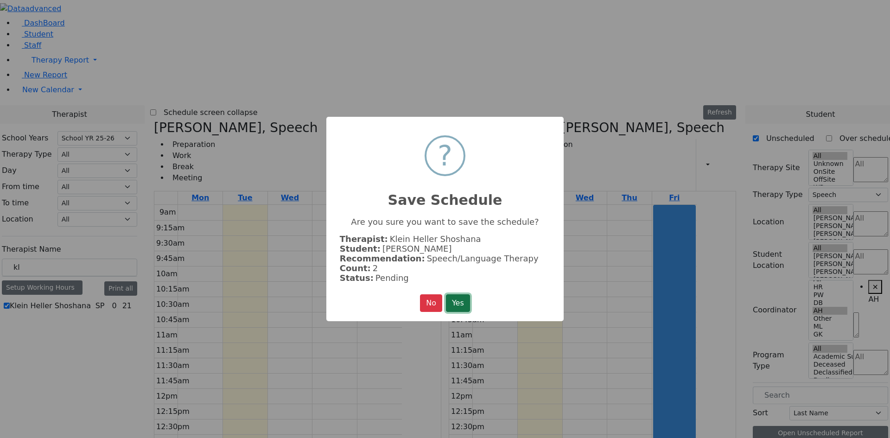
click at [451, 296] on button "Yes" at bounding box center [458, 303] width 24 height 18
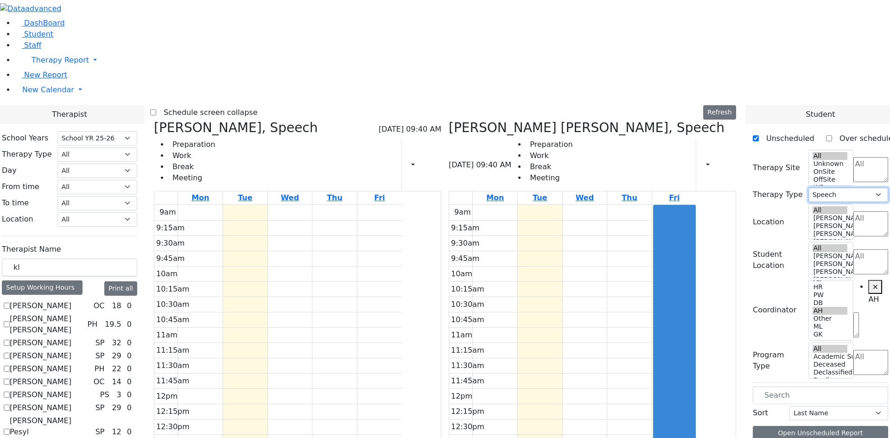
click at [847, 188] on select "All Psych Hearing Vision Speech Physical Occupational" at bounding box center [849, 195] width 80 height 14
click at [813, 188] on select "All Psych Hearing Vision Speech Physical Occupational" at bounding box center [849, 195] width 80 height 14
click at [449, 120] on icon at bounding box center [449, 127] width 0 height 15
select select "3"
checkbox input "false"
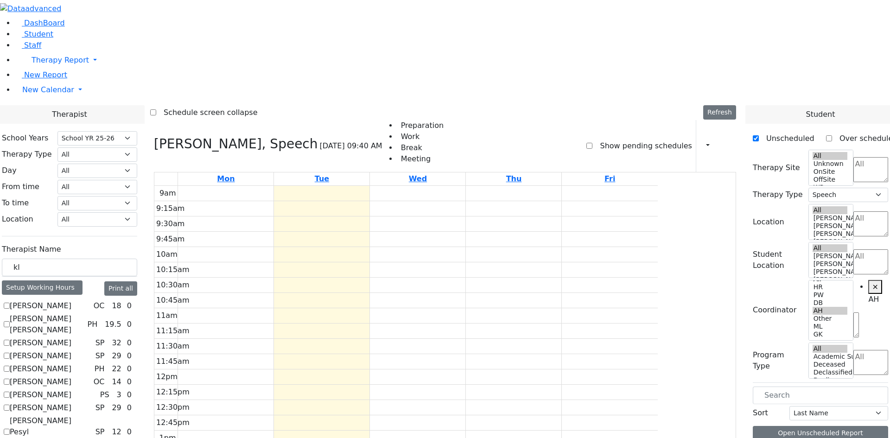
click at [154, 136] on icon at bounding box center [154, 143] width 0 height 15
select select
checkbox input "false"
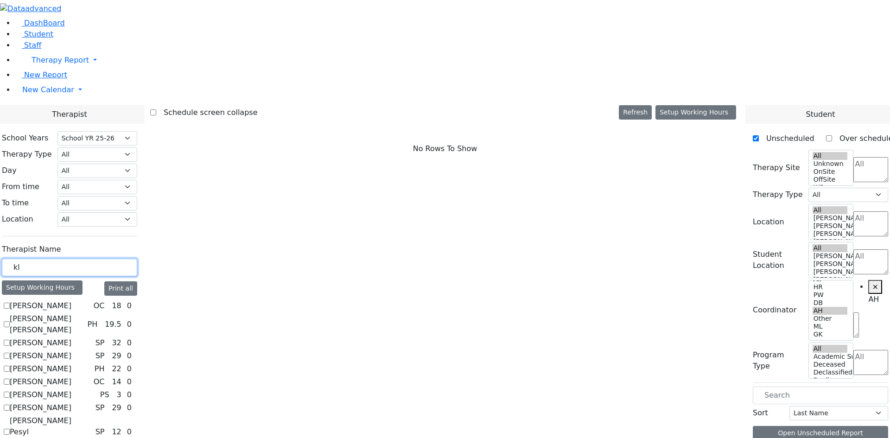
drag, startPoint x: 150, startPoint y: 160, endPoint x: 62, endPoint y: 160, distance: 88.1
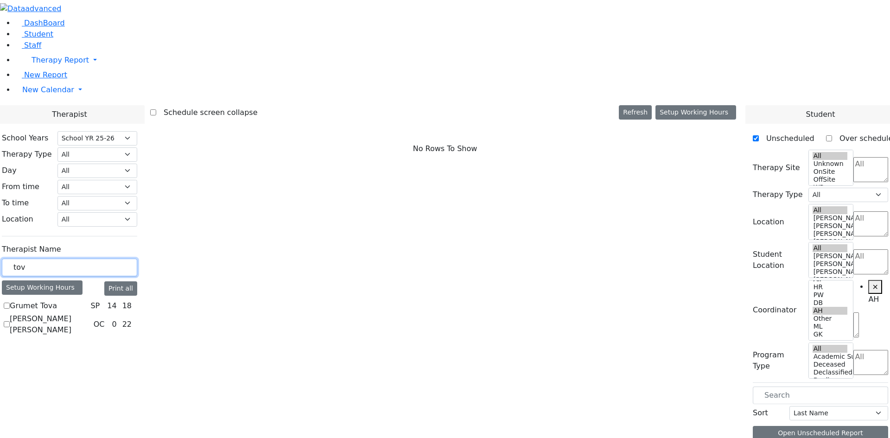
type input "tov"
click at [90, 314] on label "[PERSON_NAME] [PERSON_NAME]" at bounding box center [50, 325] width 80 height 22
click at [10, 321] on input "[PERSON_NAME] [PERSON_NAME]" at bounding box center [7, 324] width 6 height 6
checkbox input "true"
select select "1"
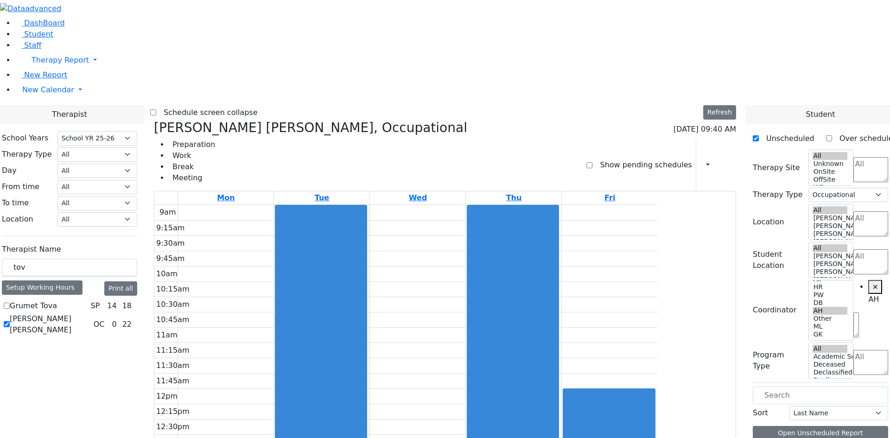
click at [90, 314] on label "[PERSON_NAME] [PERSON_NAME]" at bounding box center [50, 325] width 80 height 22
click at [10, 321] on input "[PERSON_NAME] [PERSON_NAME]" at bounding box center [7, 324] width 6 height 6
checkbox input "false"
select select
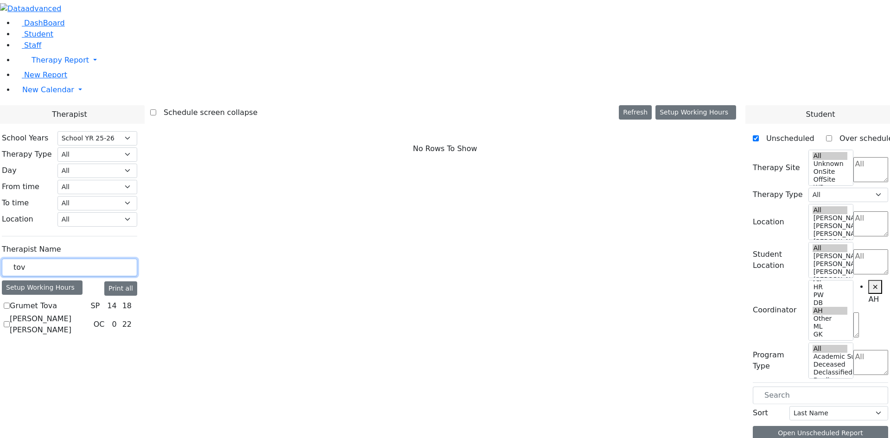
drag, startPoint x: 145, startPoint y: 163, endPoint x: 33, endPoint y: 156, distance: 112.0
type input "meh"
click at [71, 301] on label "[PERSON_NAME]" at bounding box center [41, 306] width 62 height 11
click at [10, 303] on input "[PERSON_NAME]" at bounding box center [7, 306] width 6 height 6
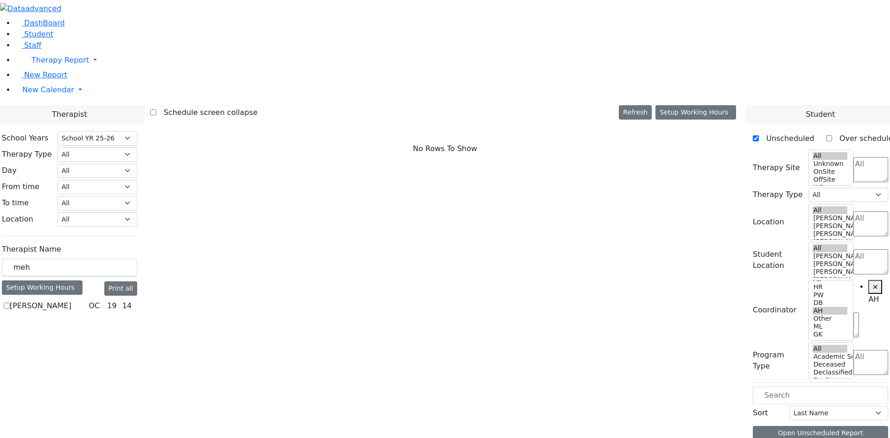
checkbox input "true"
select select "1"
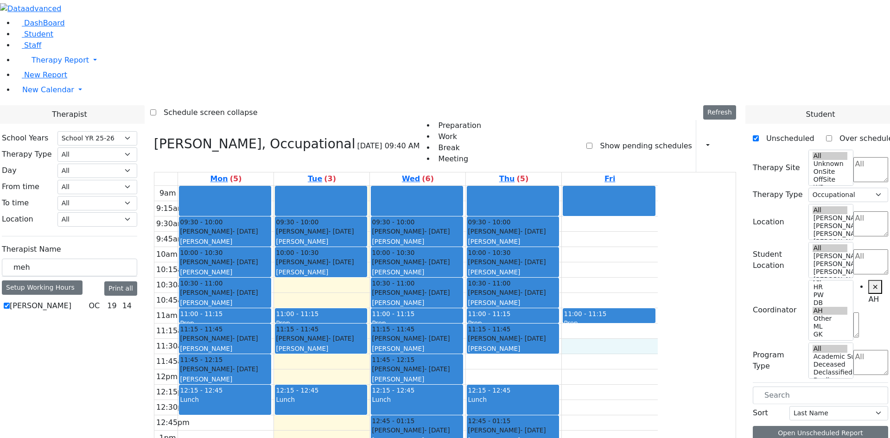
click at [658, 219] on div "9am 9:15am 9:30am 9:45am 10am 10:15am 10:30am 10:45am 11am 11:15am 11:30am 11:4…" at bounding box center [406, 369] width 504 height 367
click at [603, 139] on label "Show pending schedules" at bounding box center [642, 146] width 99 height 15
click at [593, 143] on input "Show pending schedules" at bounding box center [590, 146] width 6 height 6
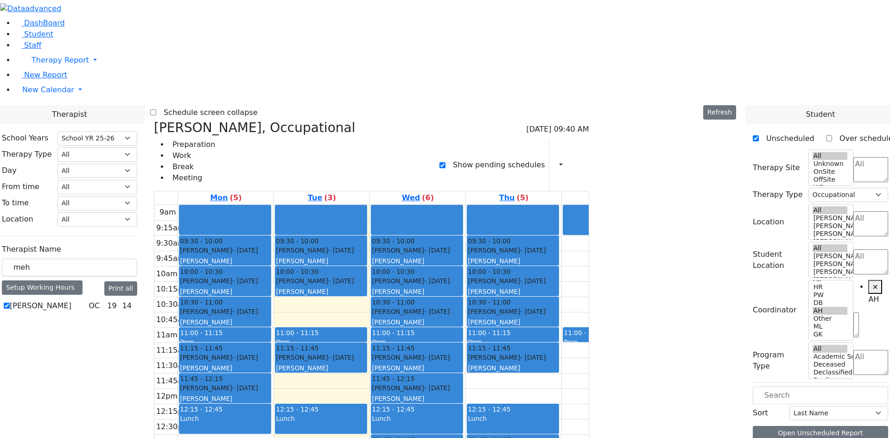
click at [544, 158] on label "Show pending schedules" at bounding box center [495, 165] width 99 height 15
click at [446, 162] on input "Show pending schedules" at bounding box center [443, 165] width 6 height 6
checkbox input "false"
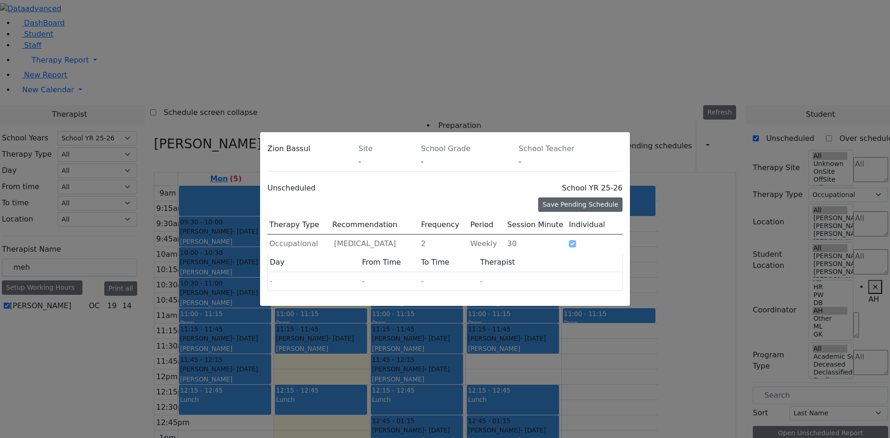
click at [562, 198] on div "Save Pending Schedule" at bounding box center [580, 205] width 84 height 14
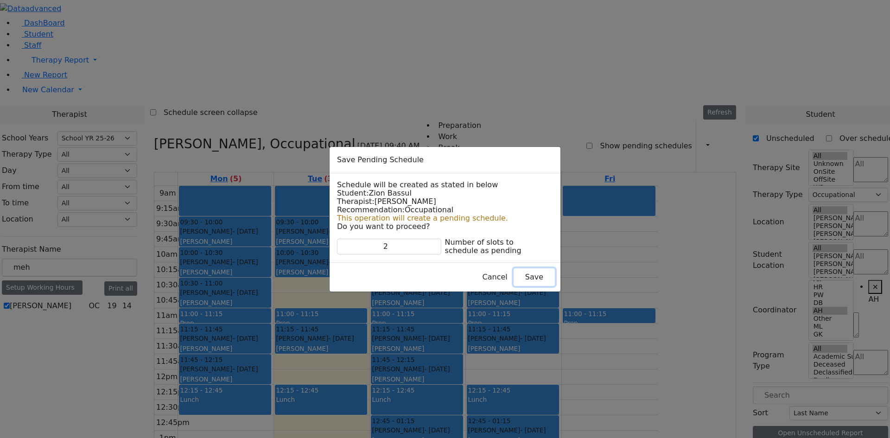
click at [518, 279] on button "Save" at bounding box center [534, 278] width 41 height 18
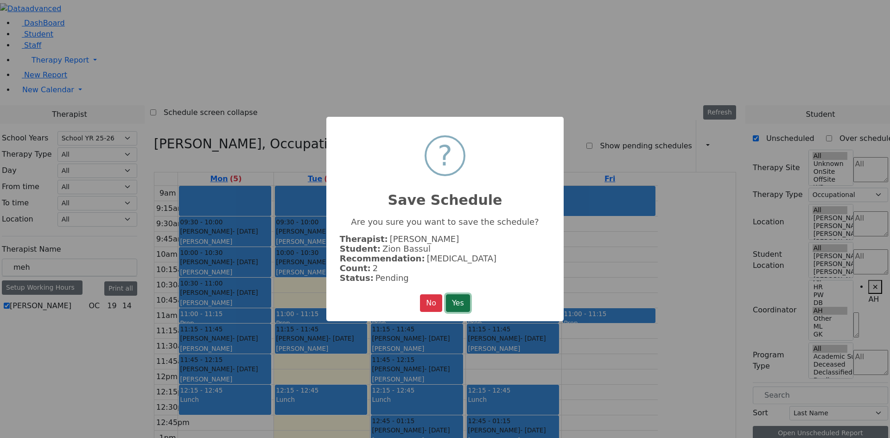
click at [467, 298] on button "Yes" at bounding box center [458, 303] width 24 height 18
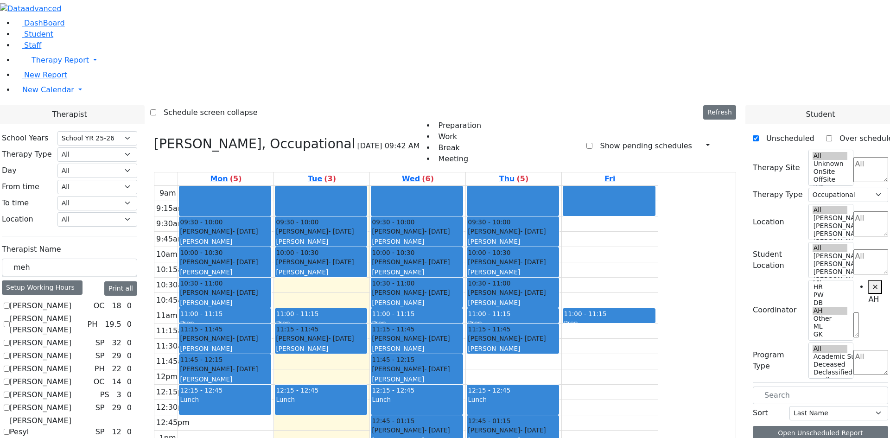
click at [599, 139] on label "Show pending schedules" at bounding box center [642, 146] width 99 height 15
click at [593, 143] on input "Show pending schedules" at bounding box center [590, 146] width 6 height 6
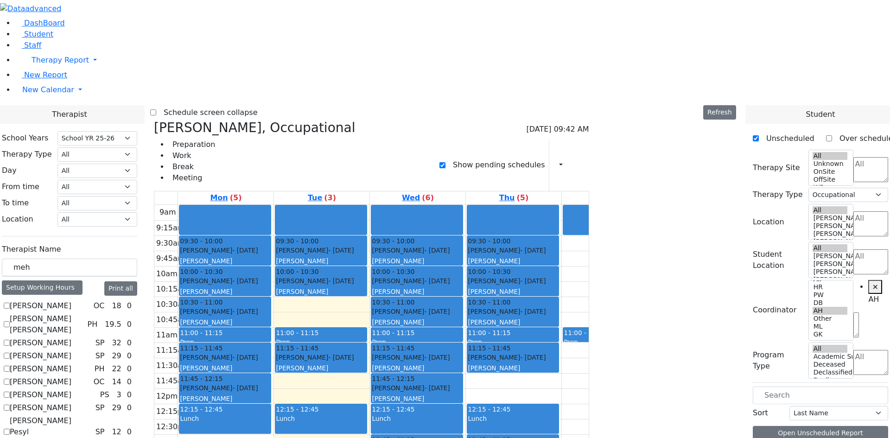
click at [545, 158] on label "Show pending schedules" at bounding box center [495, 165] width 99 height 15
click at [446, 162] on input "Show pending schedules" at bounding box center [443, 165] width 6 height 6
checkbox input "false"
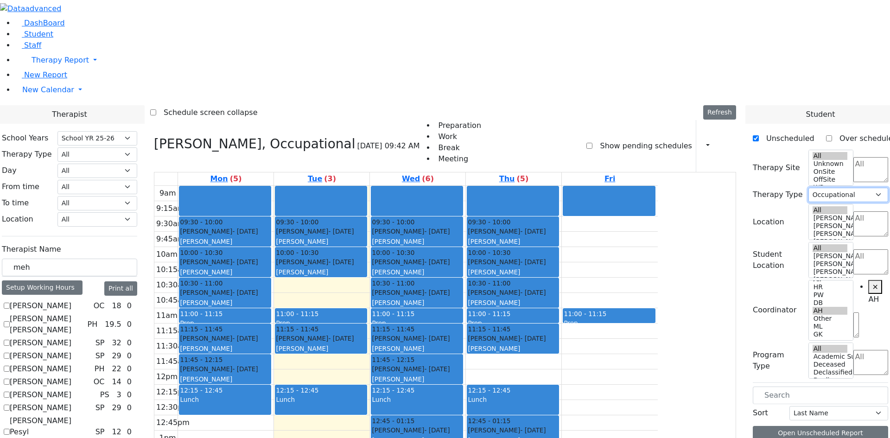
click at [834, 188] on select "All Psych Hearing Vision Speech Physical Occupational" at bounding box center [849, 195] width 80 height 14
select select "3"
click at [813, 188] on select "All Psych Hearing Vision Speech Physical Occupational" at bounding box center [849, 195] width 80 height 14
drag, startPoint x: 160, startPoint y: 155, endPoint x: 48, endPoint y: 164, distance: 112.2
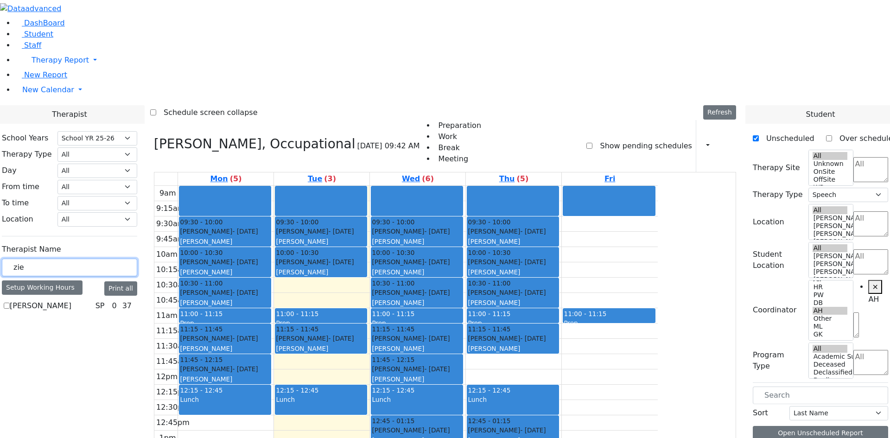
type input "zie"
click at [71, 301] on label "[PERSON_NAME]" at bounding box center [41, 306] width 62 height 11
click at [10, 303] on input "[PERSON_NAME]" at bounding box center [7, 306] width 6 height 6
checkbox input "true"
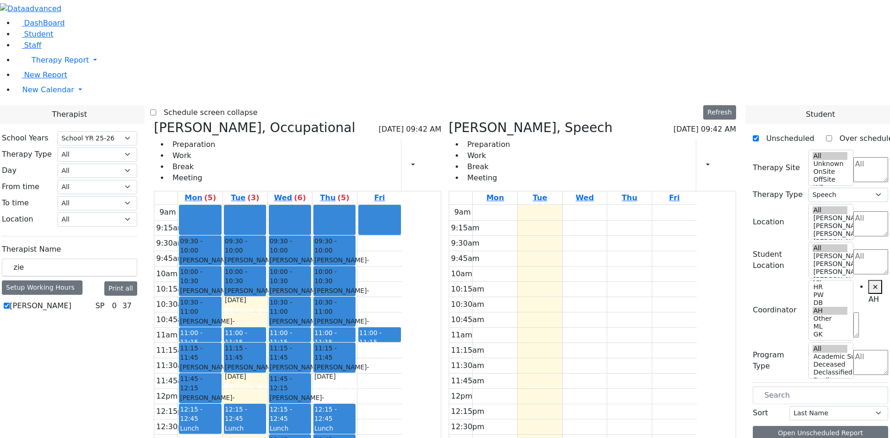
click at [154, 120] on icon at bounding box center [154, 127] width 0 height 15
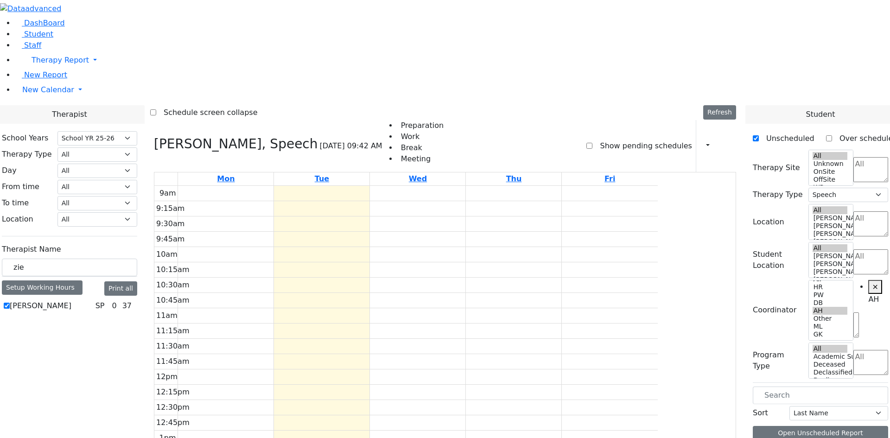
click at [589, 120] on div "Preparation Work Break Meeting Show pending schedules Print Schedule Print All …" at bounding box center [560, 146] width 354 height 52
click at [593, 139] on label "Show pending schedules" at bounding box center [642, 146] width 99 height 15
click at [593, 143] on input "Show pending schedules" at bounding box center [590, 146] width 6 height 6
checkbox input "true"
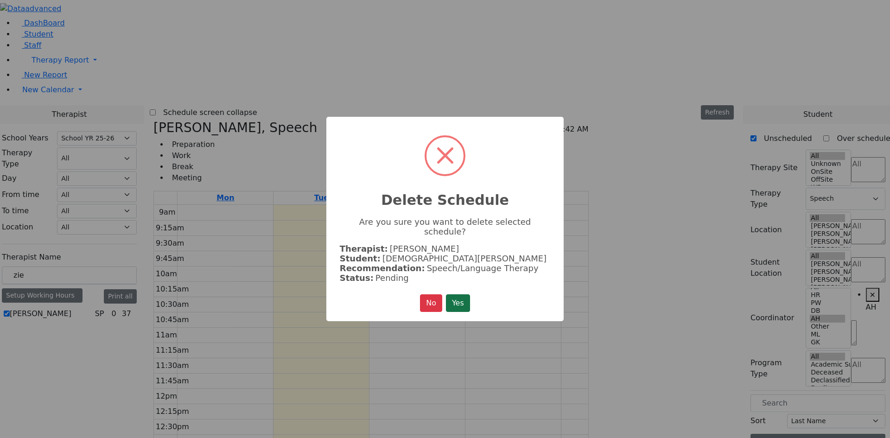
click at [458, 301] on button "Yes" at bounding box center [458, 303] width 24 height 18
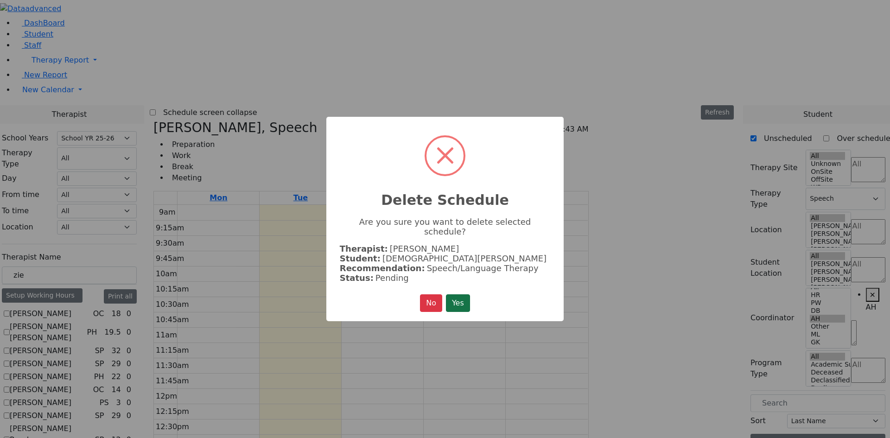
click at [464, 295] on button "Yes" at bounding box center [458, 303] width 24 height 18
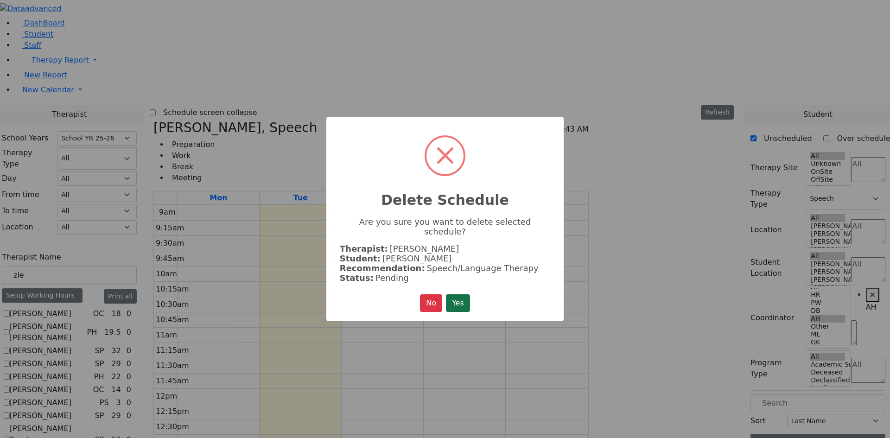
click at [456, 297] on button "Yes" at bounding box center [458, 303] width 24 height 18
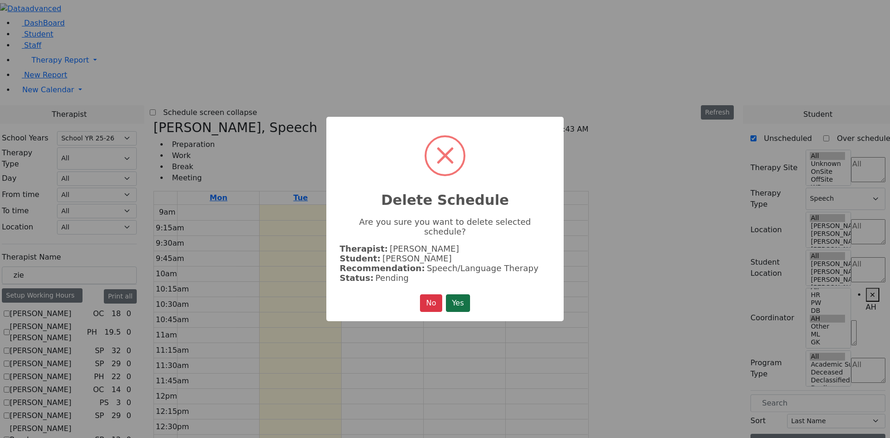
click at [451, 297] on button "Yes" at bounding box center [458, 303] width 24 height 18
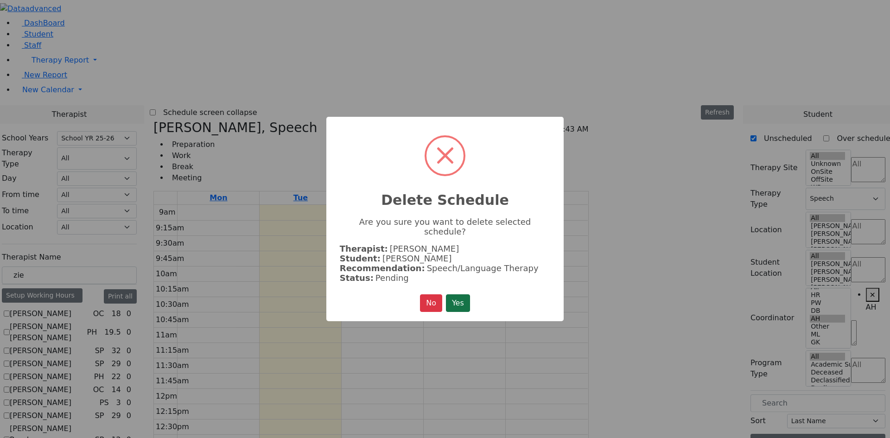
click at [462, 296] on button "Yes" at bounding box center [458, 303] width 24 height 18
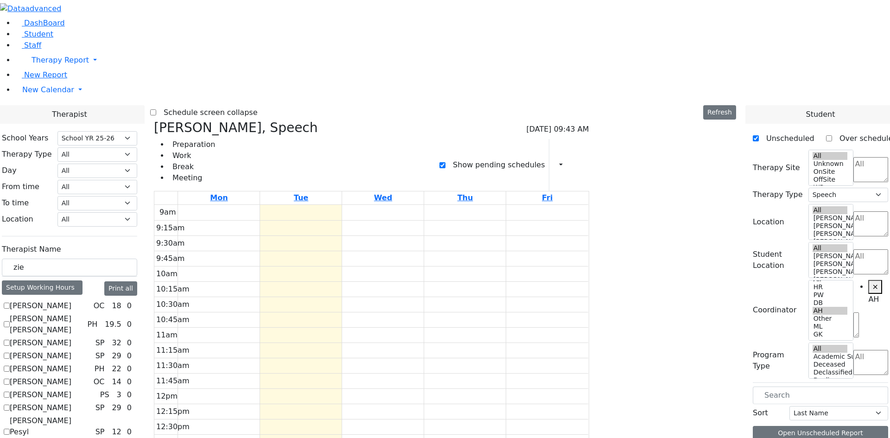
checkbox input "false"
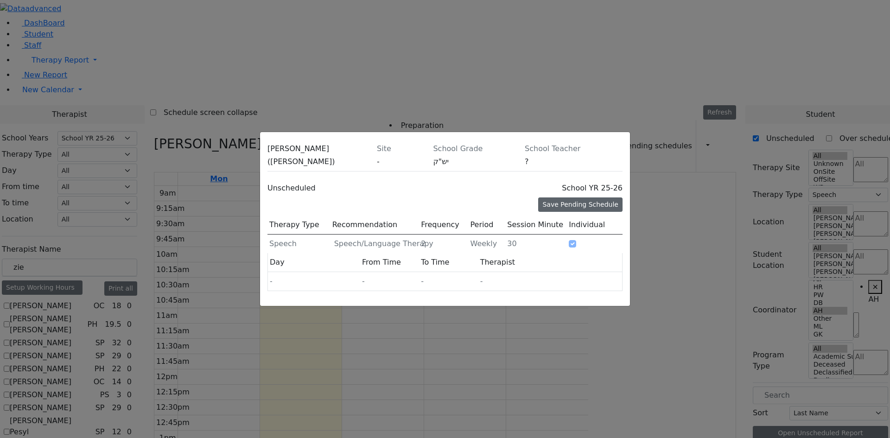
click at [571, 198] on div "Save Pending Schedule" at bounding box center [580, 205] width 84 height 14
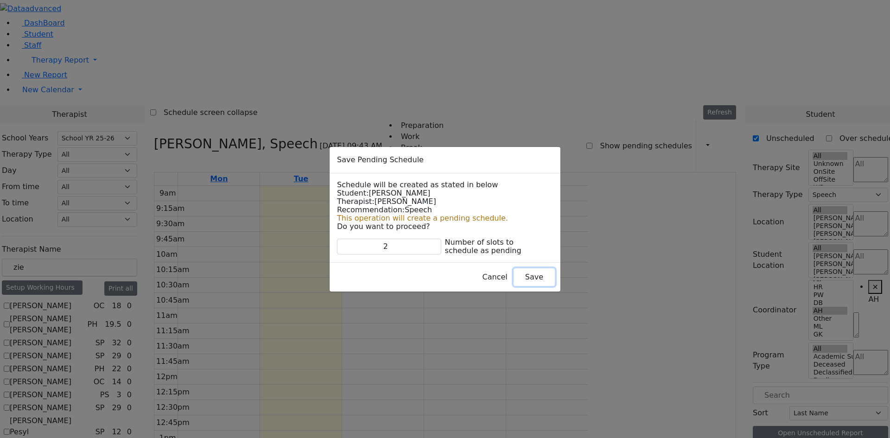
click at [514, 276] on button "Save" at bounding box center [534, 278] width 41 height 18
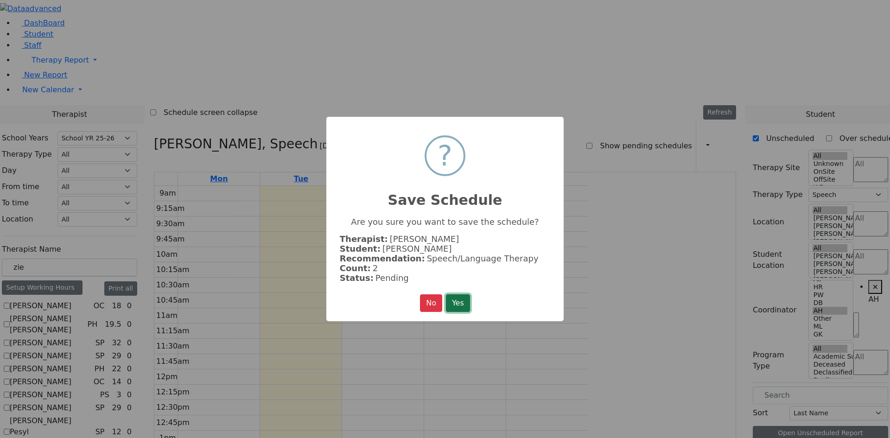
click at [464, 298] on button "Yes" at bounding box center [458, 303] width 24 height 18
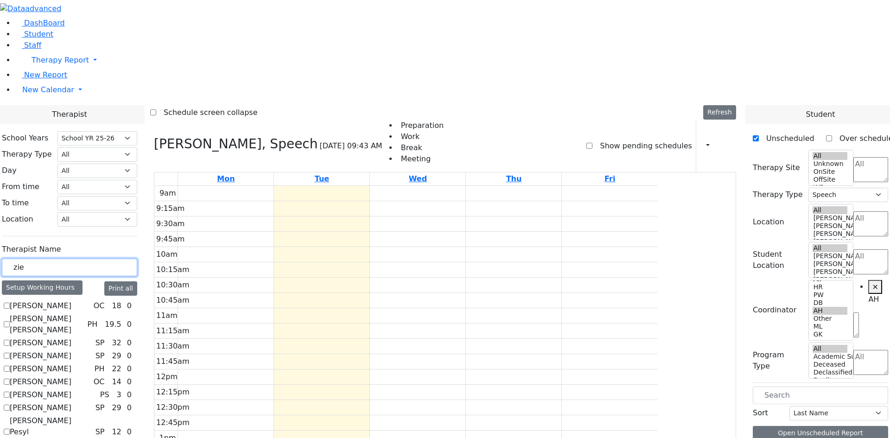
drag, startPoint x: 149, startPoint y: 161, endPoint x: 20, endPoint y: 163, distance: 128.9
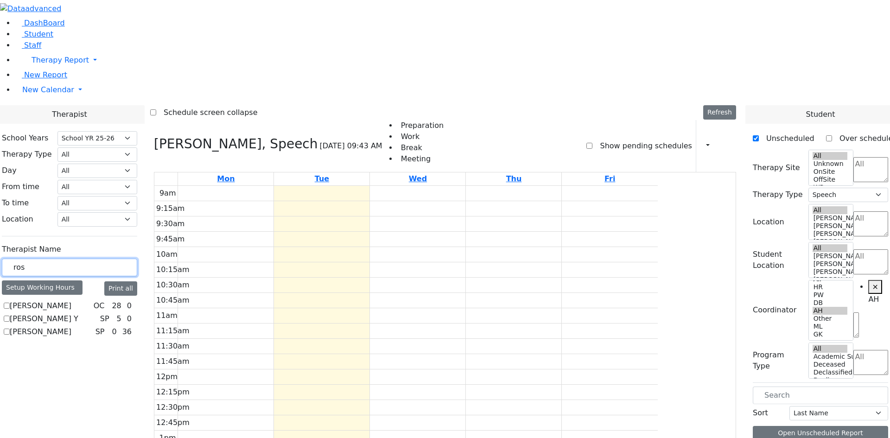
type input "ros"
click at [71, 326] on label "[PERSON_NAME]" at bounding box center [41, 331] width 62 height 11
click at [10, 329] on input "[PERSON_NAME]" at bounding box center [7, 332] width 6 height 6
checkbox input "true"
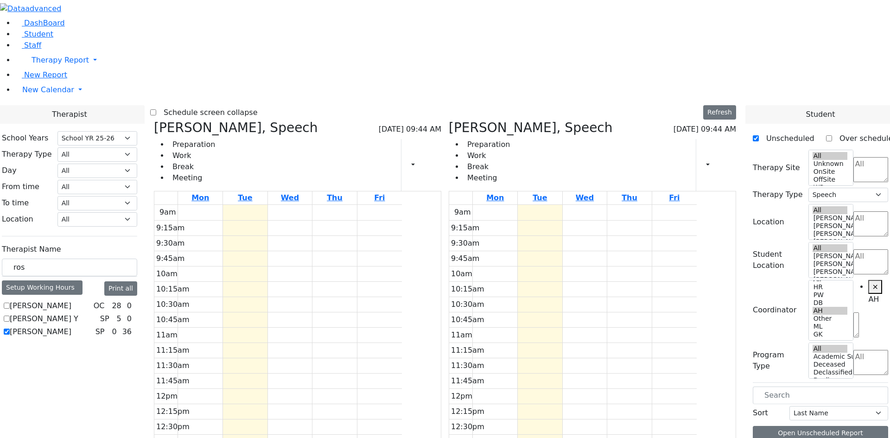
click at [154, 120] on icon at bounding box center [154, 127] width 0 height 15
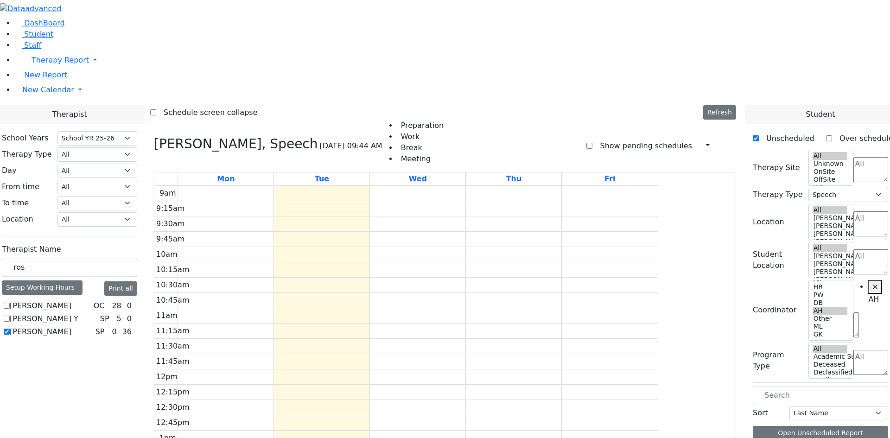
click at [595, 139] on label "Show pending schedules" at bounding box center [642, 146] width 99 height 15
click at [593, 143] on input "Show pending schedules" at bounding box center [590, 146] width 6 height 6
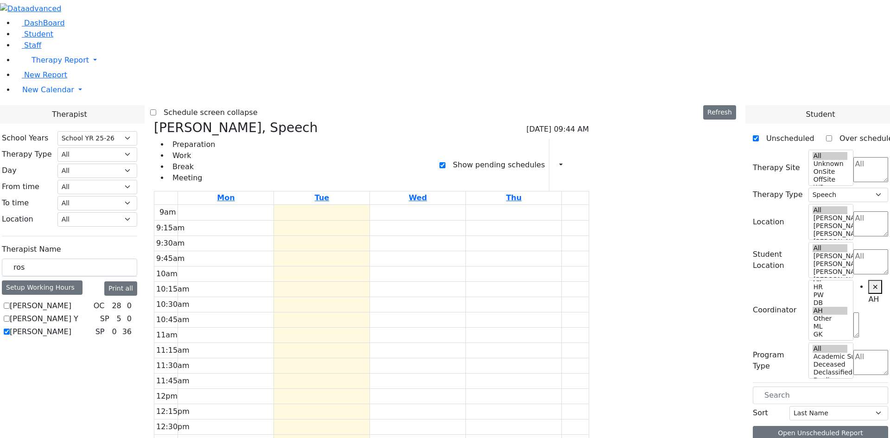
click at [528, 158] on label "Show pending schedules" at bounding box center [495, 165] width 99 height 15
click at [446, 162] on input "Show pending schedules" at bounding box center [443, 165] width 6 height 6
checkbox input "false"
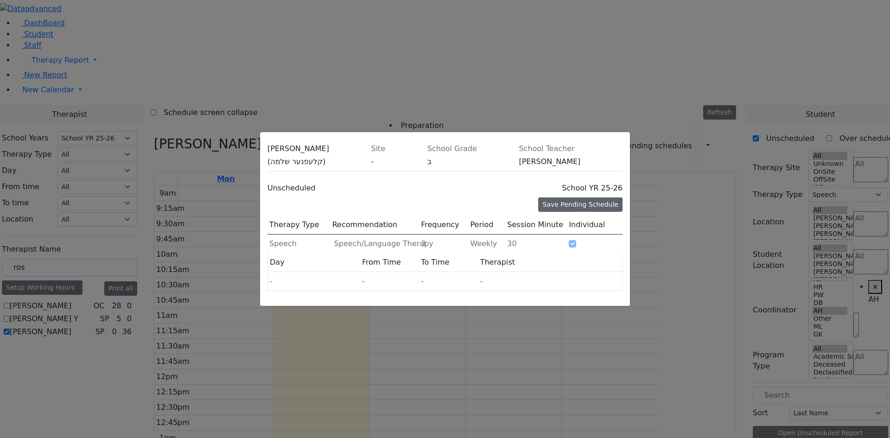
click at [585, 198] on div "Save Pending Schedule" at bounding box center [580, 205] width 84 height 14
type input "3"
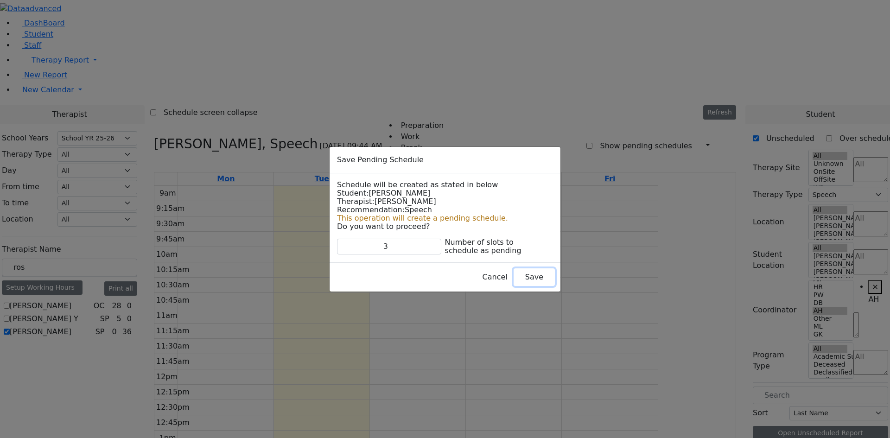
click at [514, 276] on button "Save" at bounding box center [534, 278] width 41 height 18
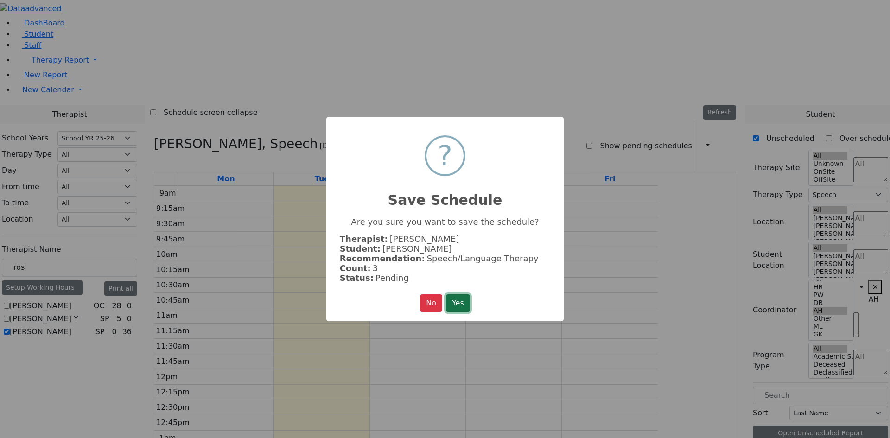
click at [458, 298] on button "Yes" at bounding box center [458, 303] width 24 height 18
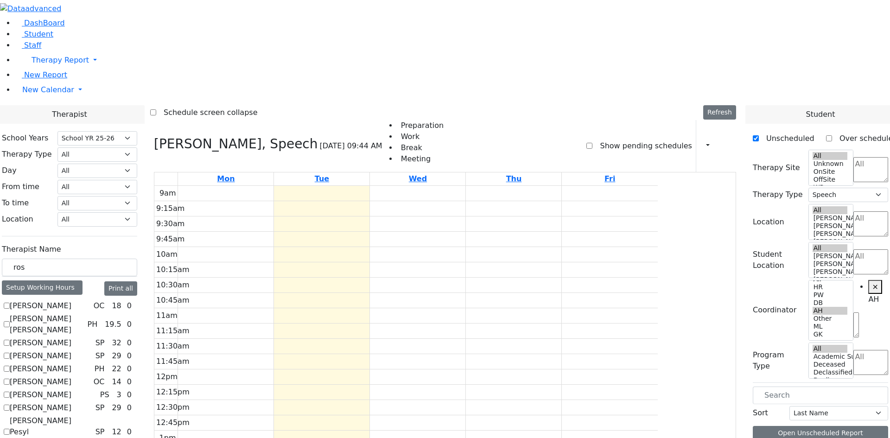
click at [154, 136] on icon at bounding box center [154, 143] width 0 height 15
select select
checkbox input "false"
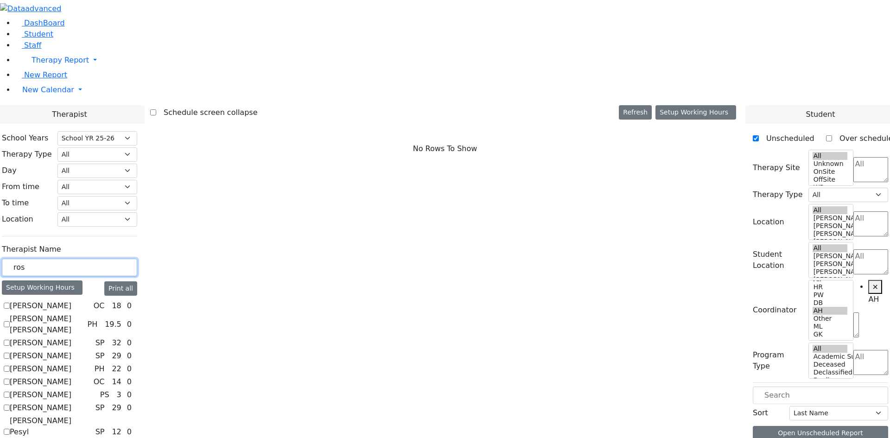
drag, startPoint x: 158, startPoint y: 164, endPoint x: 40, endPoint y: 161, distance: 117.8
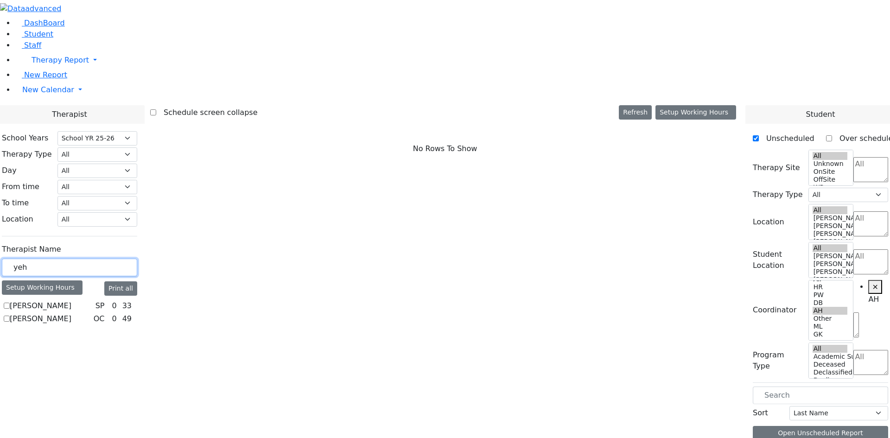
type input "yeh"
click at [71, 301] on label "[PERSON_NAME]" at bounding box center [41, 306] width 62 height 11
click at [10, 303] on input "[PERSON_NAME]" at bounding box center [7, 306] width 6 height 6
checkbox input "true"
select select "3"
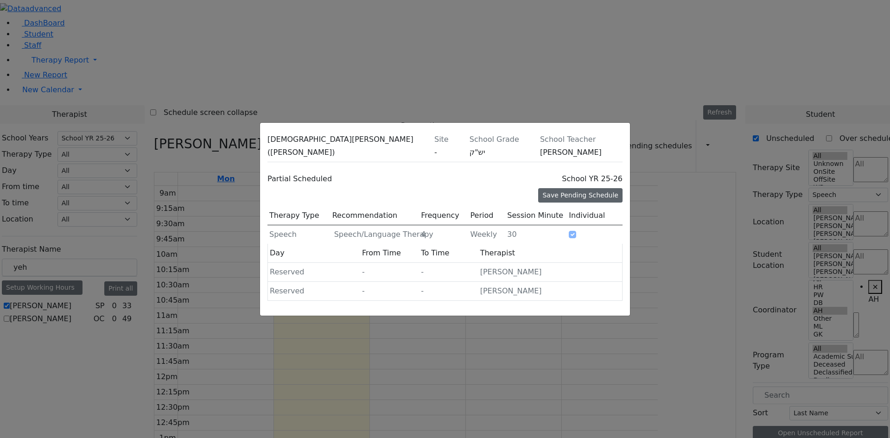
click at [576, 188] on div "Save Pending Schedule" at bounding box center [580, 195] width 84 height 14
type input "2"
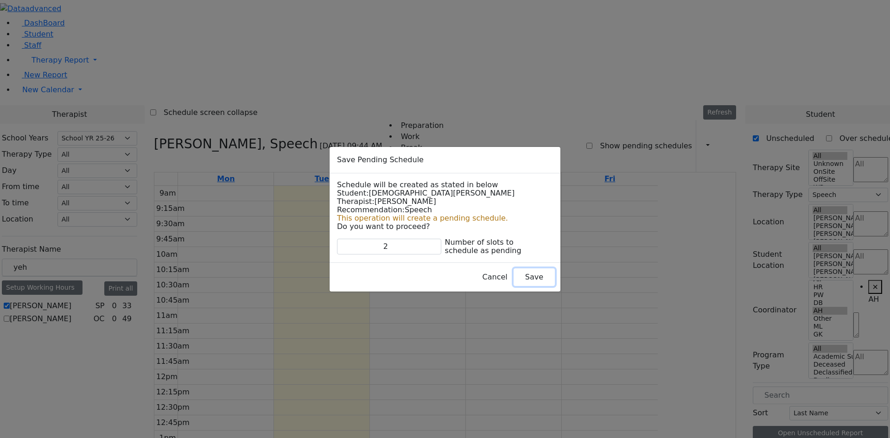
click at [518, 278] on button "Save" at bounding box center [534, 278] width 41 height 18
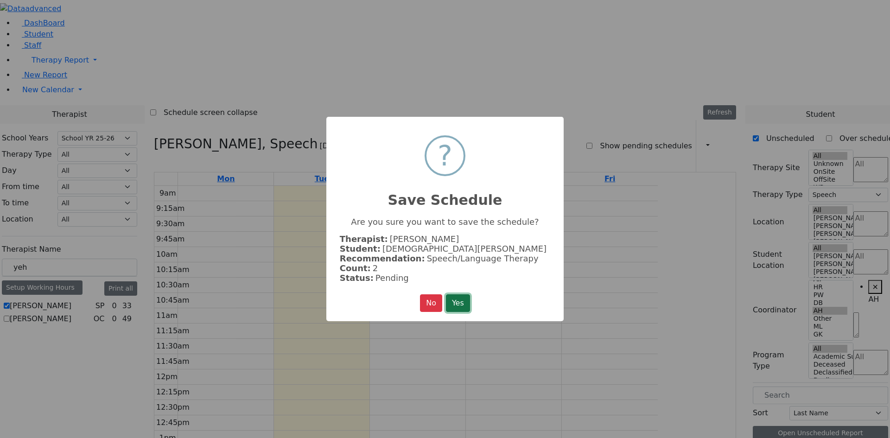
click at [463, 301] on button "Yes" at bounding box center [458, 303] width 24 height 18
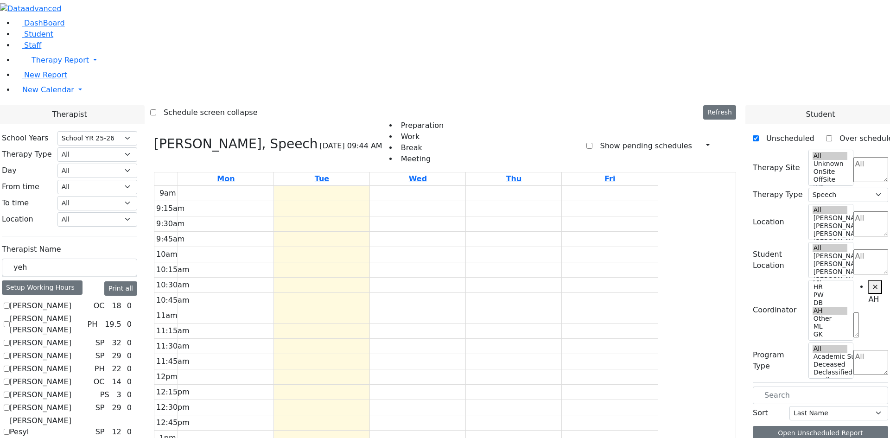
click at [613, 139] on label "Show pending schedules" at bounding box center [642, 146] width 99 height 15
click at [593, 143] on input "Show pending schedules" at bounding box center [590, 146] width 6 height 6
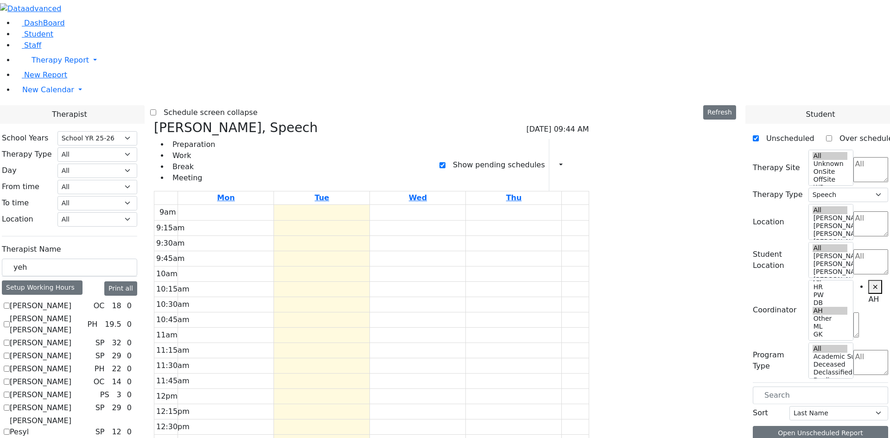
click at [545, 158] on label "Show pending schedules" at bounding box center [495, 165] width 99 height 15
click at [446, 162] on input "Show pending schedules" at bounding box center [443, 165] width 6 height 6
checkbox input "false"
